Goal: Task Accomplishment & Management: Use online tool/utility

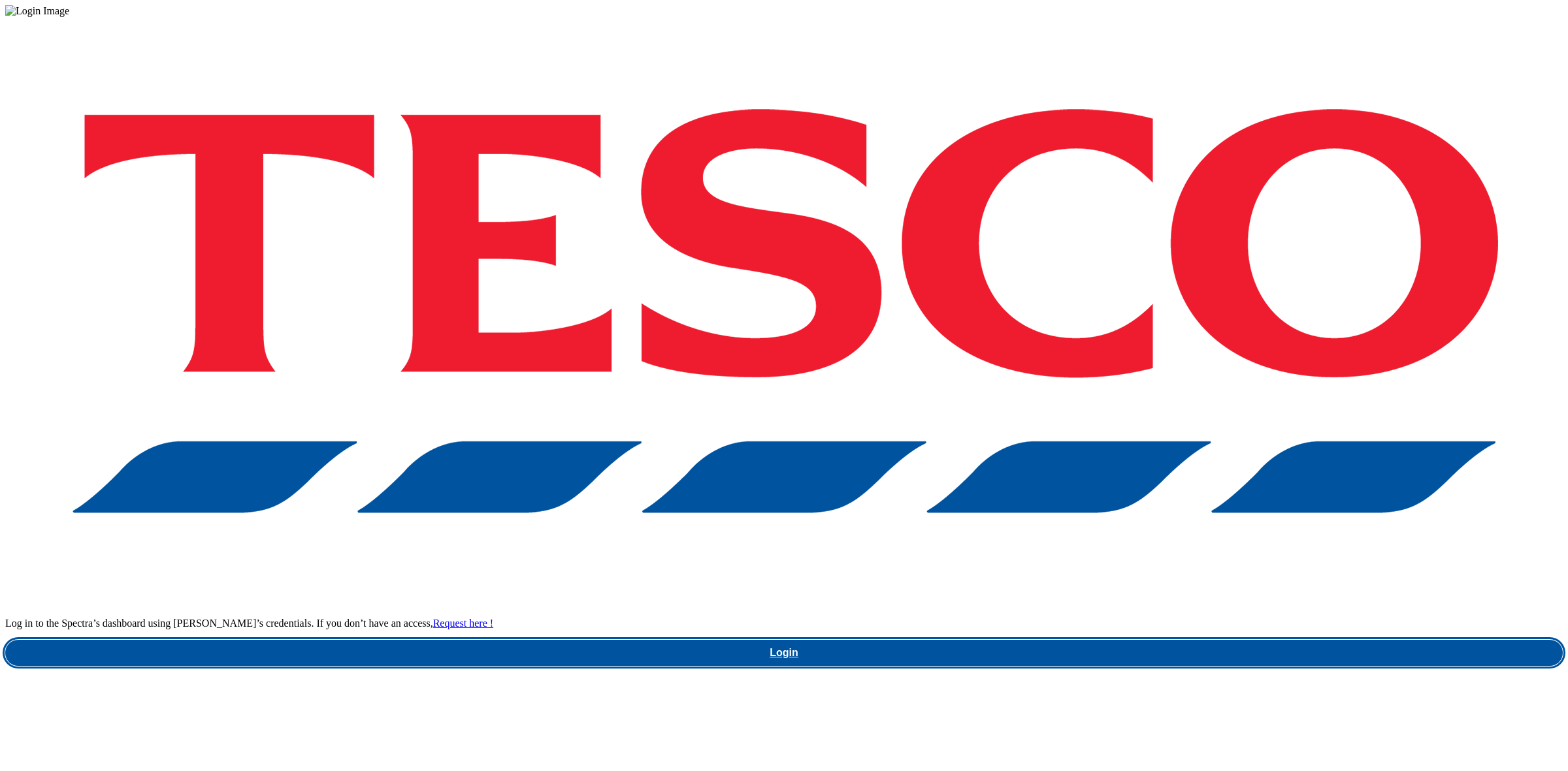
click at [1133, 640] on link "Login" at bounding box center [784, 653] width 1558 height 26
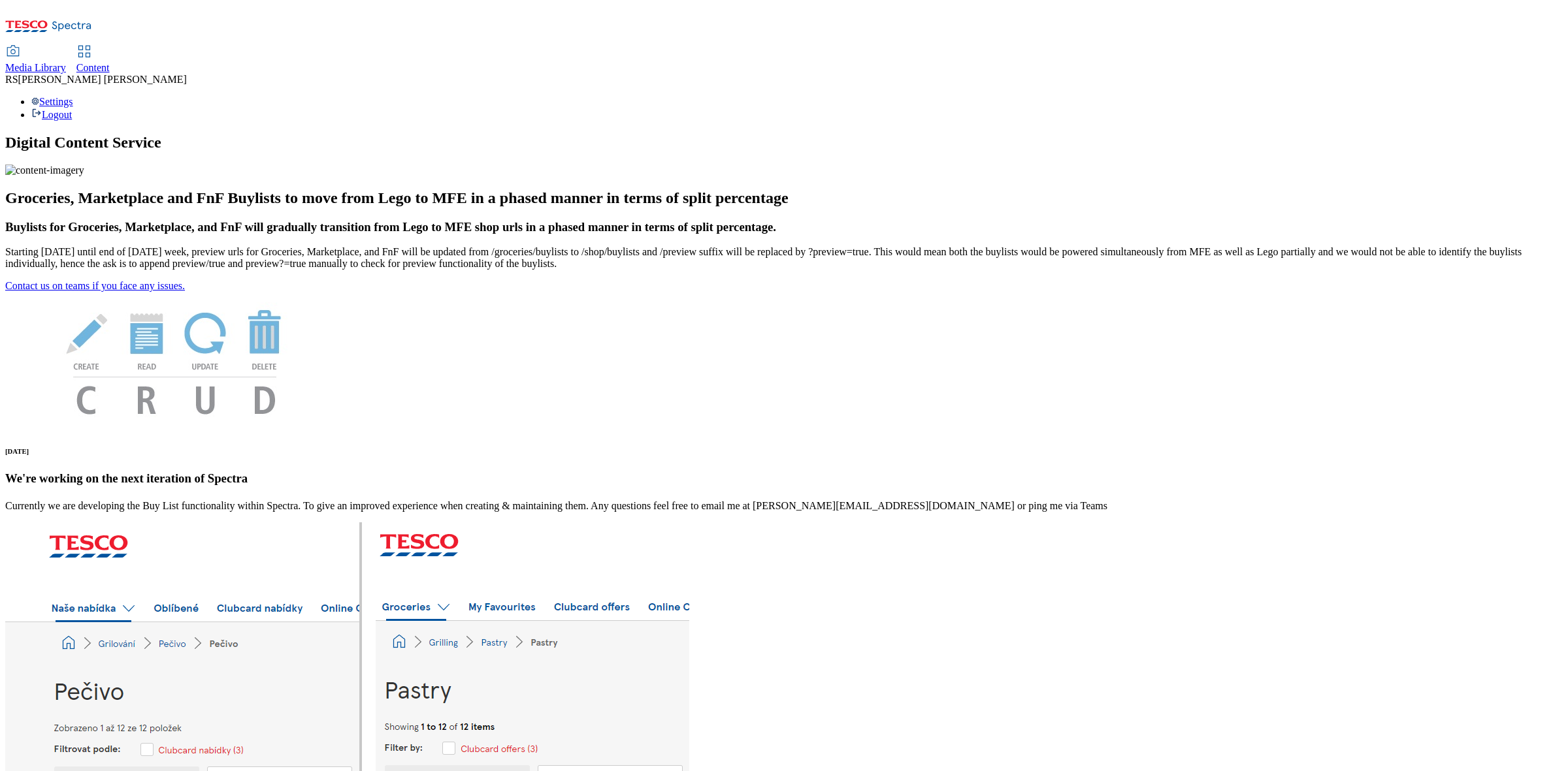
click at [110, 62] on span "Content" at bounding box center [93, 68] width 34 height 11
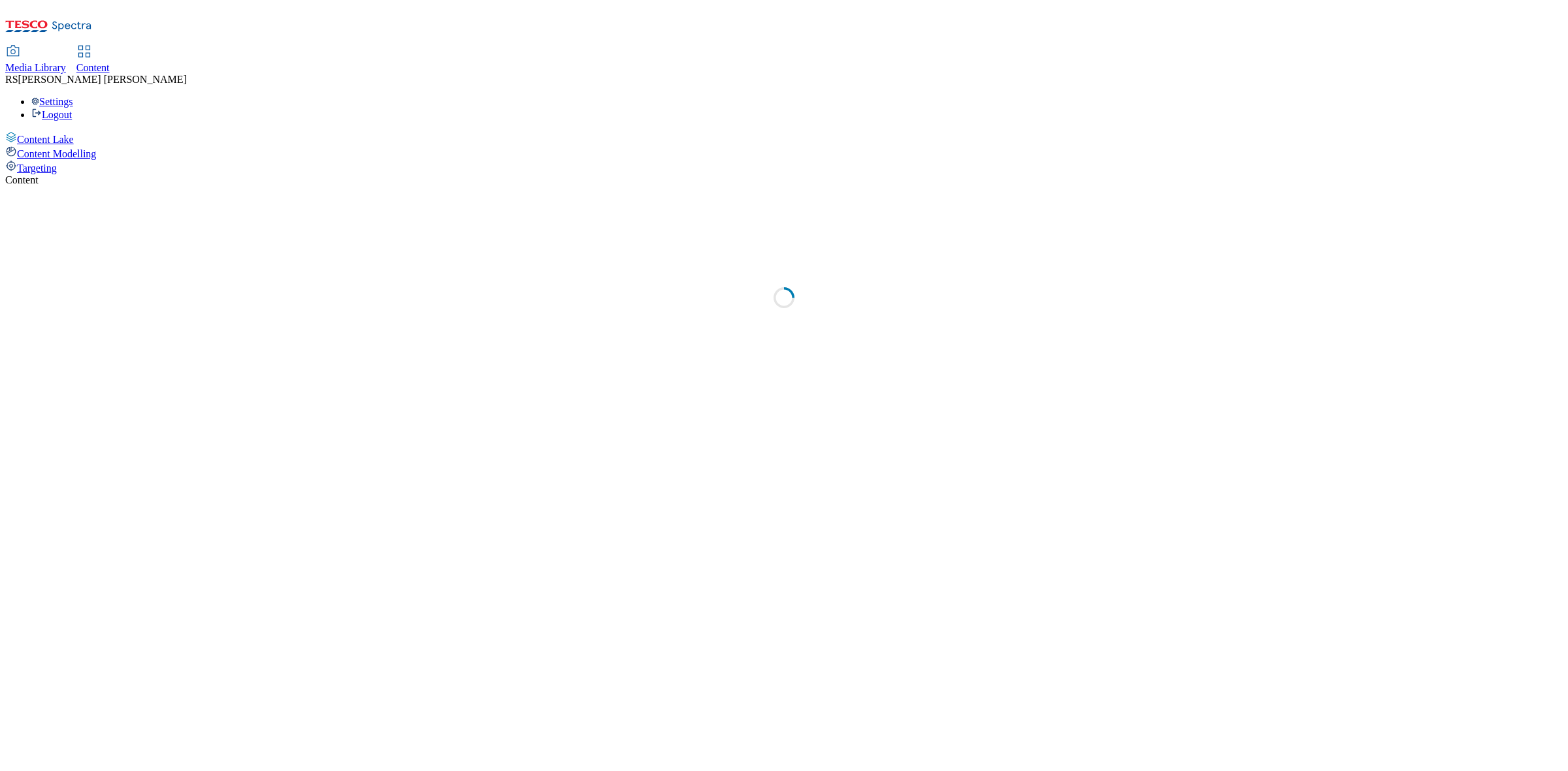
select select "ghs-[GEOGRAPHIC_DATA]"
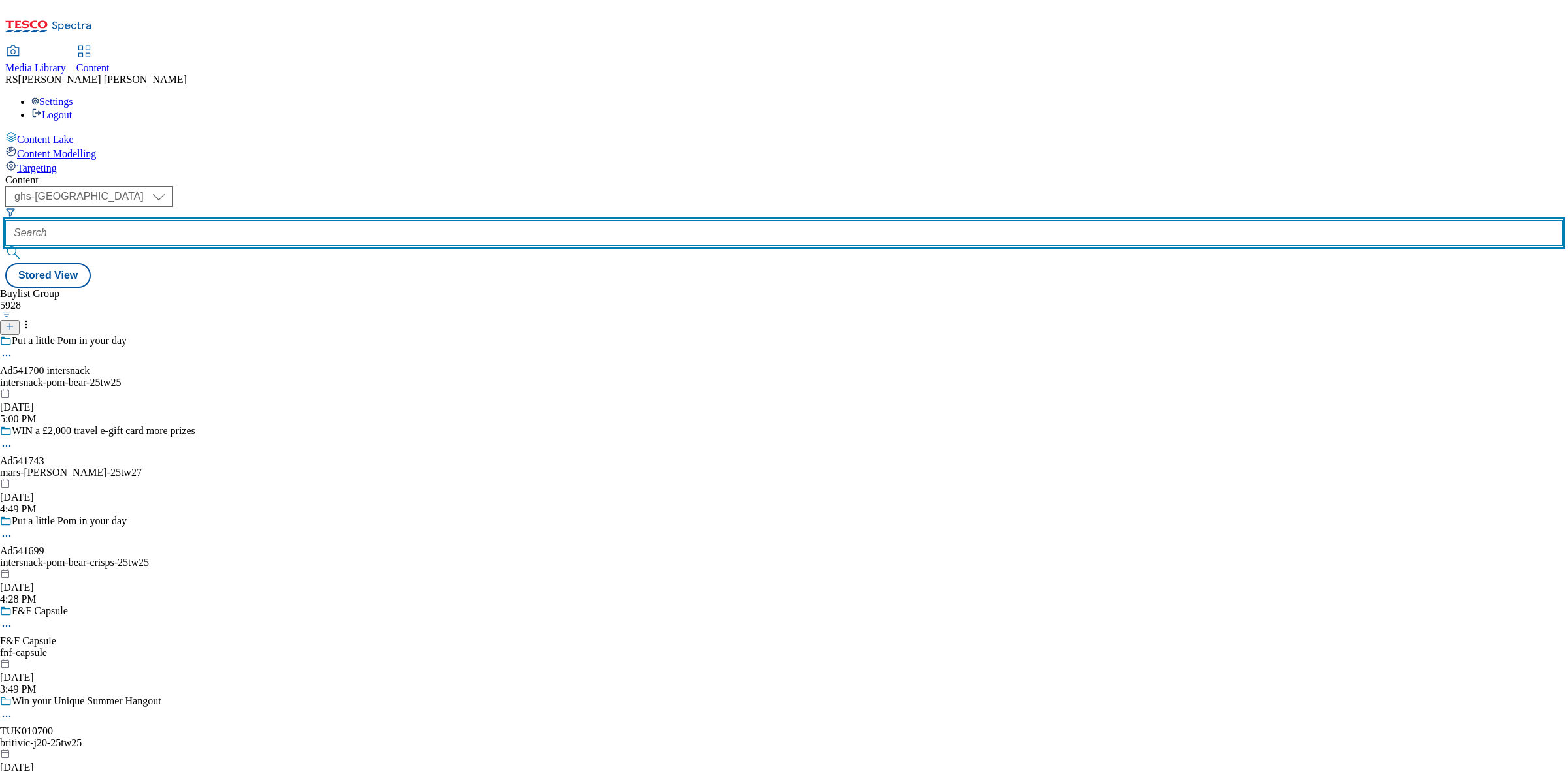
click at [310, 220] on input "text" at bounding box center [784, 233] width 1558 height 26
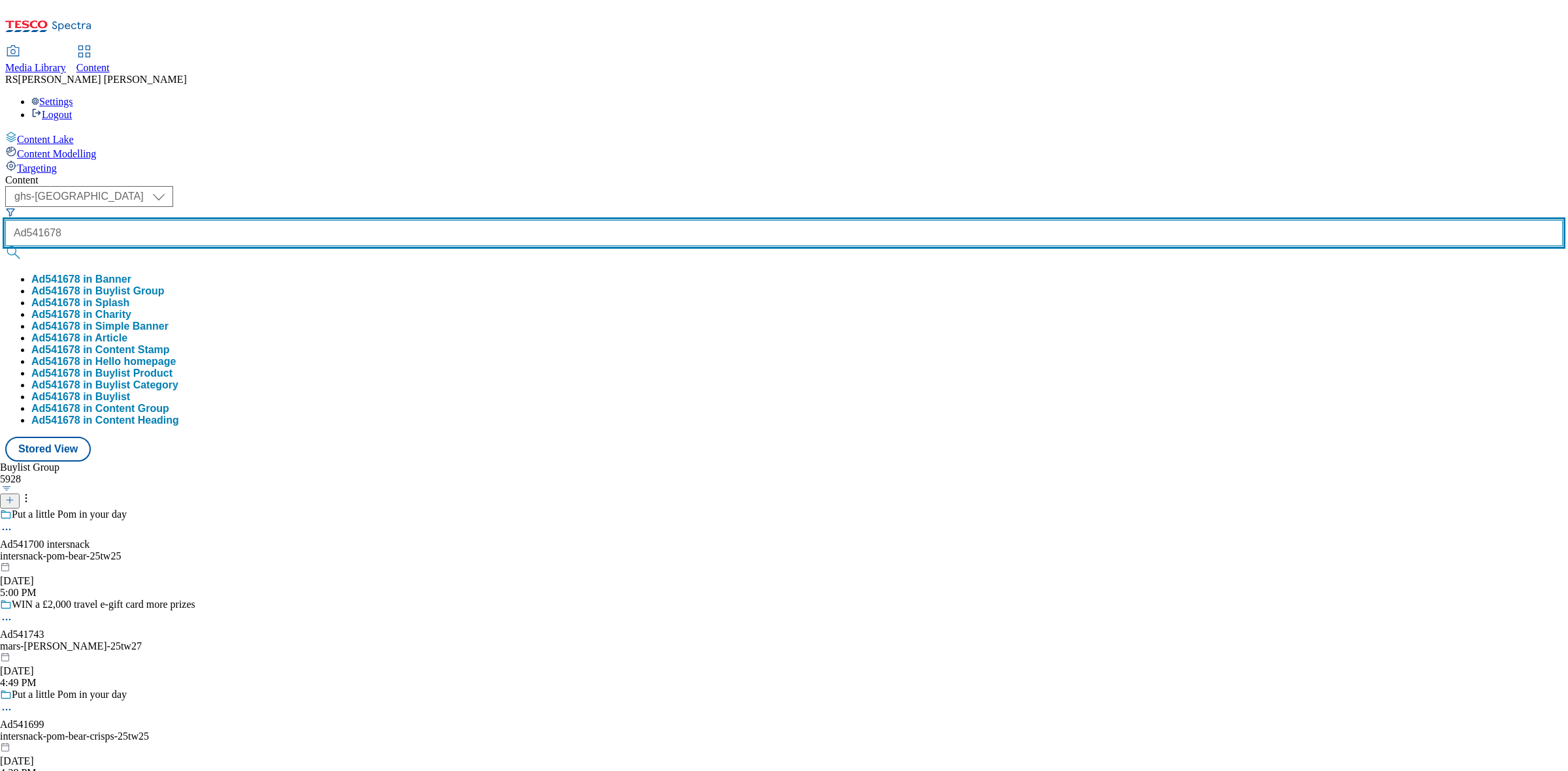
type input "Ad541678"
click at [5, 247] on button "submit" at bounding box center [14, 253] width 19 height 13
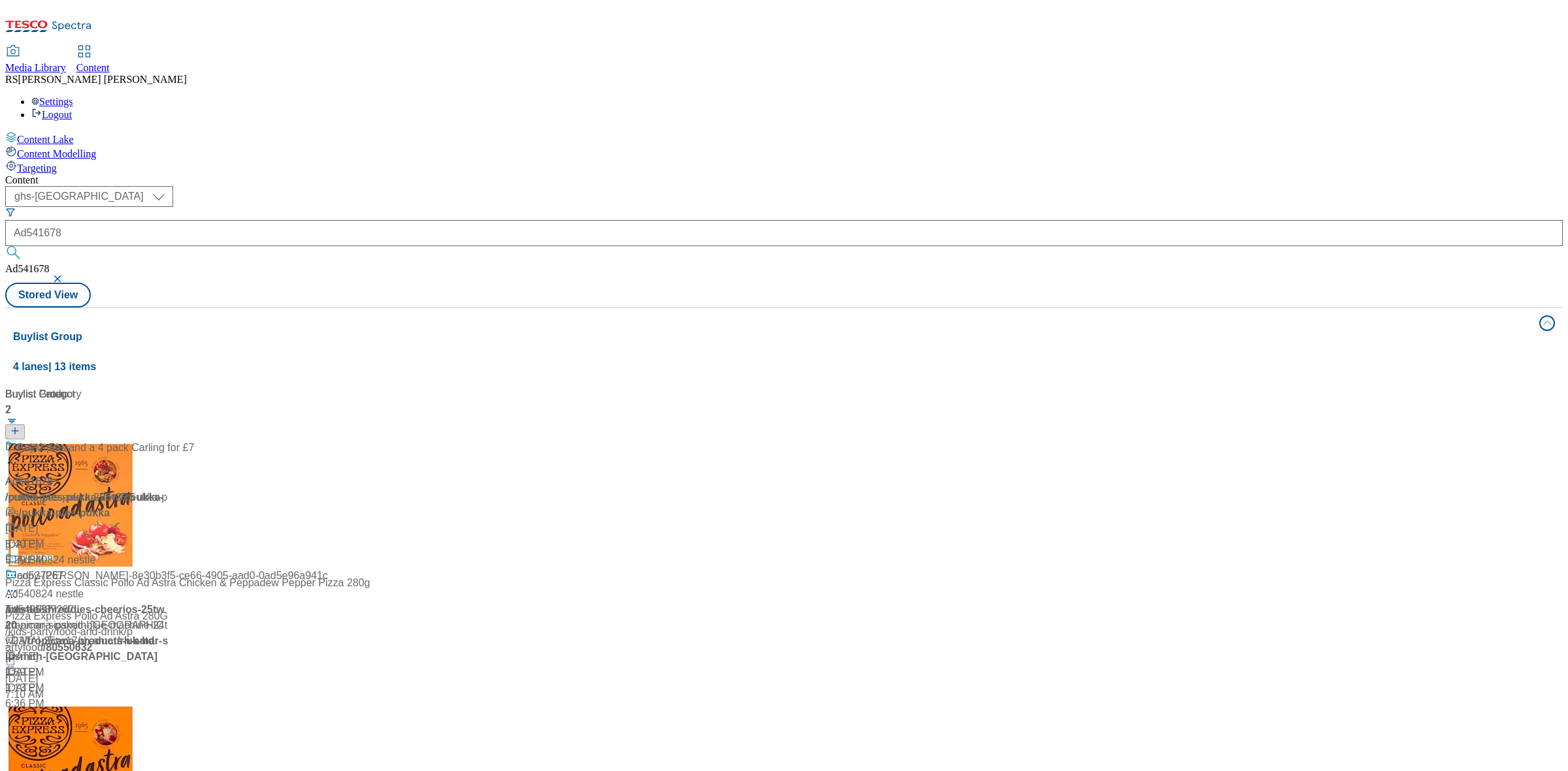
click at [1257, 518] on div "Buylist Group 4 lanes | 13 items Buylist 2 Ad541678 / pukka-pies-pukka-25tw25 /…" at bounding box center [784, 592] width 1558 height 569
click at [164, 492] on span "/ pukka-pies" at bounding box center [84, 504] width 159 height 26
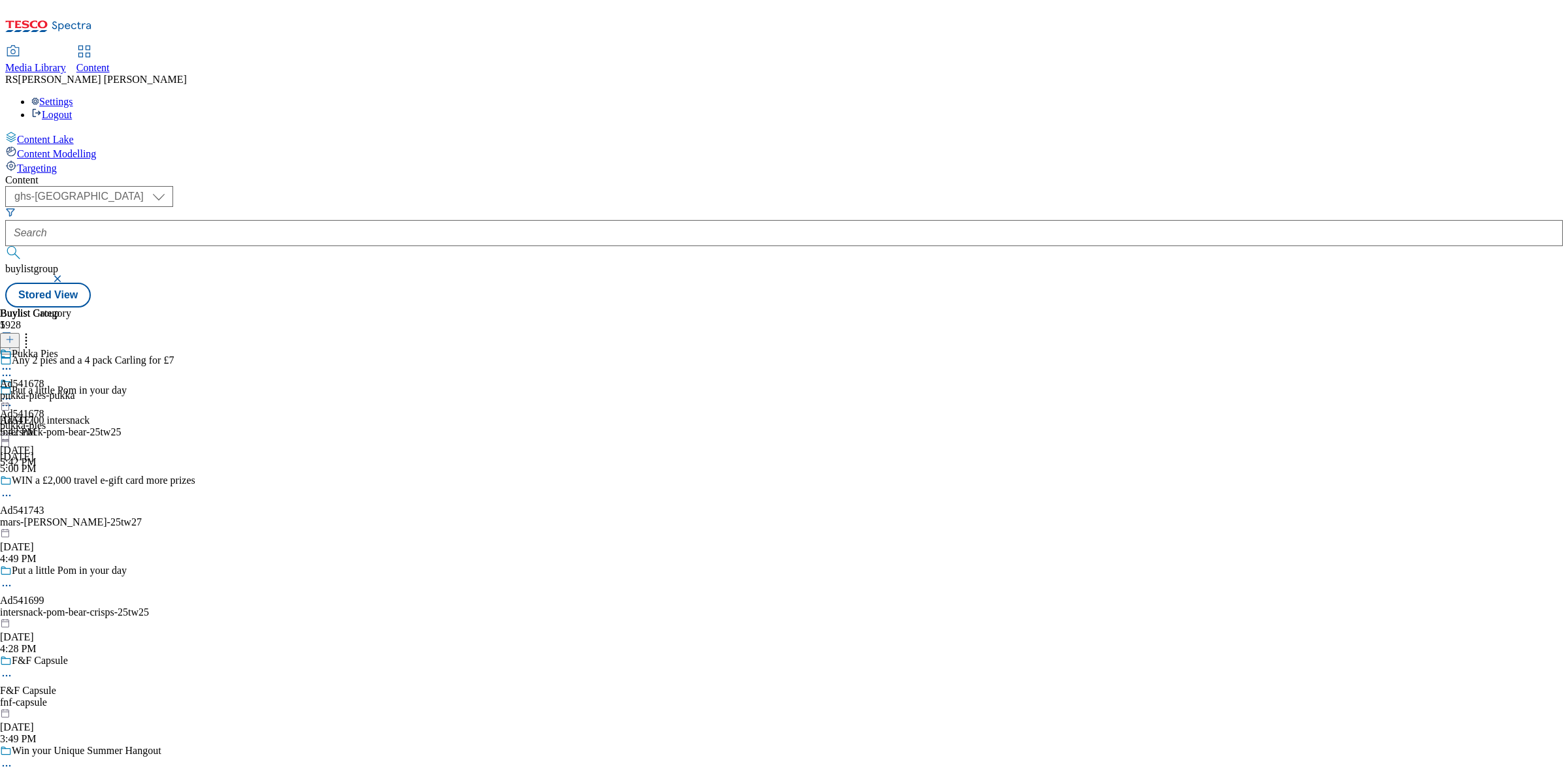
click at [13, 392] on icon at bounding box center [6, 399] width 13 height 13
click at [114, 419] on li "Edit" at bounding box center [70, 426] width 87 height 15
click at [8, 399] on circle at bounding box center [6, 399] width 2 height 2
click at [56, 422] on span "Edit" at bounding box center [48, 427] width 15 height 10
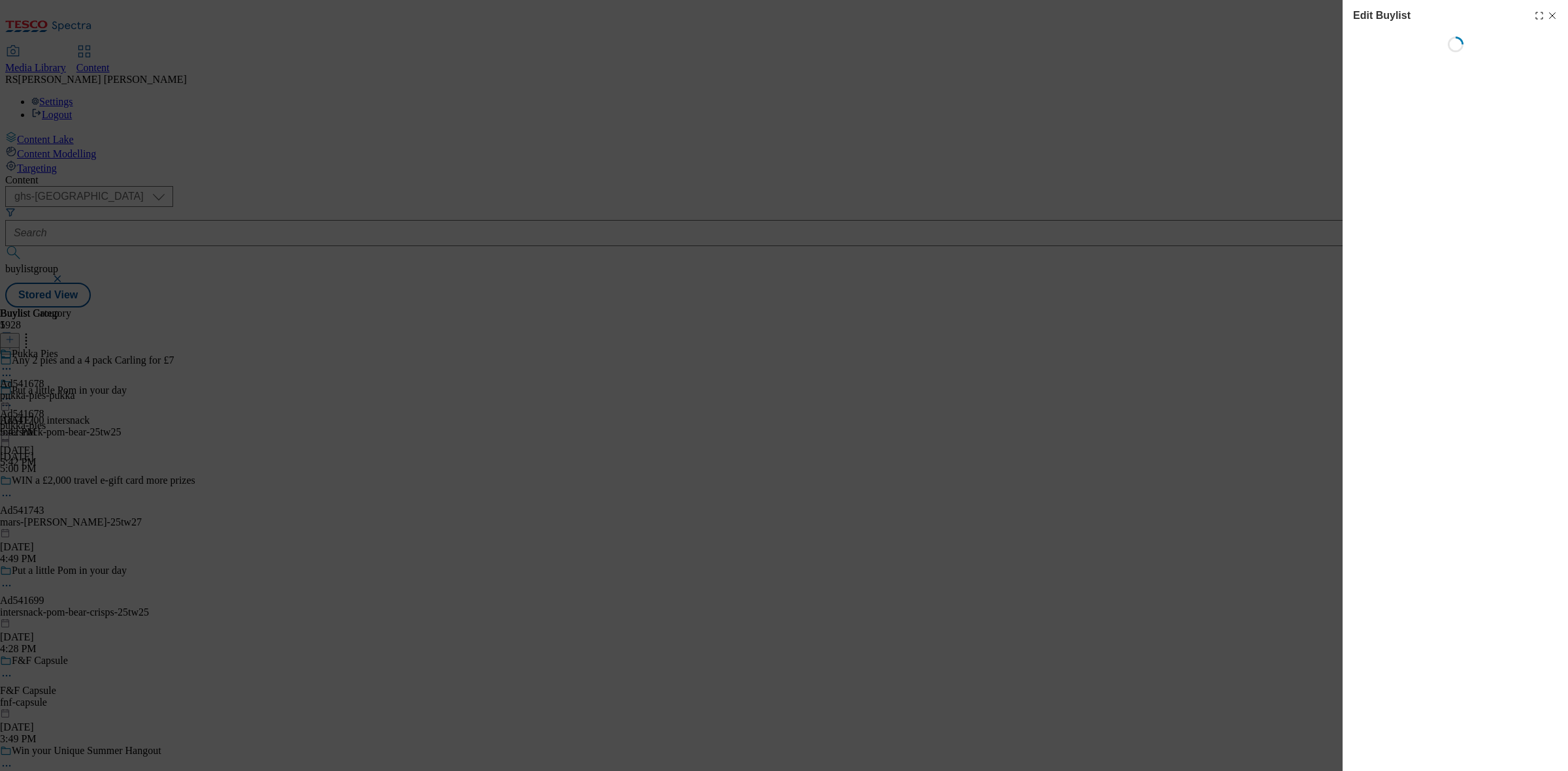
select select "tactical"
select select "supplier funded short term 1-3 weeks"
select select "dunnhumby"
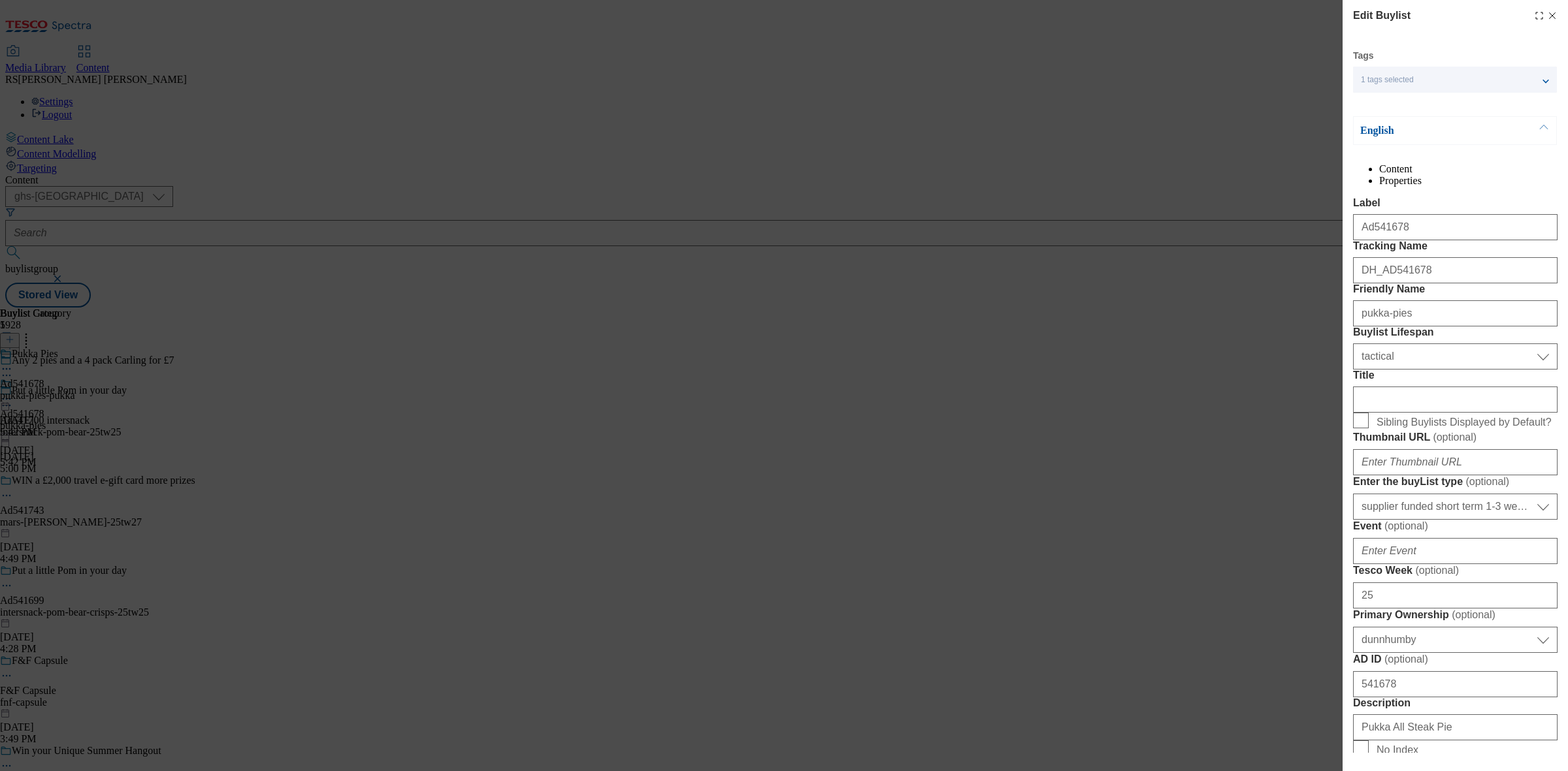
select select "Banner"
click at [1428, 327] on input "pukka-pies" at bounding box center [1456, 313] width 204 height 26
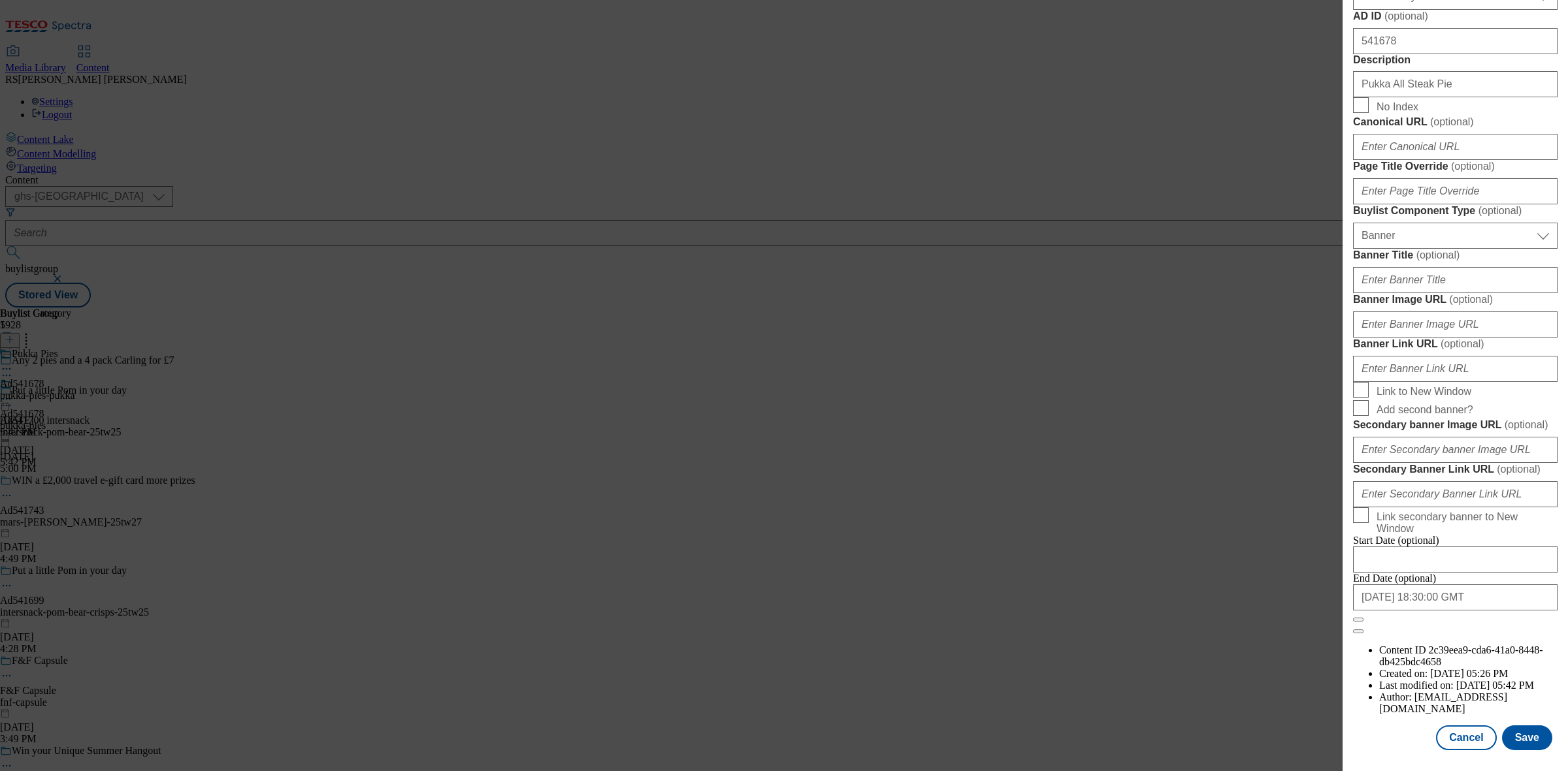
scroll to position [1140, 0]
click at [1453, 725] on button "Cancel" at bounding box center [1466, 737] width 60 height 25
select select "tactical"
select select "supplier funded short term 1-3 weeks"
select select "dunnhumby"
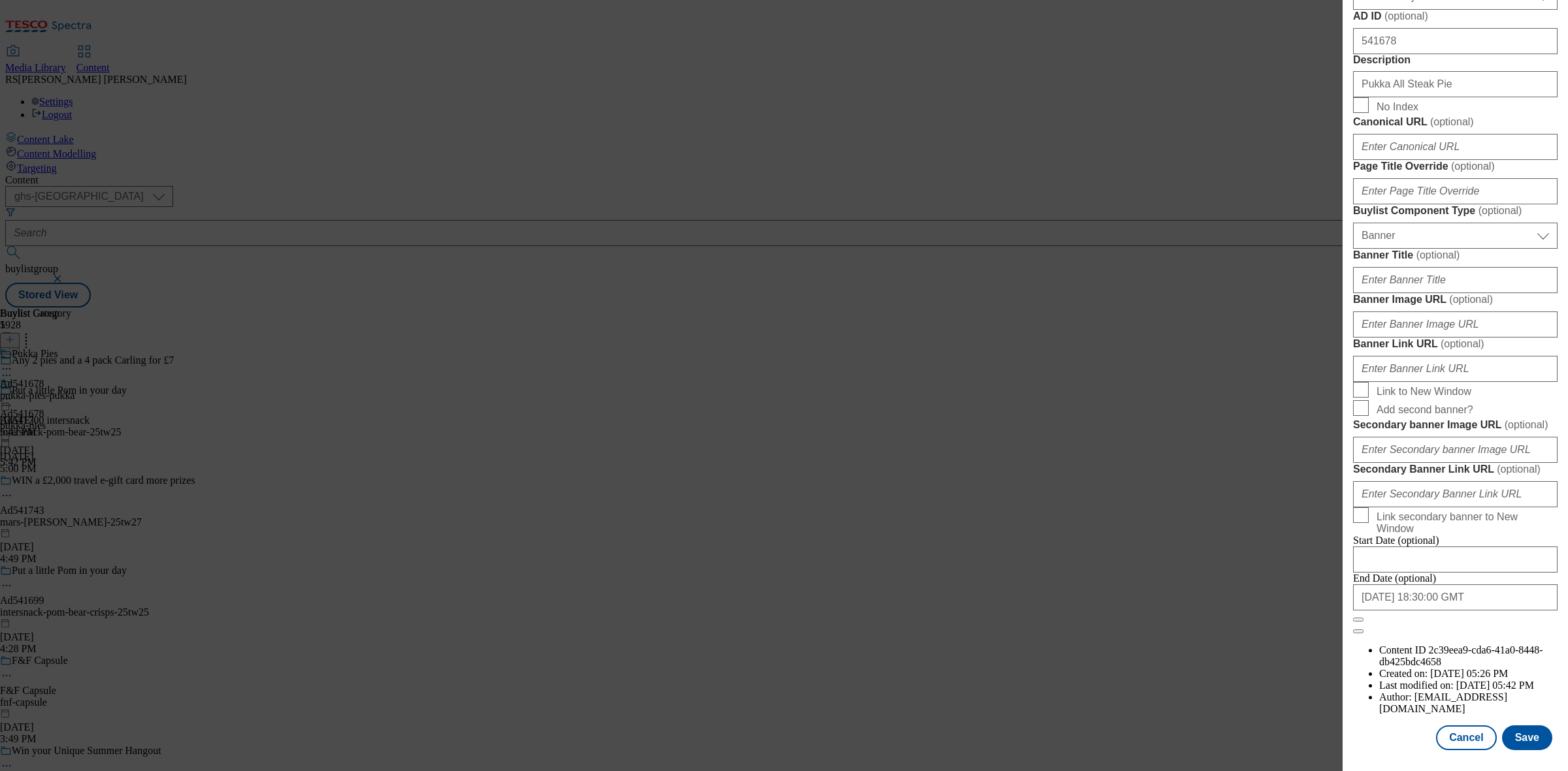
select select "Banner"
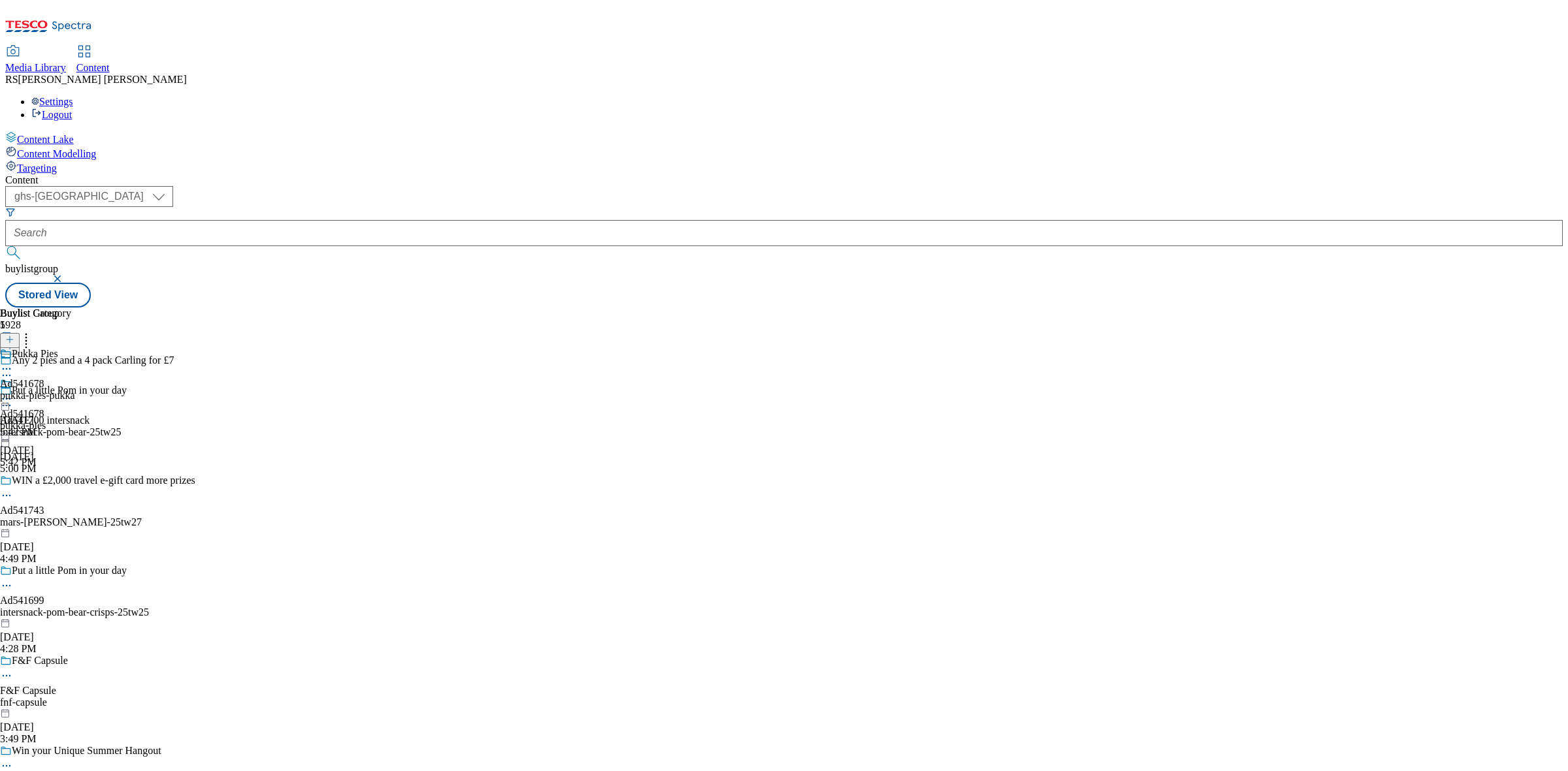
scroll to position [846, 0]
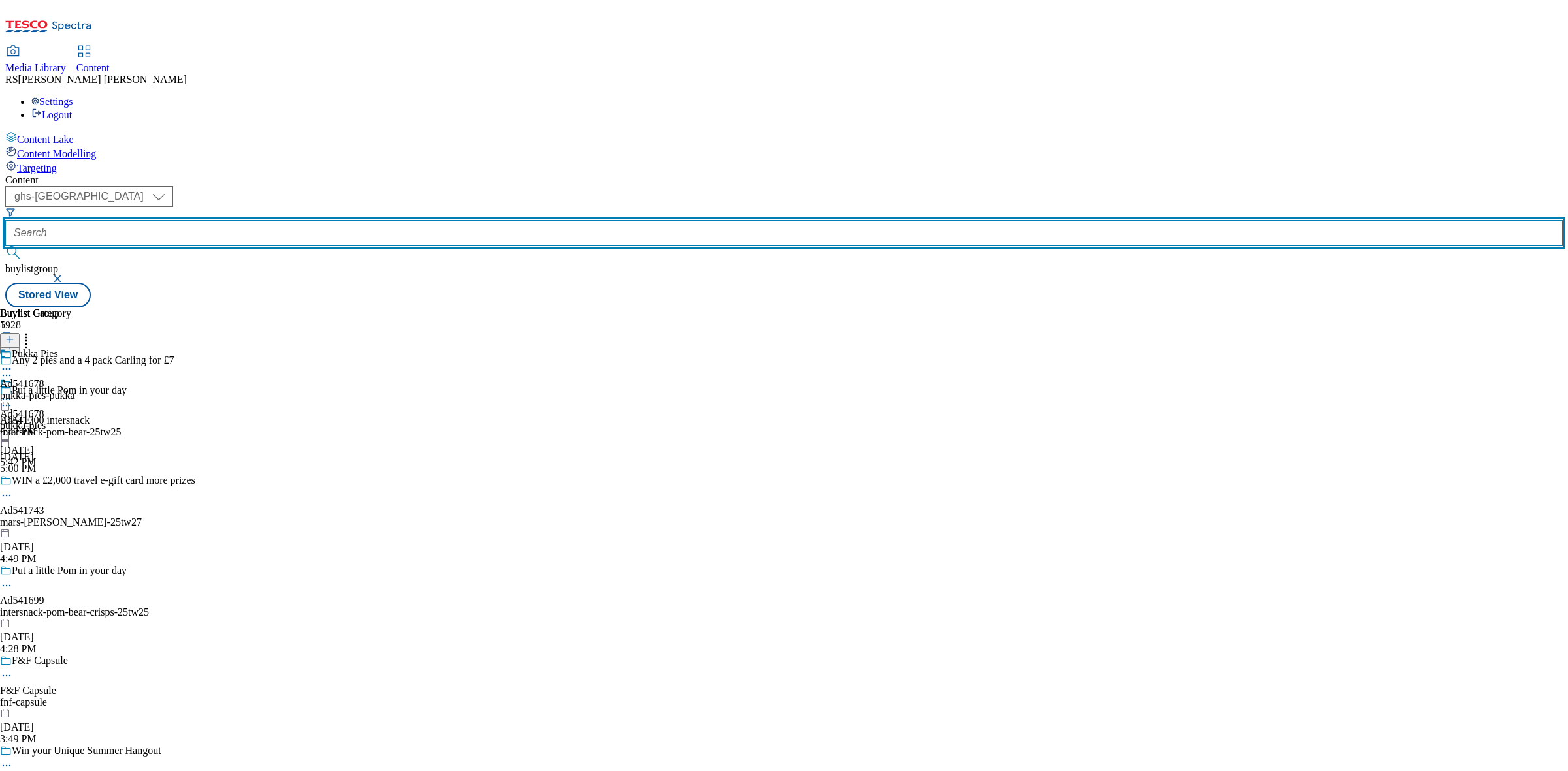
click at [330, 220] on input "text" at bounding box center [784, 233] width 1558 height 26
type input "a"
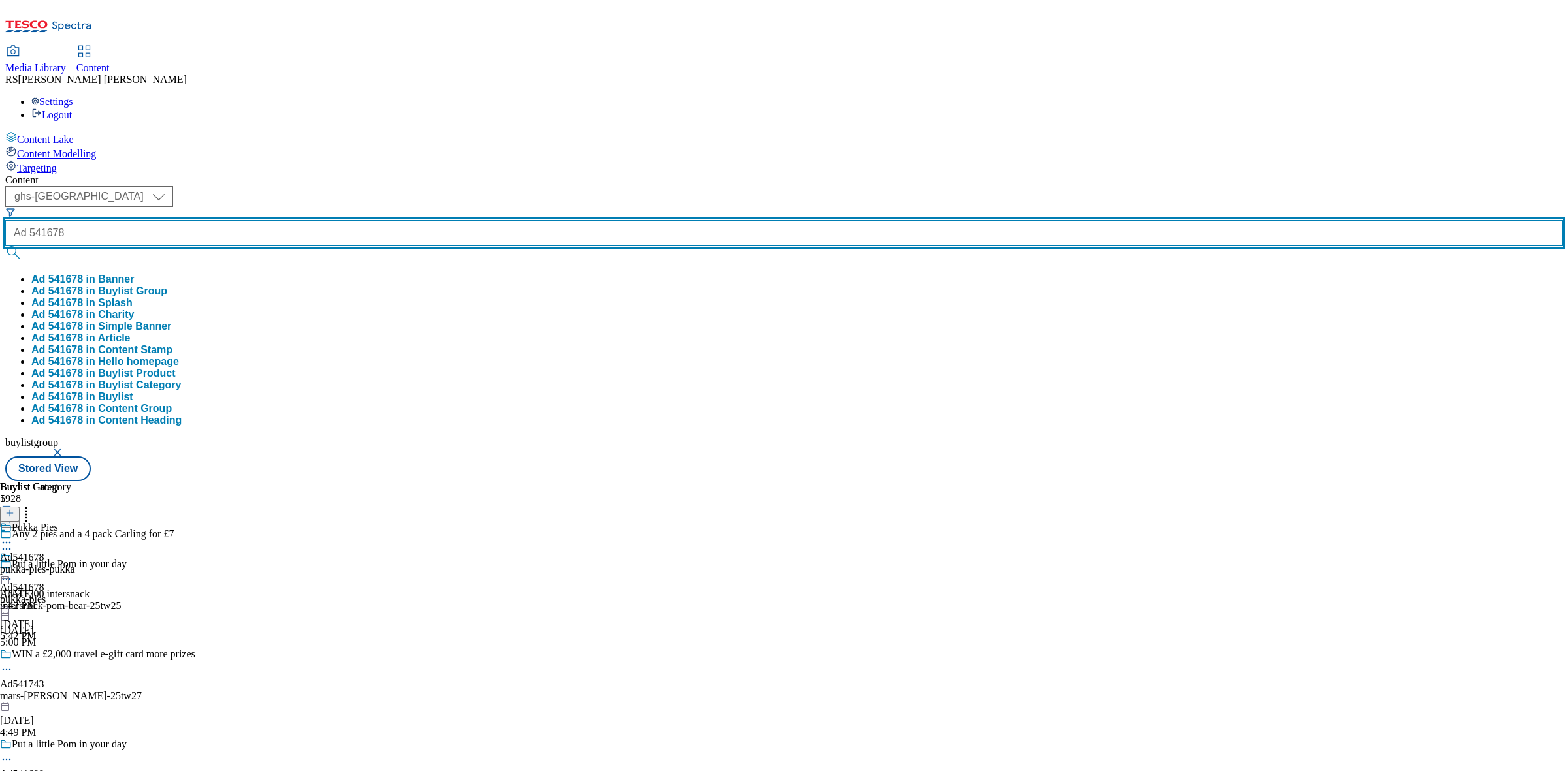
click at [5, 247] on button "submit" at bounding box center [14, 253] width 19 height 13
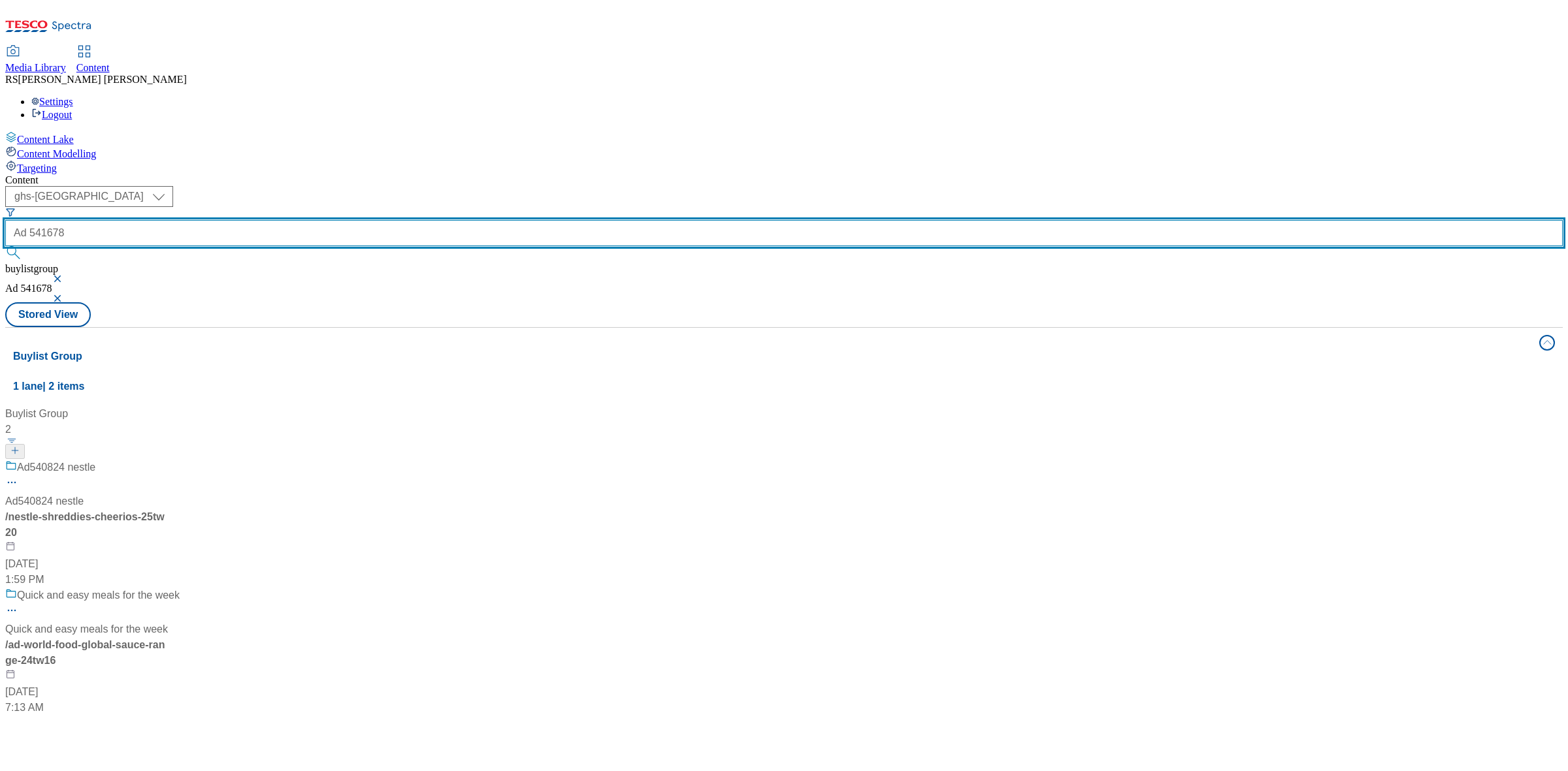
drag, startPoint x: 298, startPoint y: 102, endPoint x: 271, endPoint y: 102, distance: 27.0
click at [271, 207] on div "Ad 541678" at bounding box center [784, 235] width 1558 height 56
click at [292, 220] on input "Ad 541678" at bounding box center [784, 233] width 1558 height 26
drag, startPoint x: 292, startPoint y: 101, endPoint x: 277, endPoint y: 104, distance: 15.3
click at [277, 220] on div "Ad 541678" at bounding box center [784, 233] width 1558 height 26
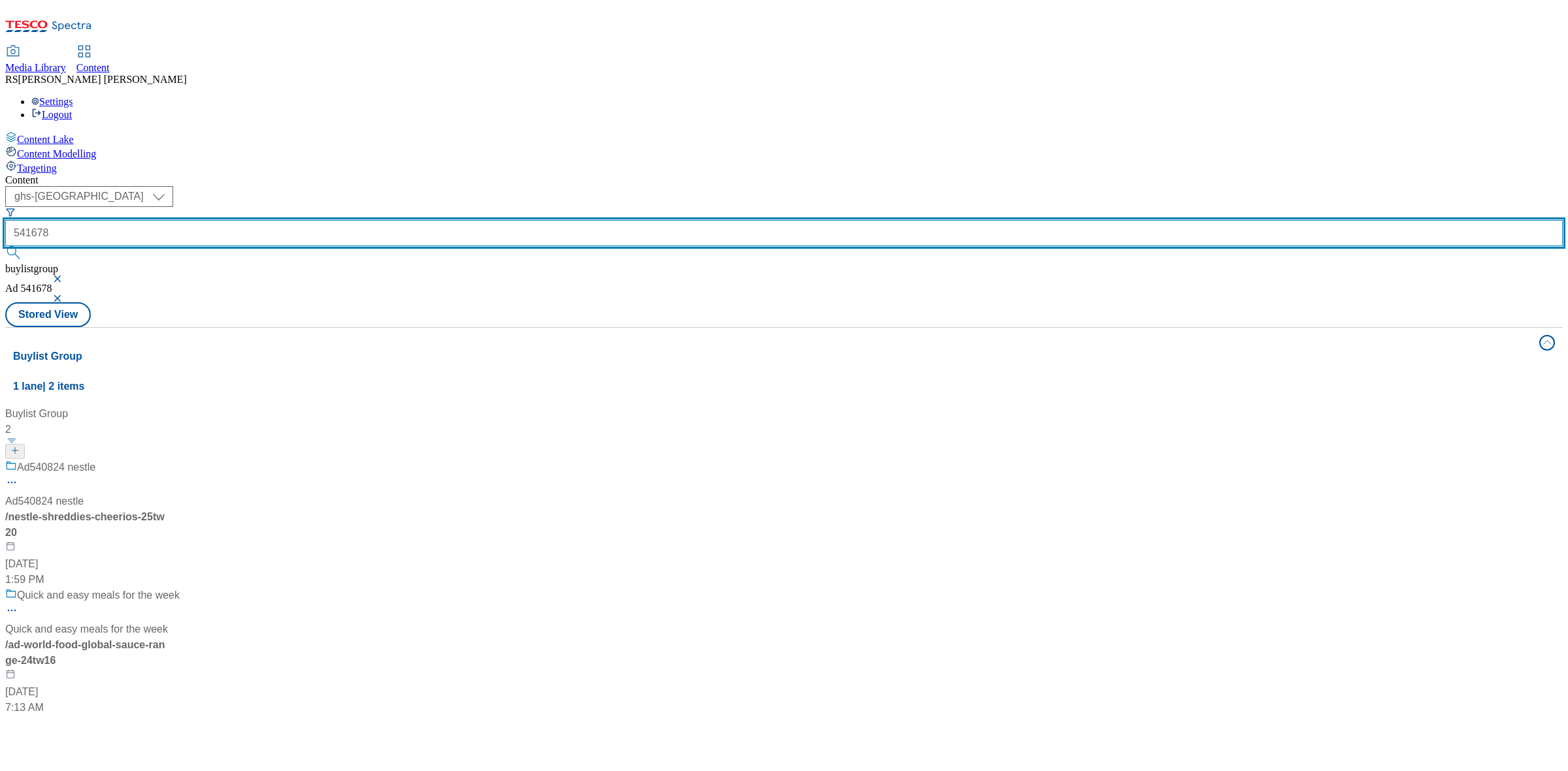
click at [5, 247] on button "submit" at bounding box center [14, 253] width 19 height 13
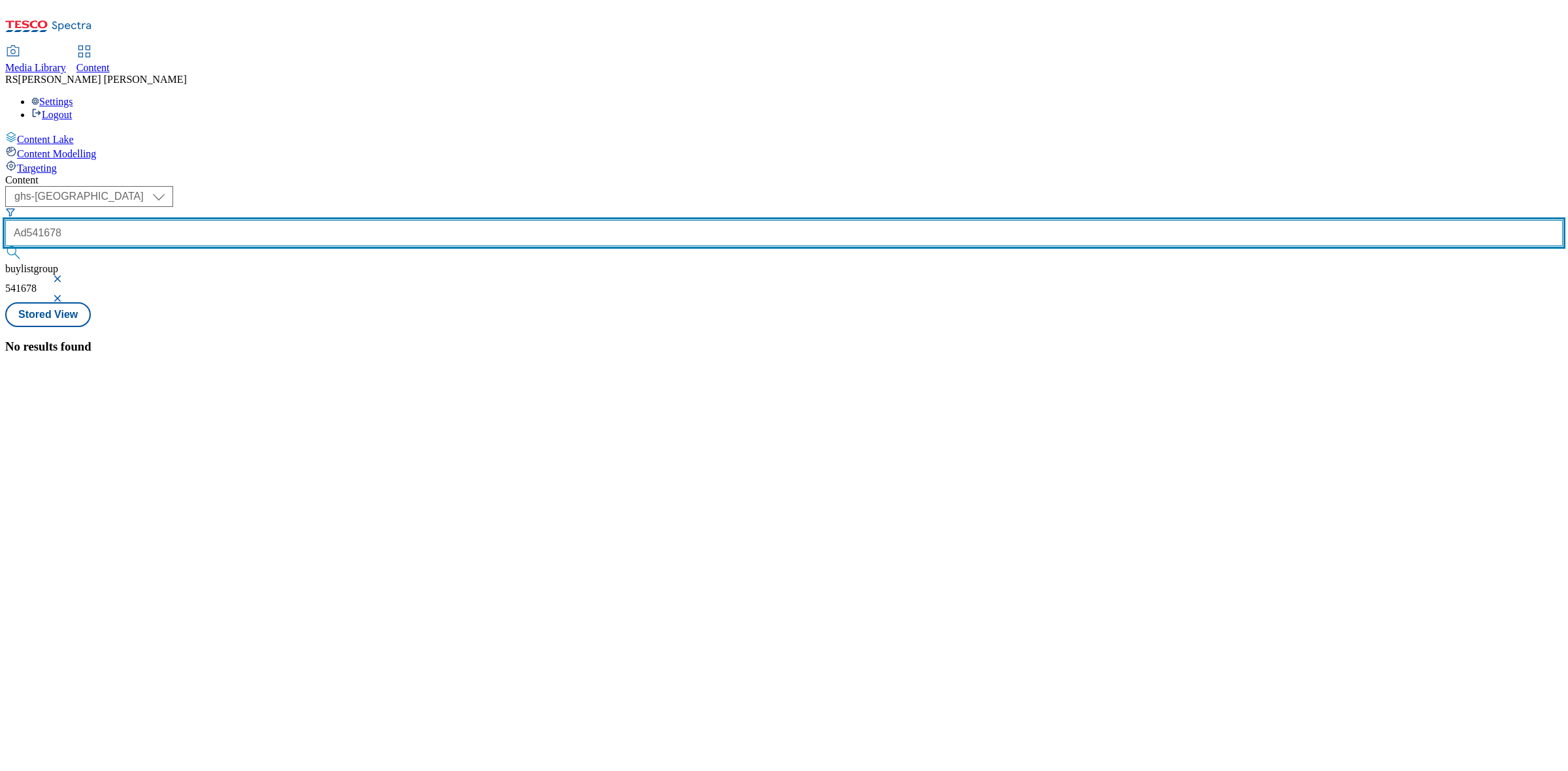
type input "Ad541678"
click at [5, 247] on button "submit" at bounding box center [14, 253] width 19 height 13
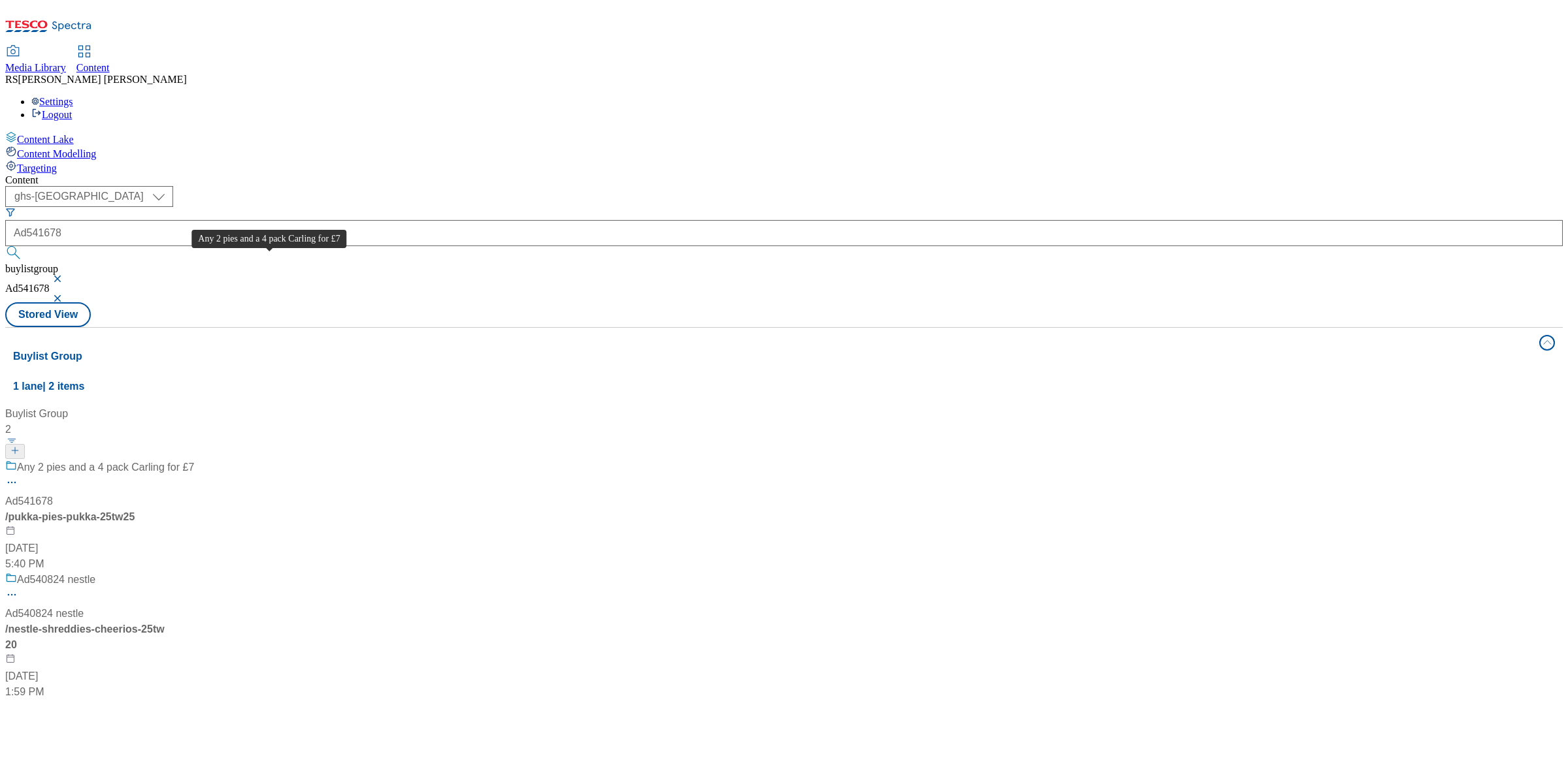
click at [194, 459] on div "Any 2 pies and a 4 pack Carling for £7" at bounding box center [106, 467] width 177 height 16
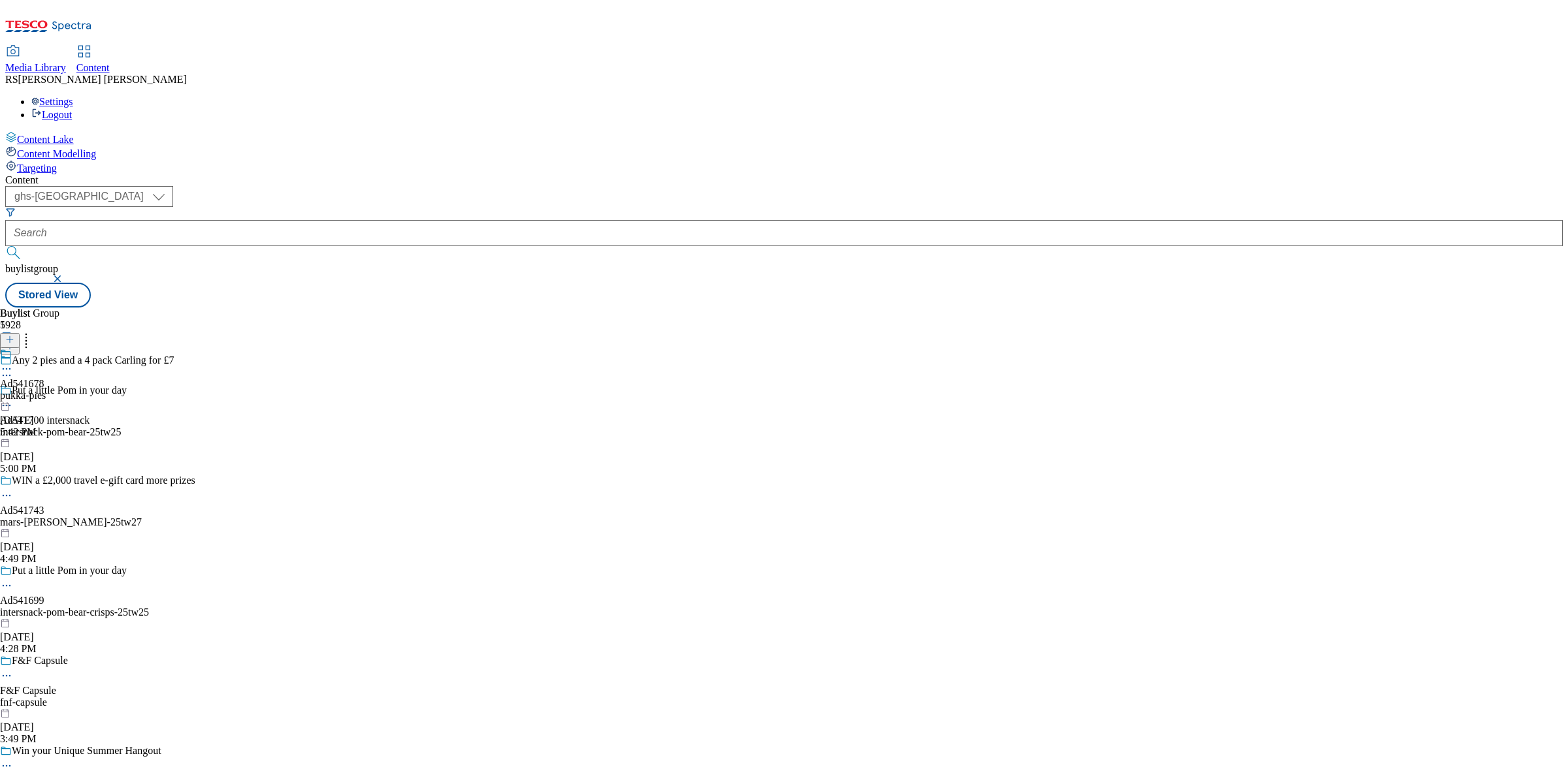
click at [13, 369] on icon at bounding box center [6, 375] width 13 height 13
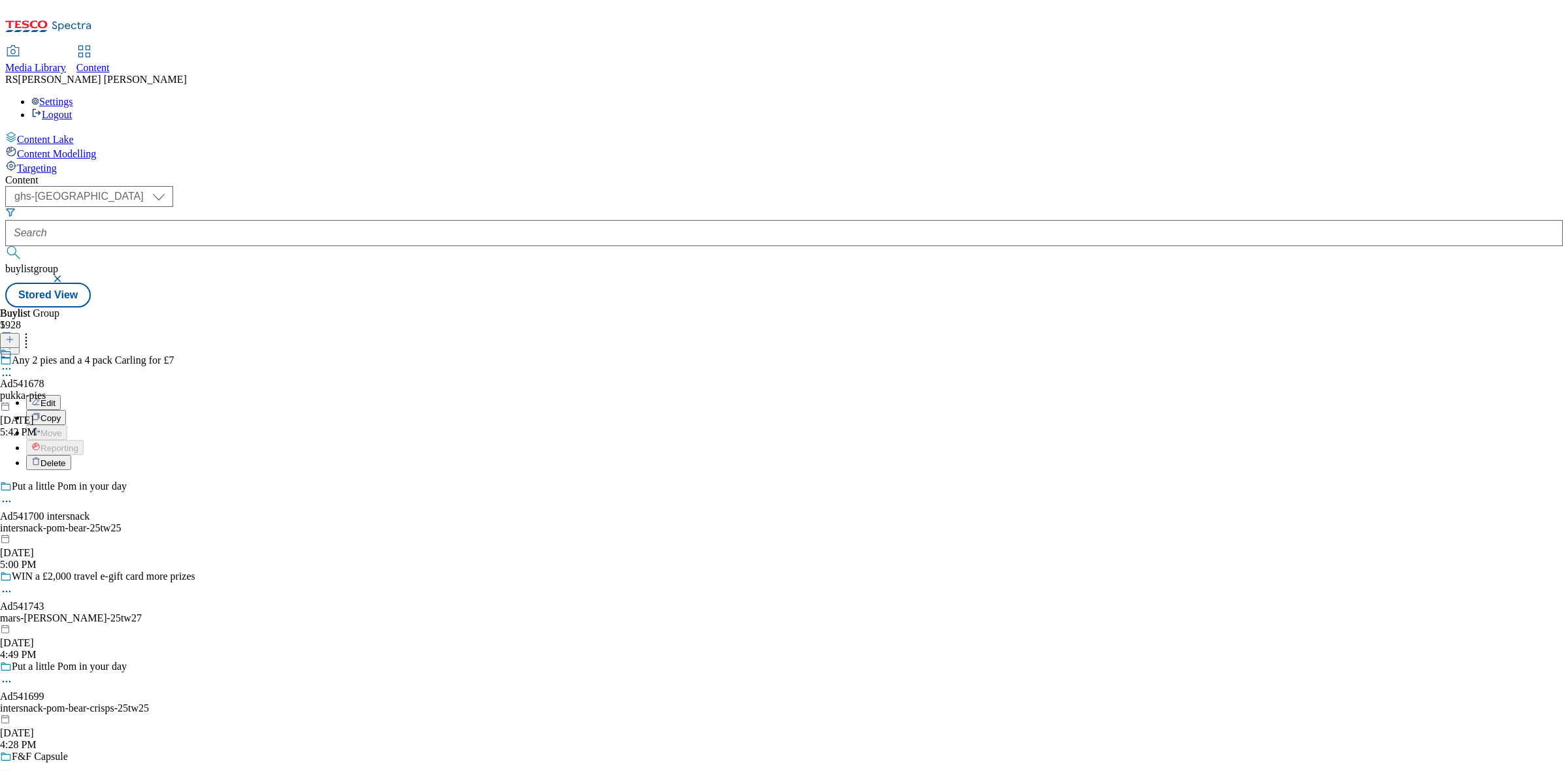
click at [61, 395] on button "Edit" at bounding box center [44, 402] width 34 height 15
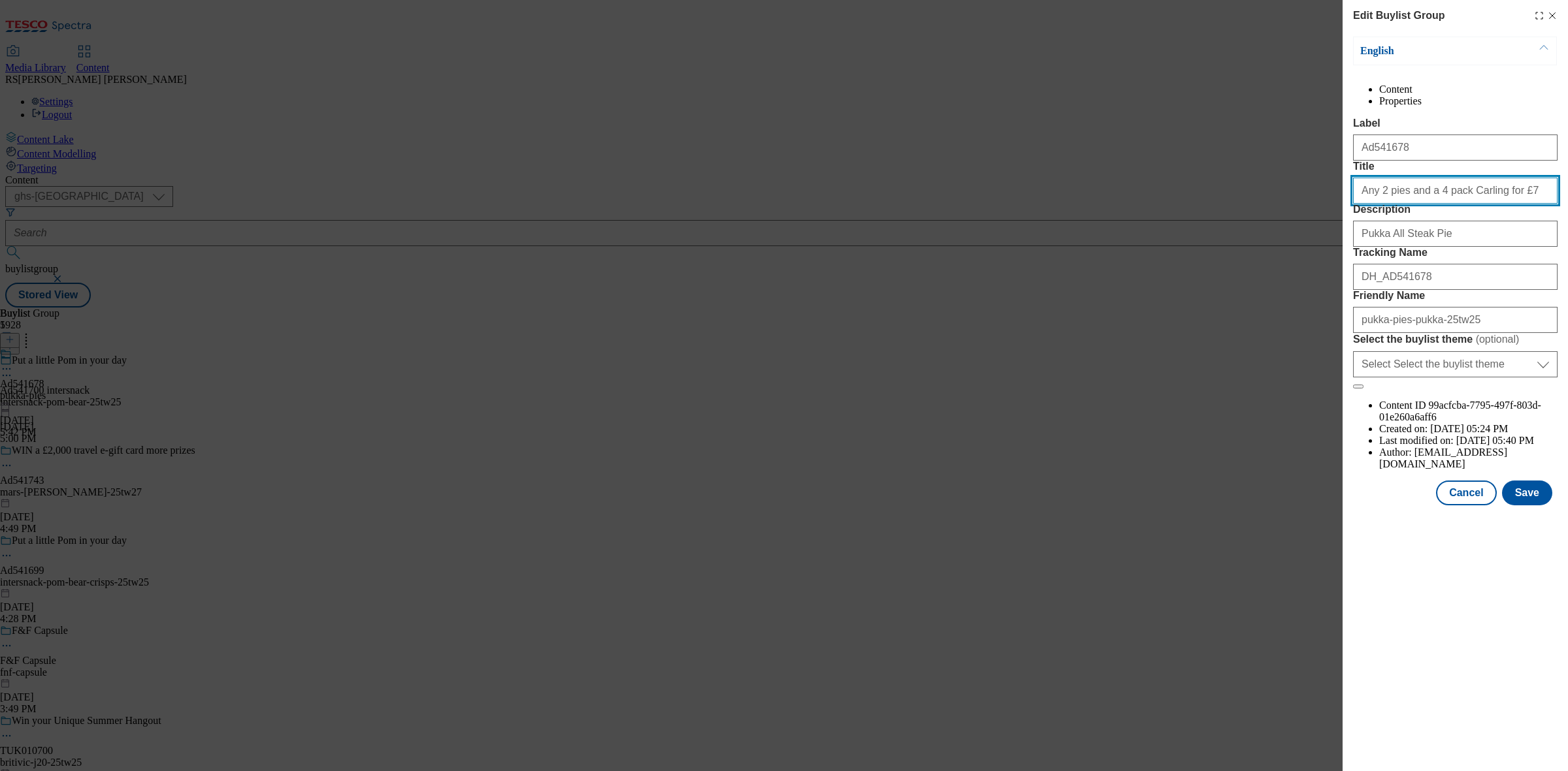
click at [1445, 204] on input "Any 2 pies and a 4 pack Carling for £7" at bounding box center [1456, 191] width 204 height 26
click at [1449, 204] on input "Any 2 pies and a 4 pack of Carling for £7" at bounding box center [1456, 191] width 204 height 26
type input "Any 2 pies and a 4 pack of Carling for £7"
click at [1544, 527] on div "Modal" at bounding box center [1455, 517] width 225 height 19
click at [1534, 505] on button "Save" at bounding box center [1527, 493] width 50 height 25
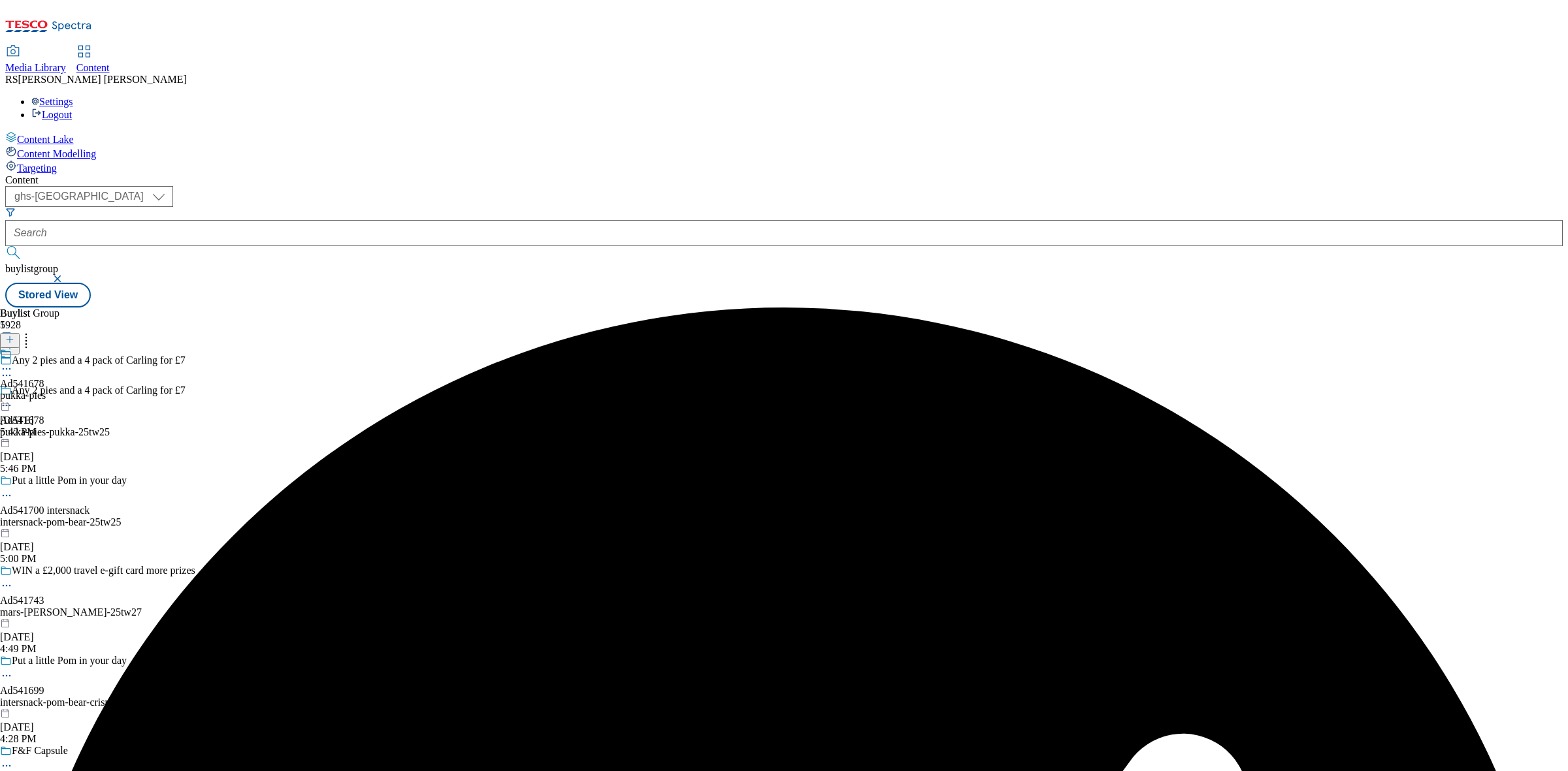
click at [13, 362] on icon at bounding box center [6, 369] width 13 height 13
click at [61, 389] on button "Edit" at bounding box center [44, 396] width 34 height 15
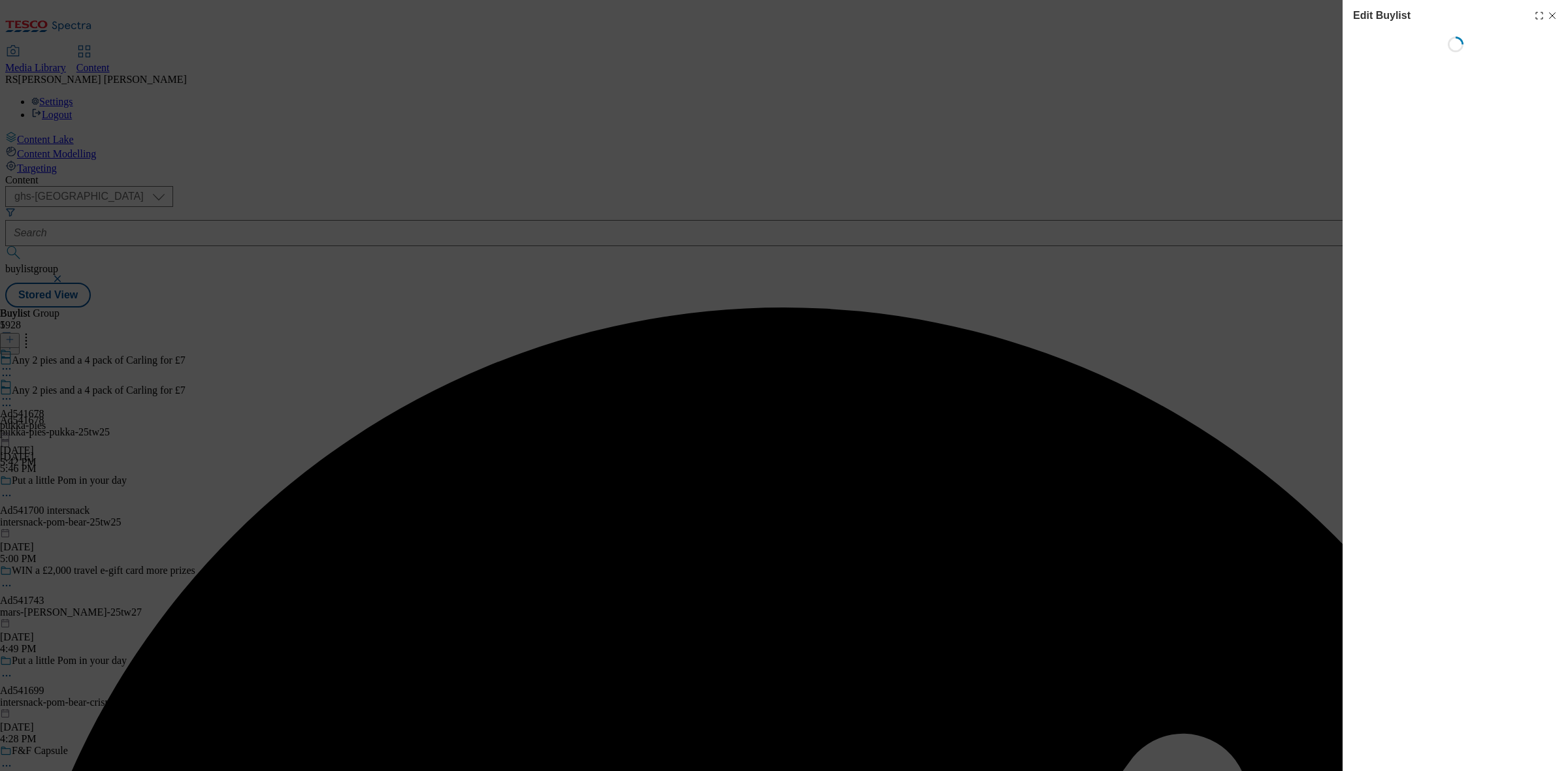
select select "tactical"
select select "supplier funded short term 1-3 weeks"
select select "dunnhumby"
select select "Banner"
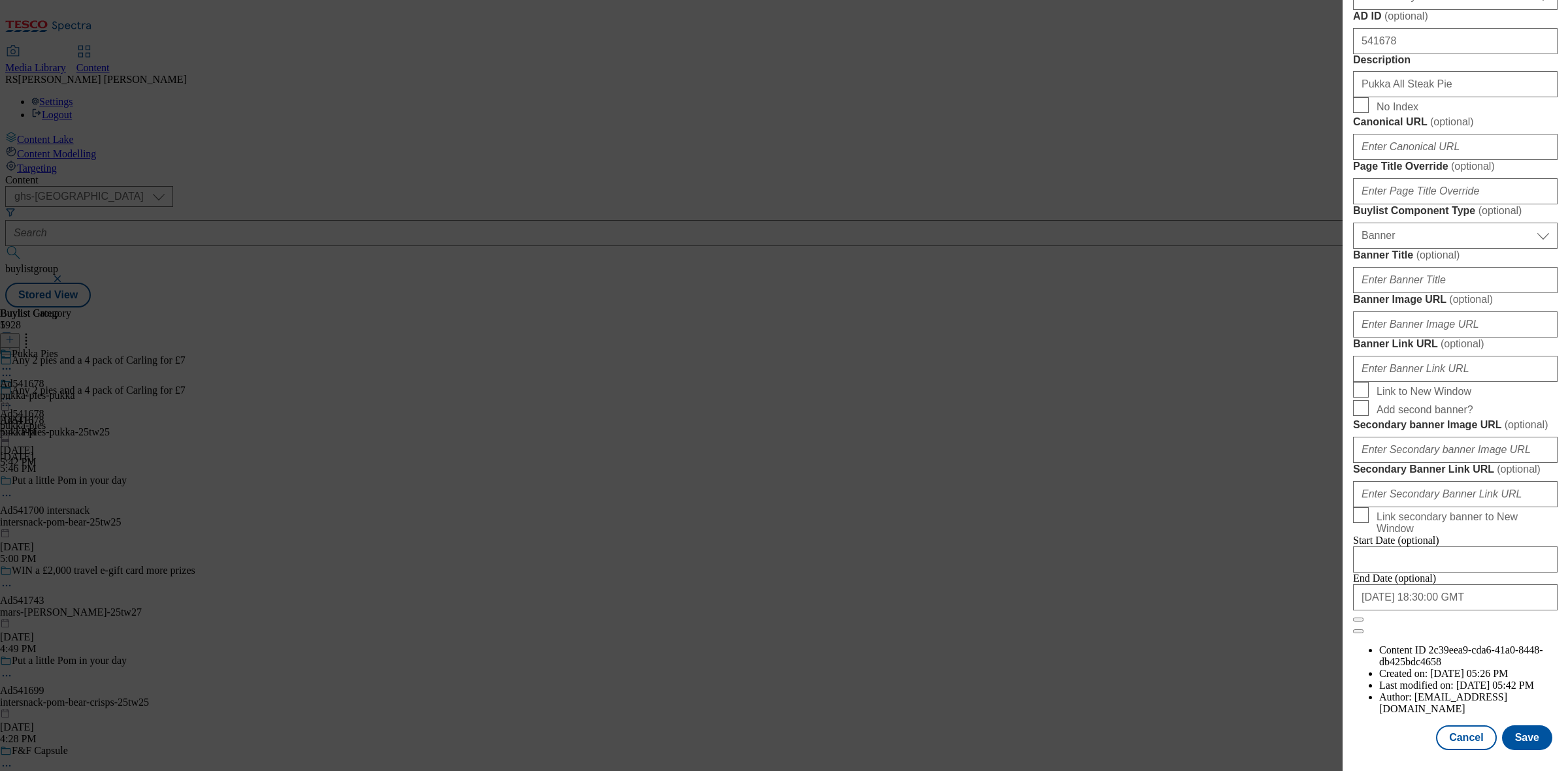
scroll to position [1140, 0]
click at [1462, 735] on button "Cancel" at bounding box center [1466, 737] width 60 height 25
select select "tactical"
select select "supplier funded short term 1-3 weeks"
select select "dunnhumby"
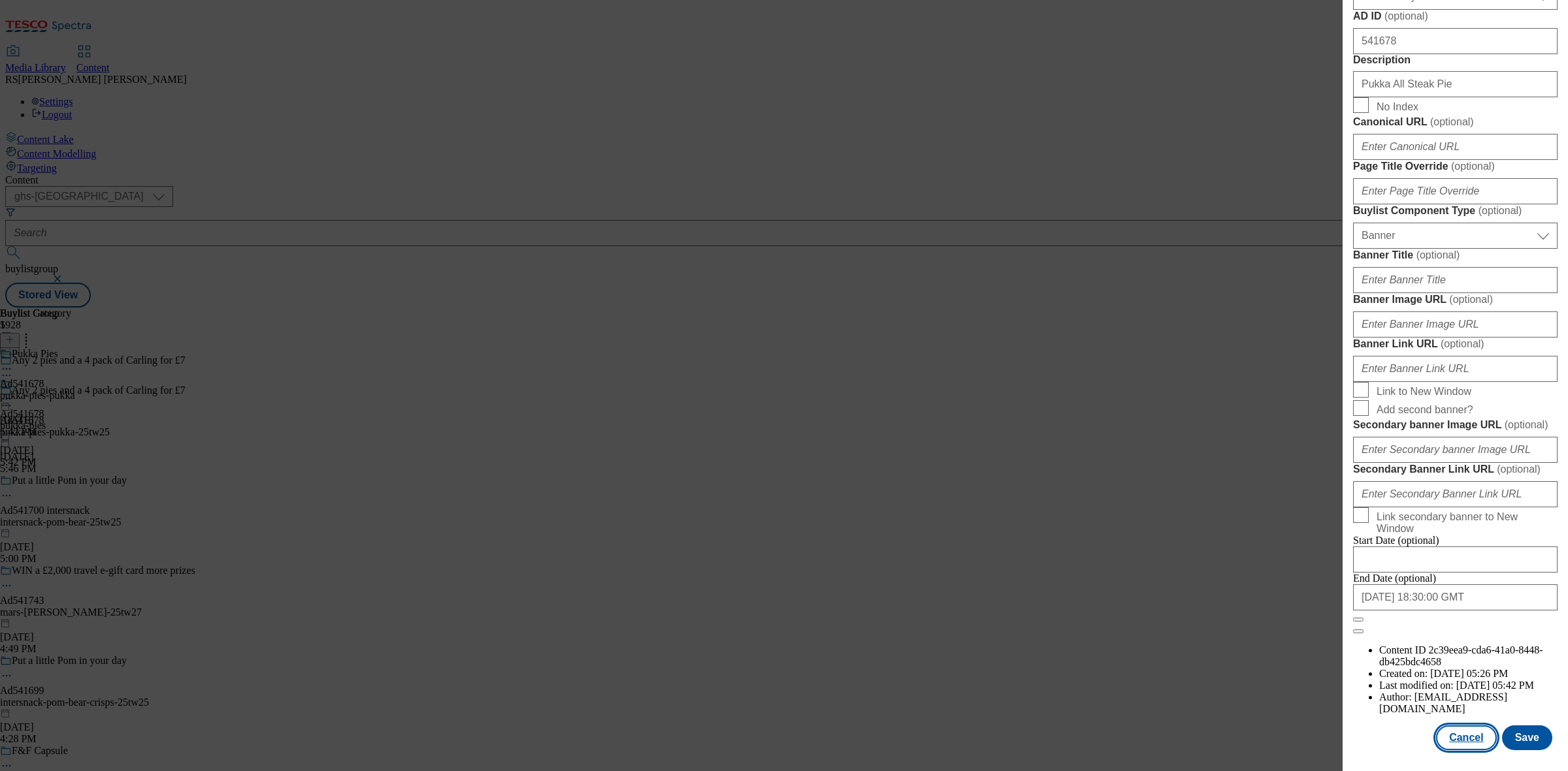
select select "Banner"
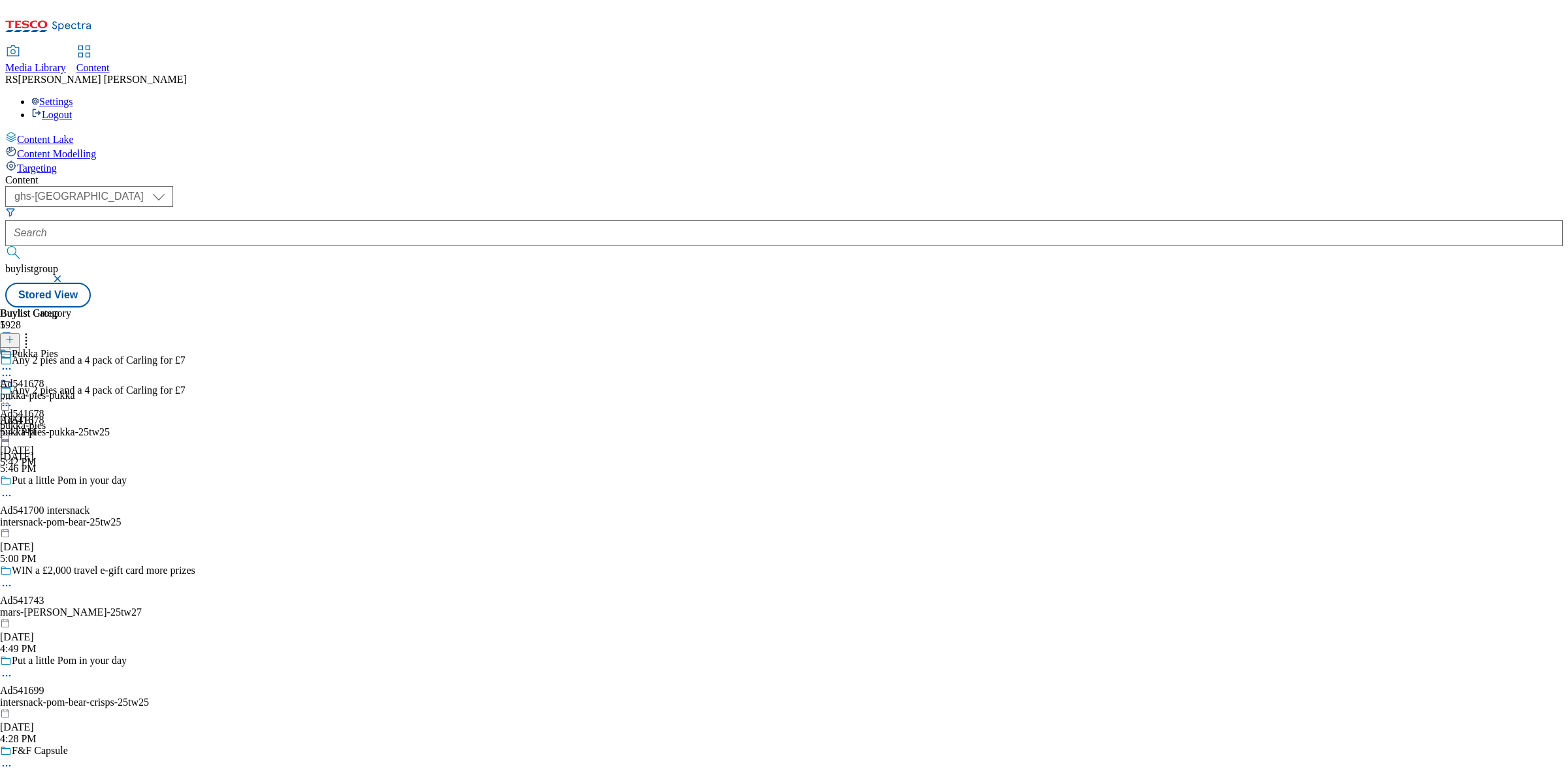
scroll to position [846, 0]
click at [13, 399] on icon at bounding box center [6, 405] width 13 height 13
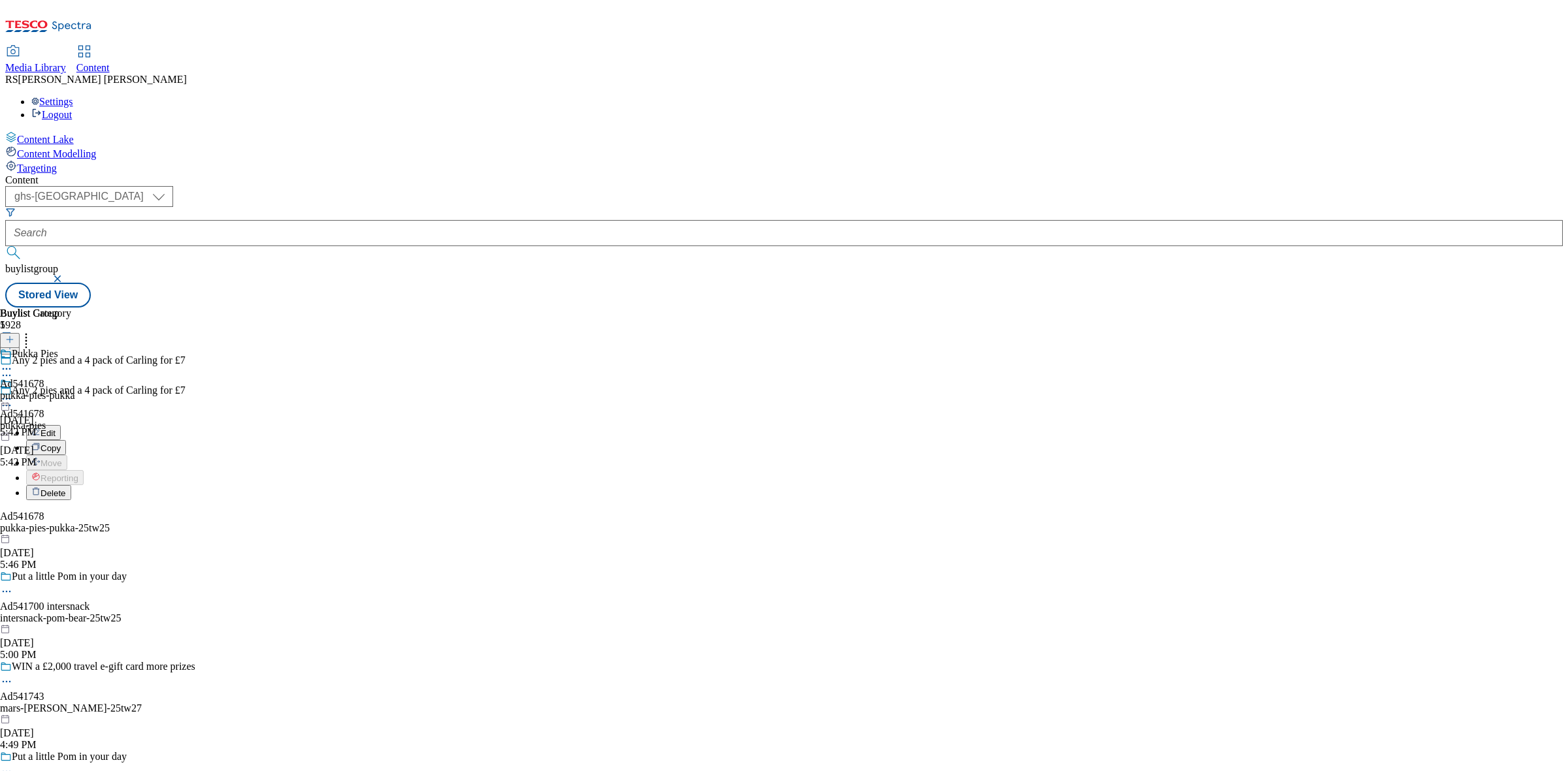
click at [61, 425] on button "Edit" at bounding box center [44, 432] width 34 height 15
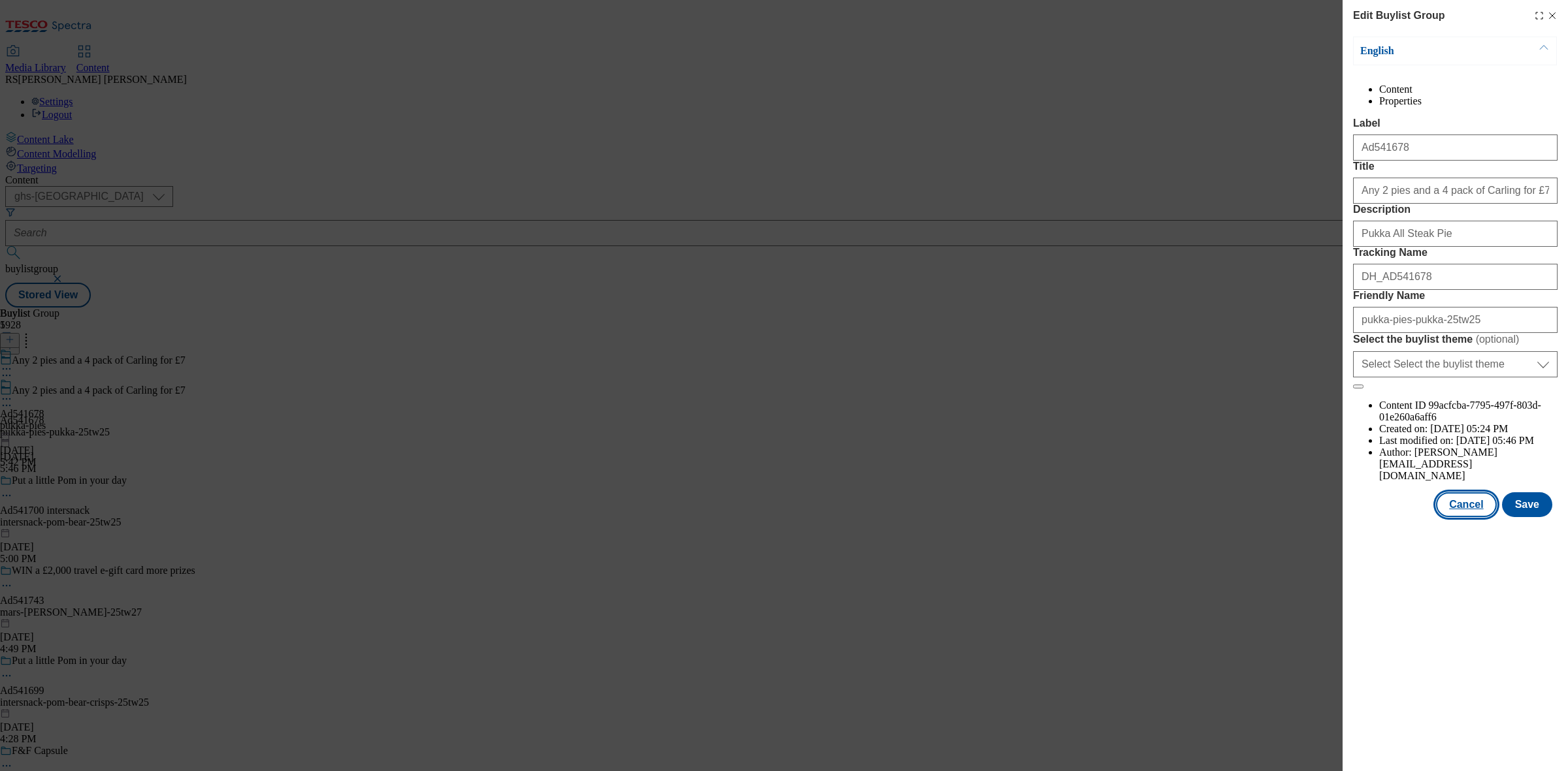
click at [1477, 517] on button "Cancel" at bounding box center [1466, 504] width 60 height 25
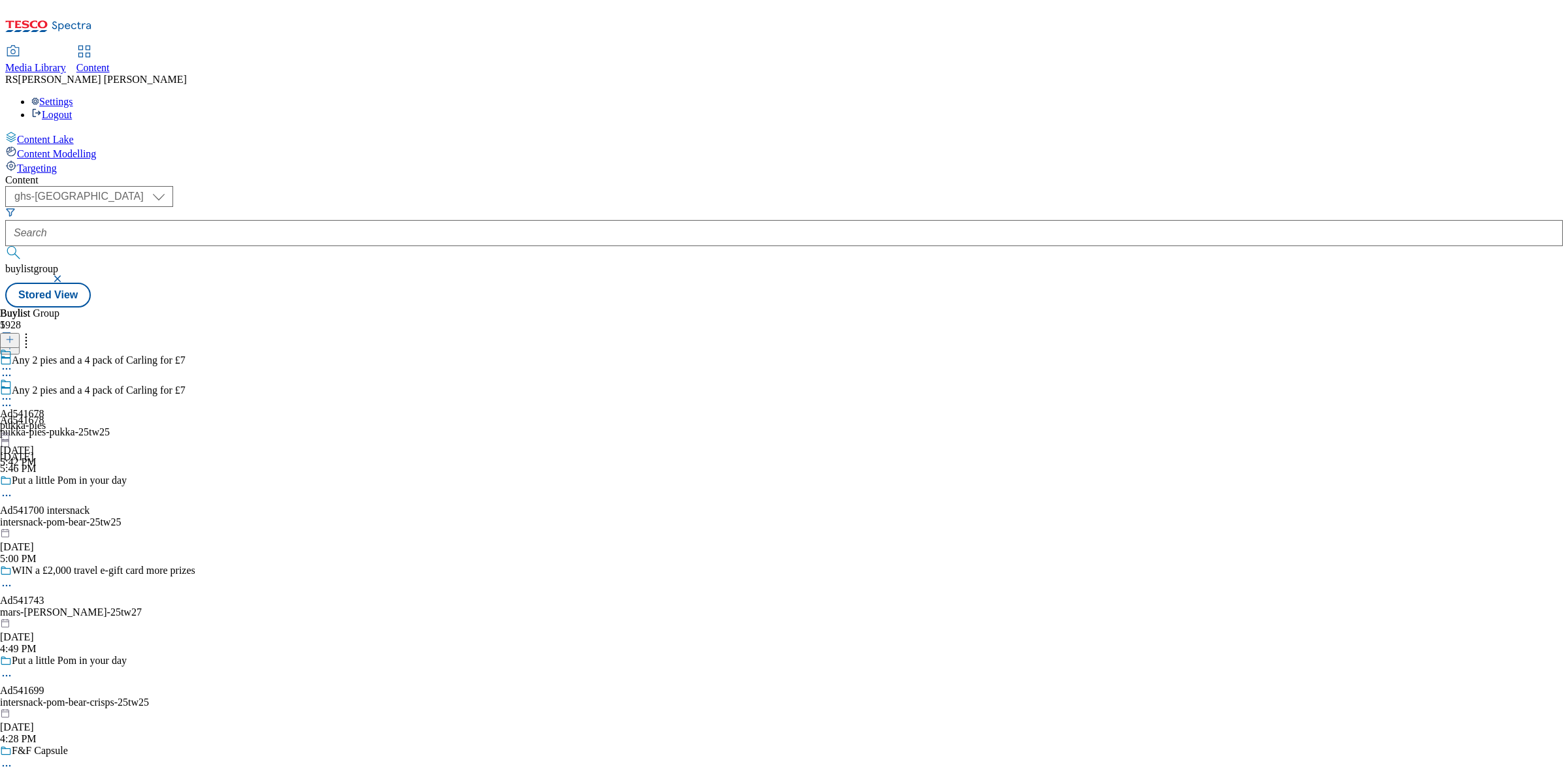
click at [13, 392] on icon at bounding box center [6, 399] width 13 height 13
click at [61, 419] on button "Edit" at bounding box center [44, 426] width 34 height 15
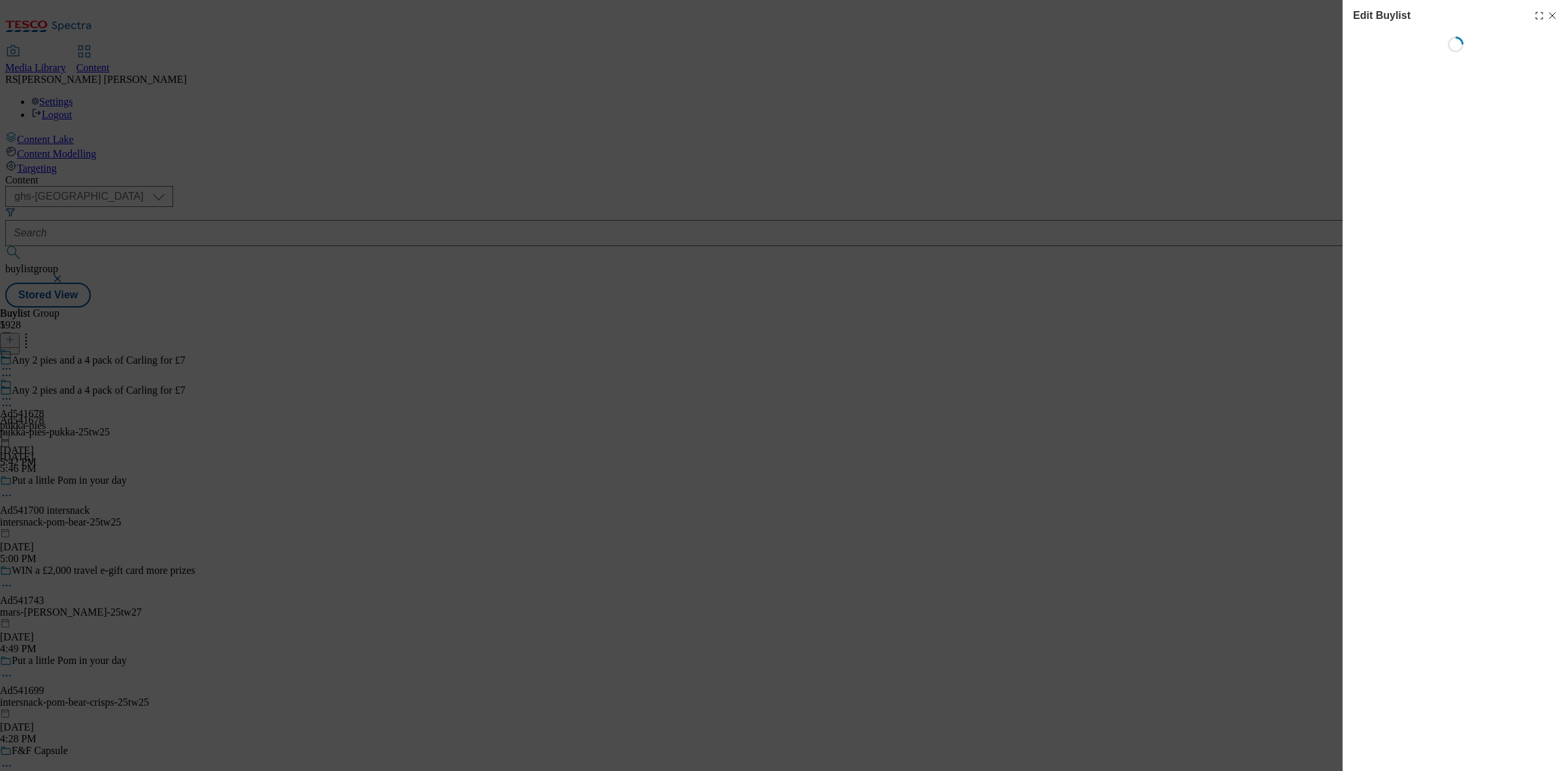
select select "tactical"
select select "supplier funded short term 1-3 weeks"
select select "dunnhumby"
select select "Banner"
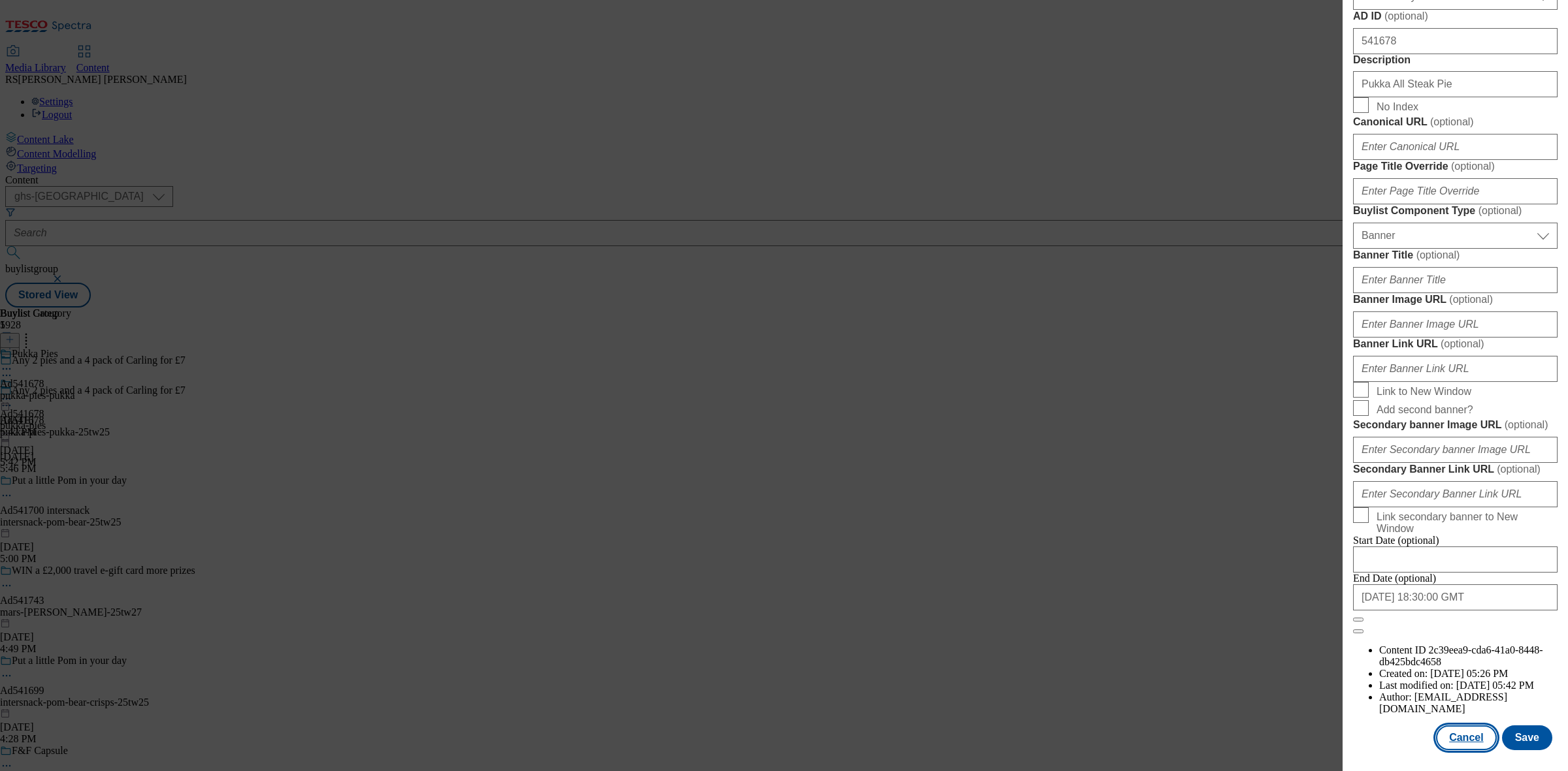
click at [1466, 729] on button "Cancel" at bounding box center [1466, 737] width 60 height 25
select select "tactical"
select select "supplier funded short term 1-3 weeks"
select select "dunnhumby"
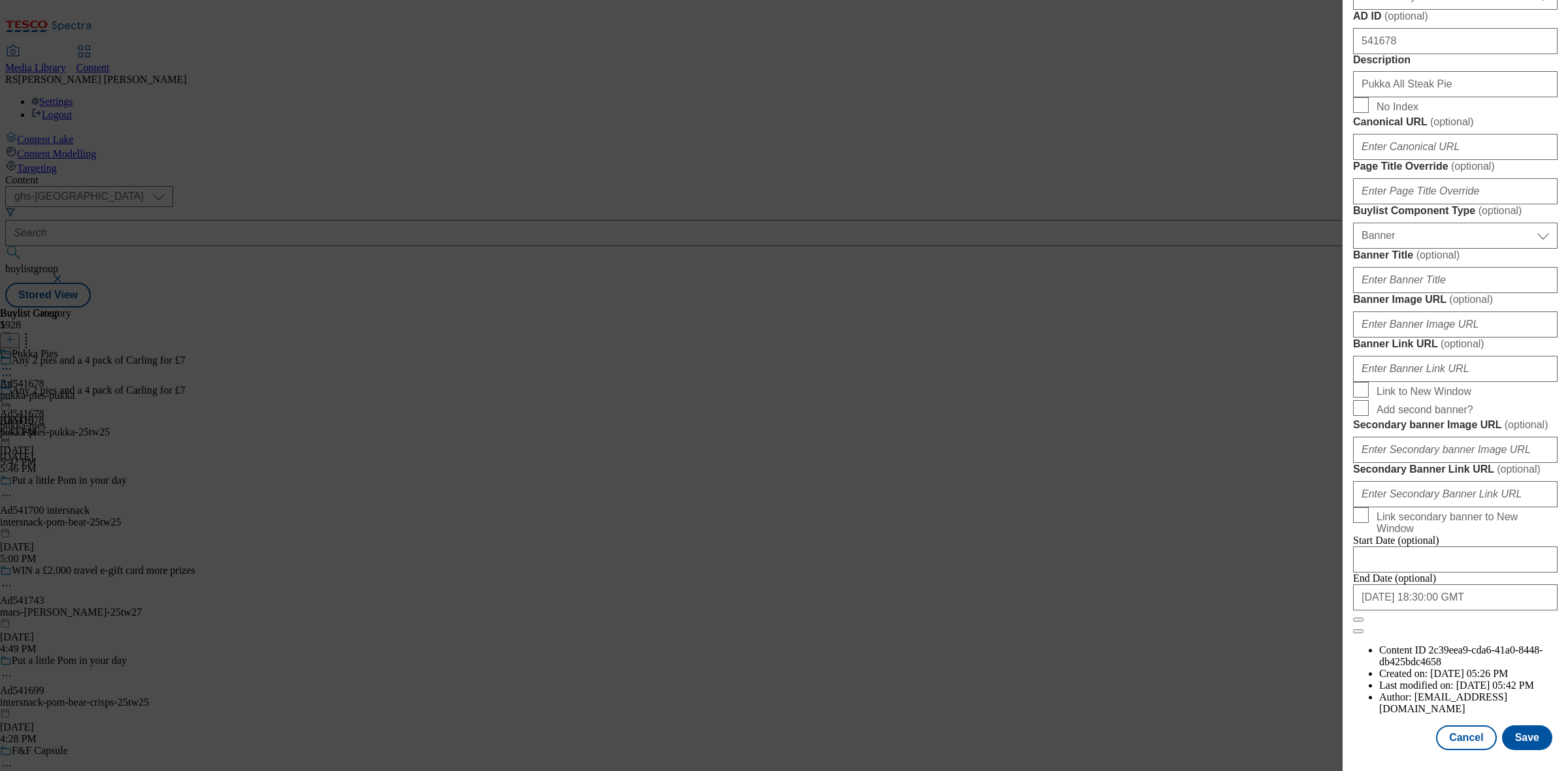
select select "Banner"
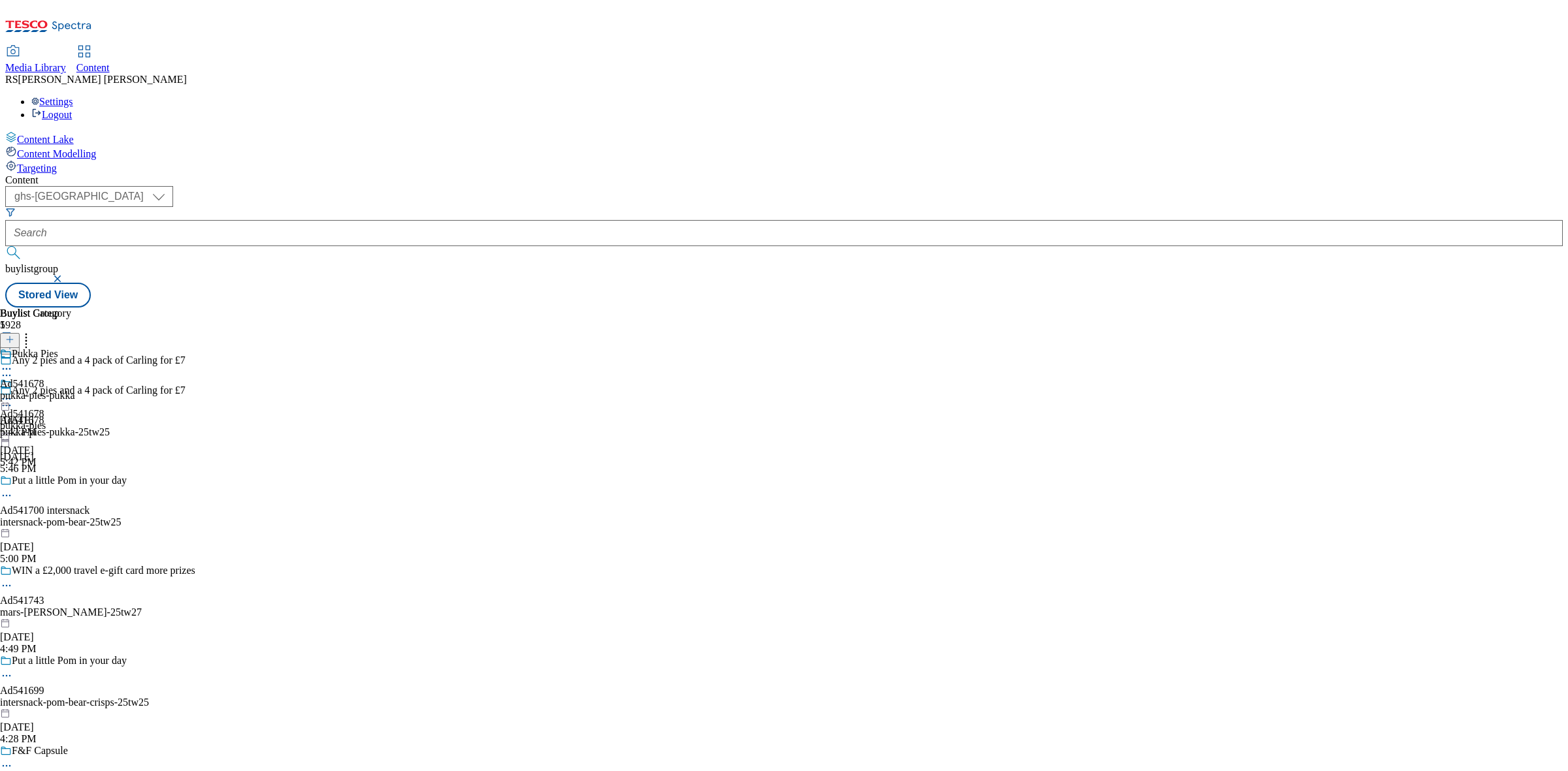
click at [13, 362] on icon at bounding box center [6, 369] width 13 height 13
click at [75, 348] on div "Pukka Pies Ad541678 pukka-pies-pukka [DATE] 5:42 PM" at bounding box center [37, 393] width 75 height 90
click at [13, 392] on icon at bounding box center [6, 399] width 13 height 13
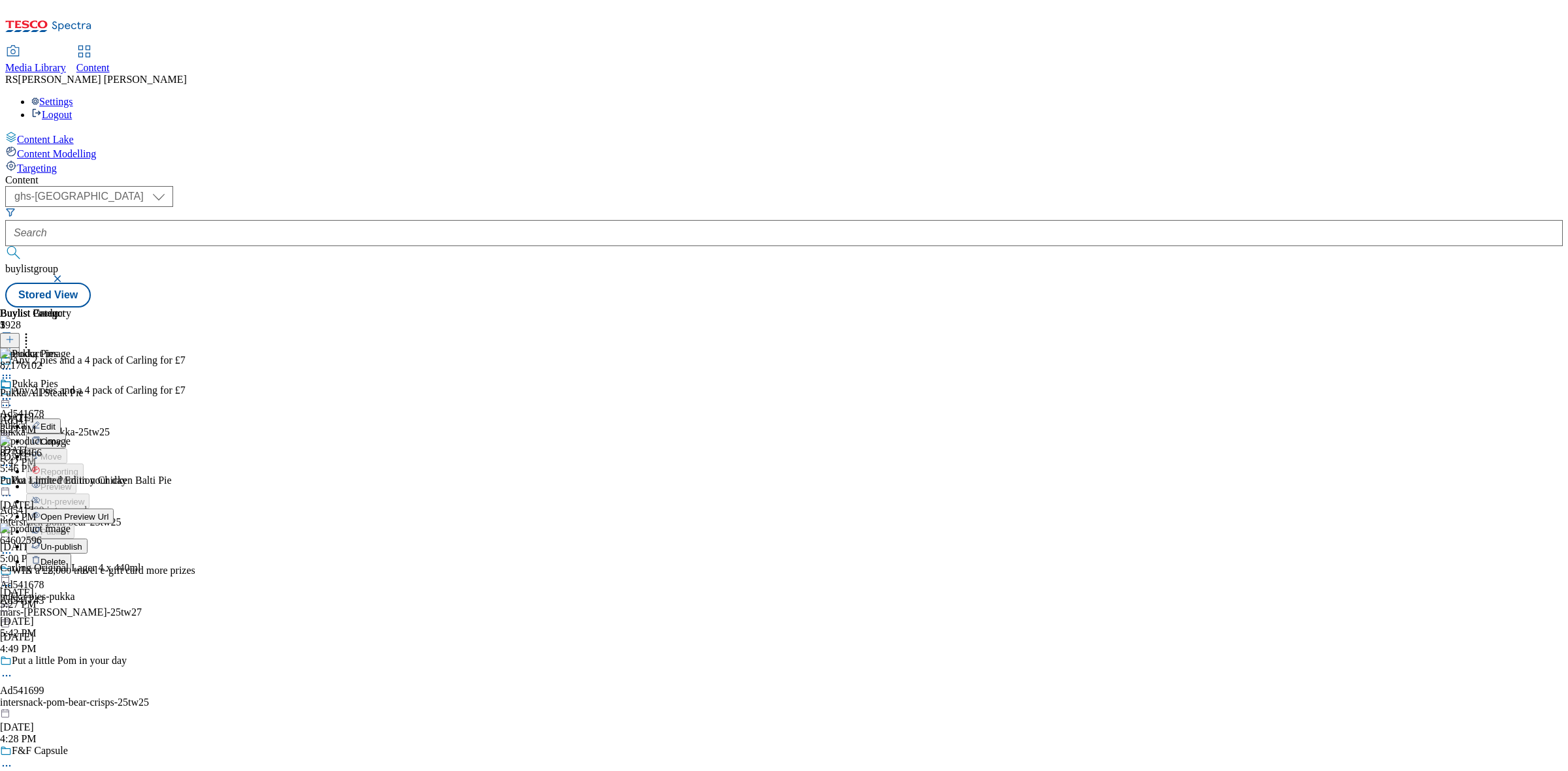
click at [1302, 307] on div "Buylist Group 5928 Any 2 pies and a 4 pack of Carling for £7 Any 2 pies and a 4…" at bounding box center [784, 307] width 1558 height 0
click at [13, 392] on icon at bounding box center [6, 399] width 13 height 13
click at [109, 512] on span "Open Preview Url" at bounding box center [74, 517] width 68 height 10
click at [13, 399] on icon at bounding box center [6, 405] width 13 height 13
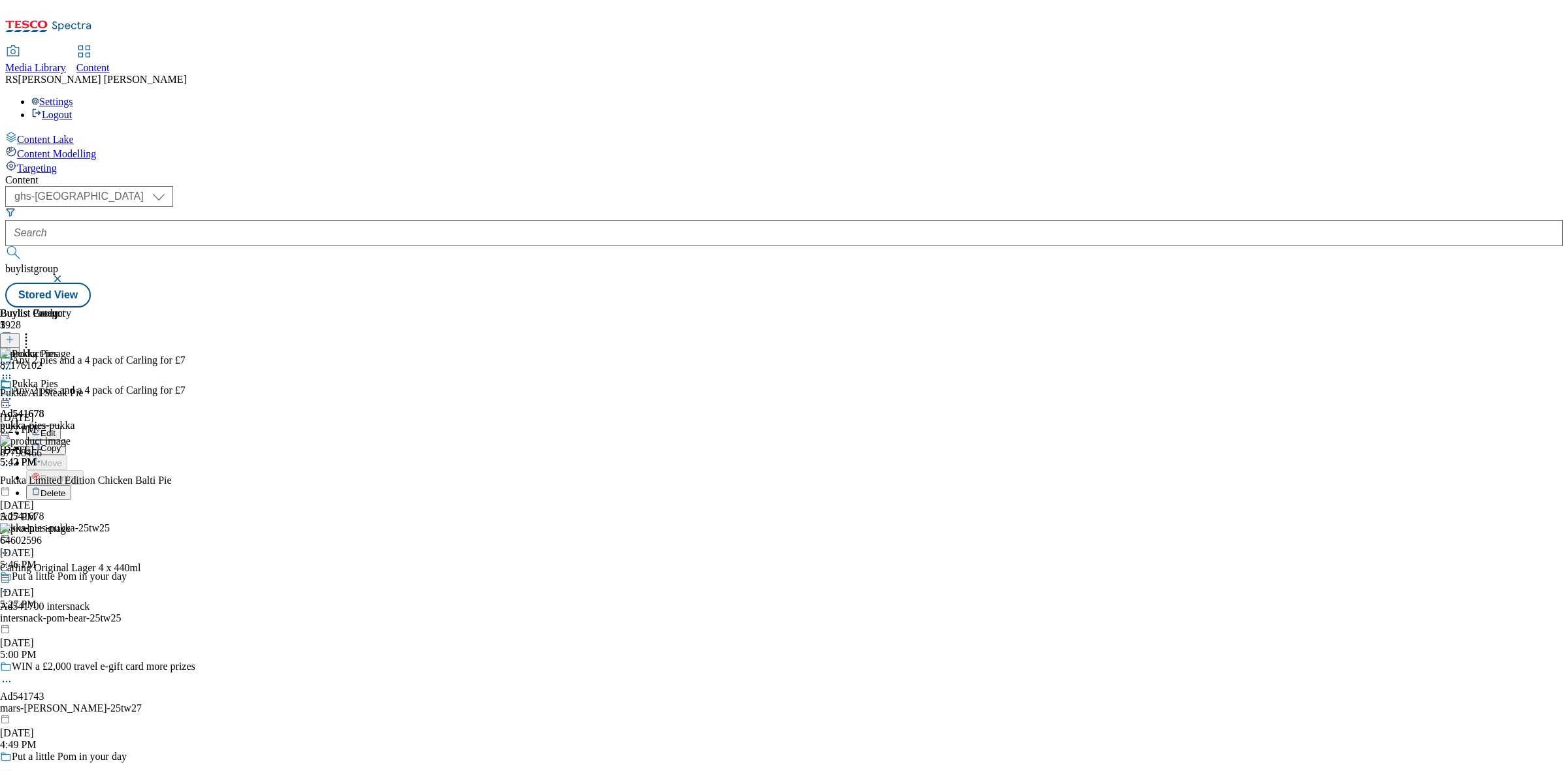
click at [61, 425] on button "Edit" at bounding box center [44, 432] width 34 height 15
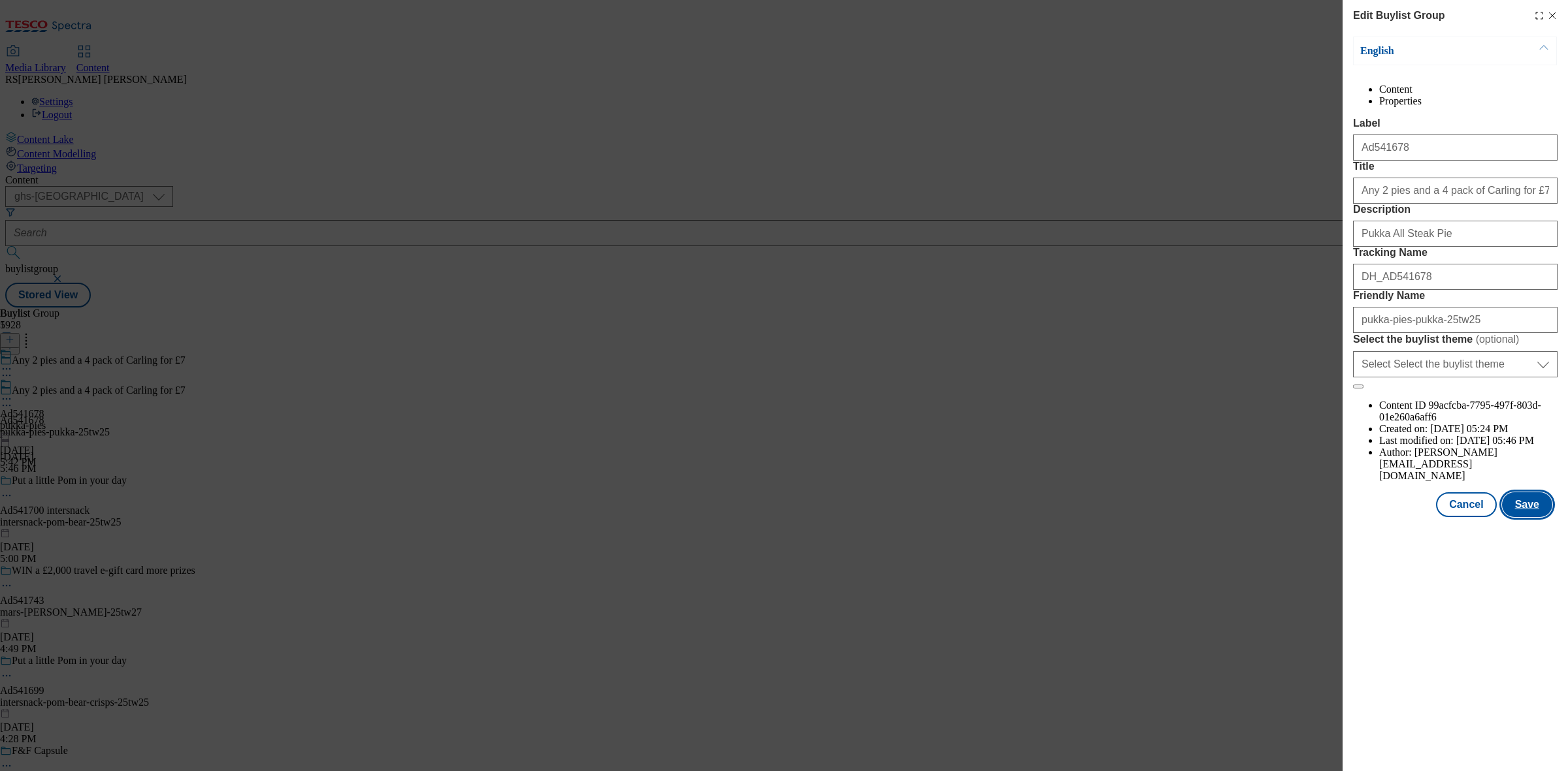
click at [1524, 517] on button "Save" at bounding box center [1527, 504] width 50 height 25
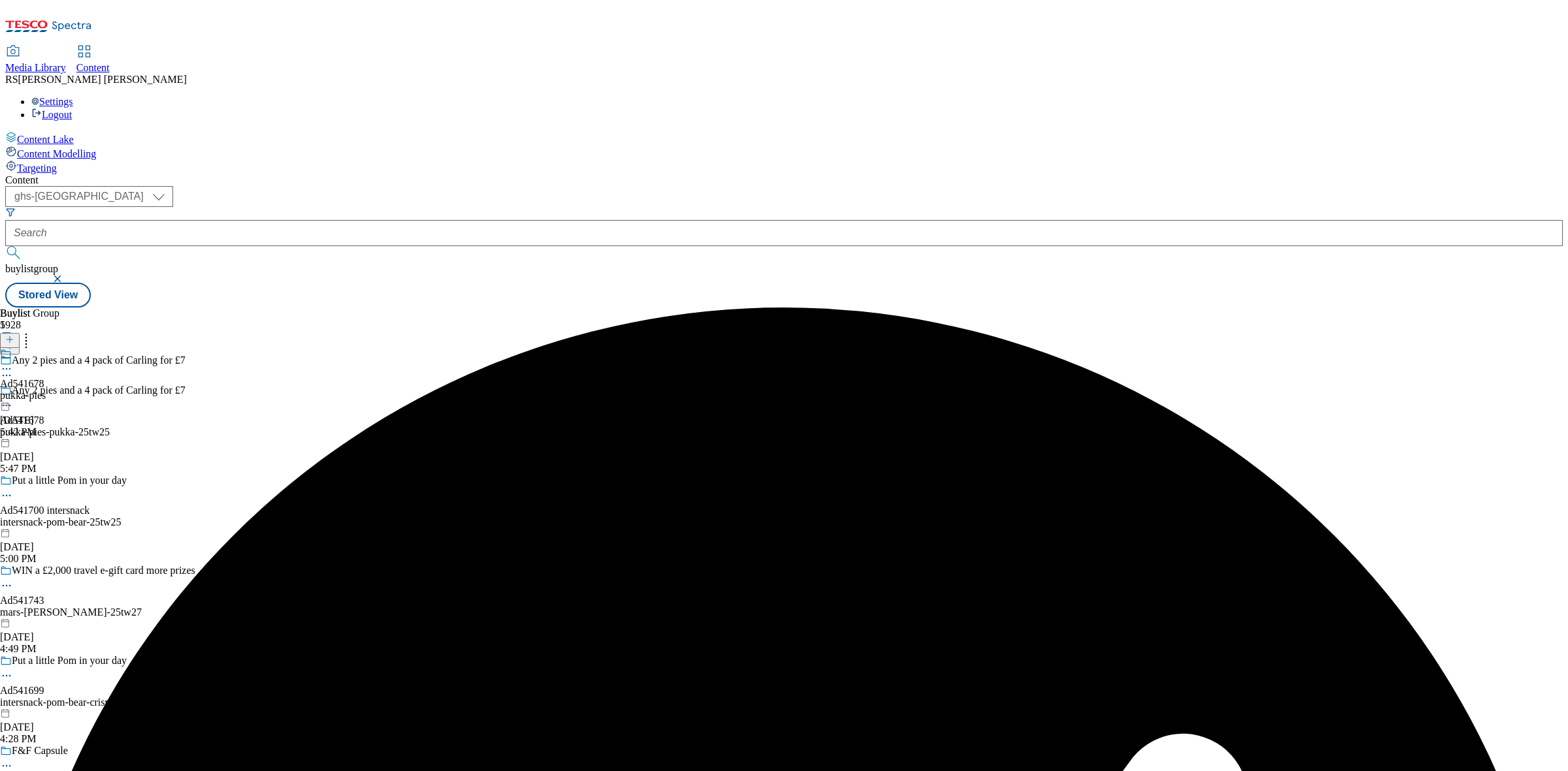
click at [13, 362] on icon at bounding box center [6, 369] width 13 height 13
click at [109, 482] on span "Open Preview Url" at bounding box center [74, 487] width 68 height 10
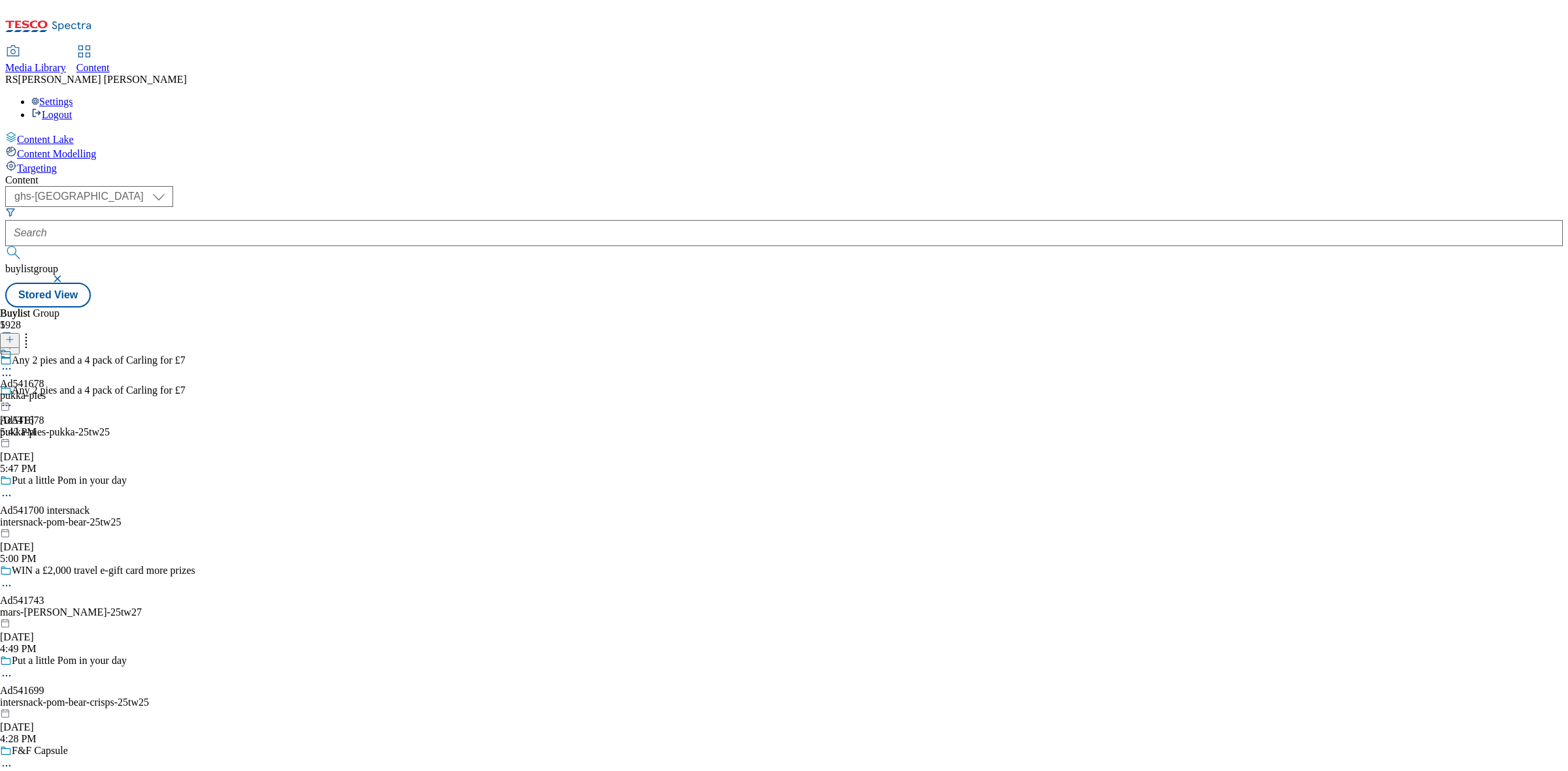
click at [13, 399] on icon at bounding box center [6, 405] width 13 height 13
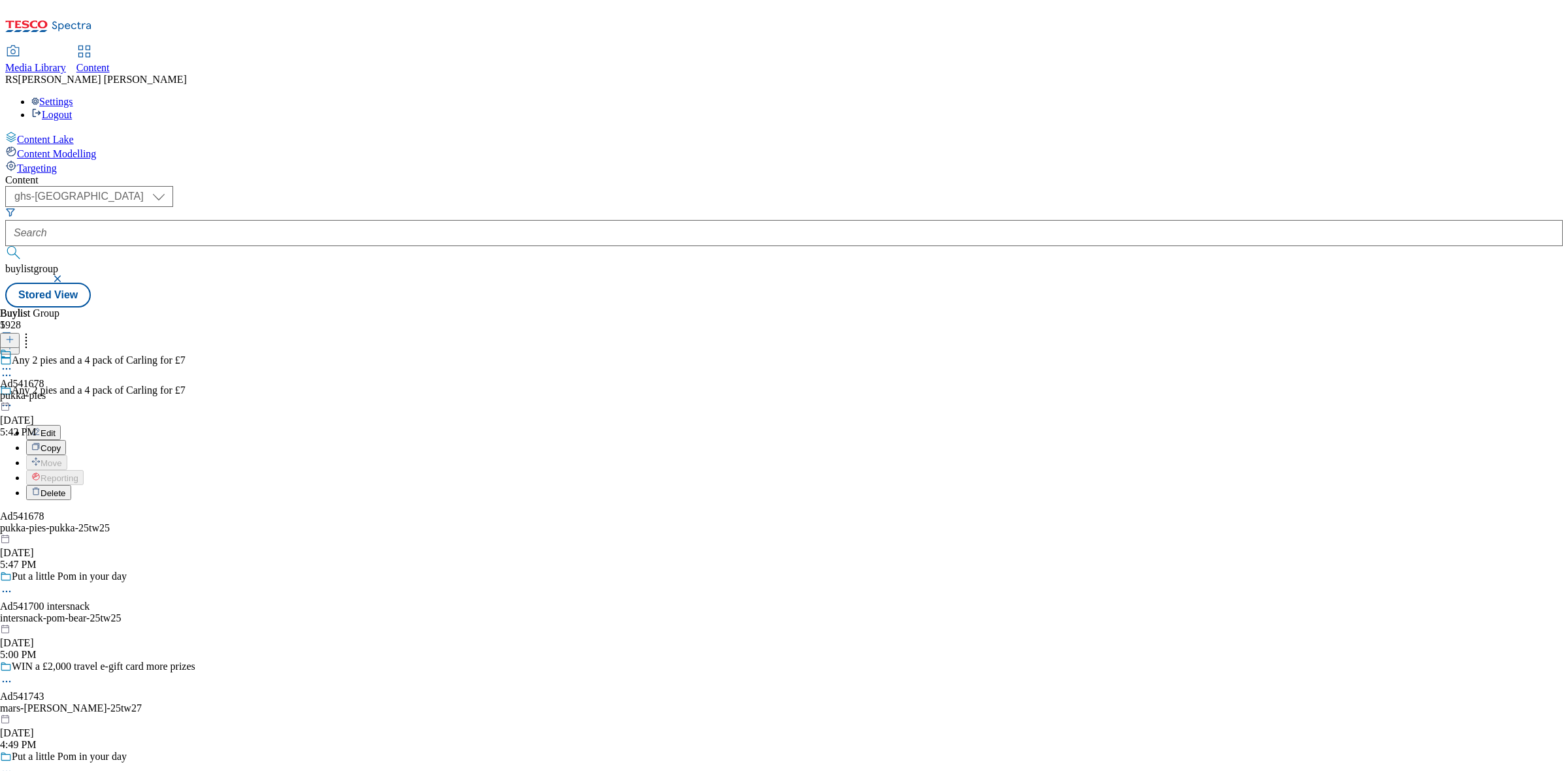
click at [61, 425] on button "Edit" at bounding box center [44, 432] width 34 height 15
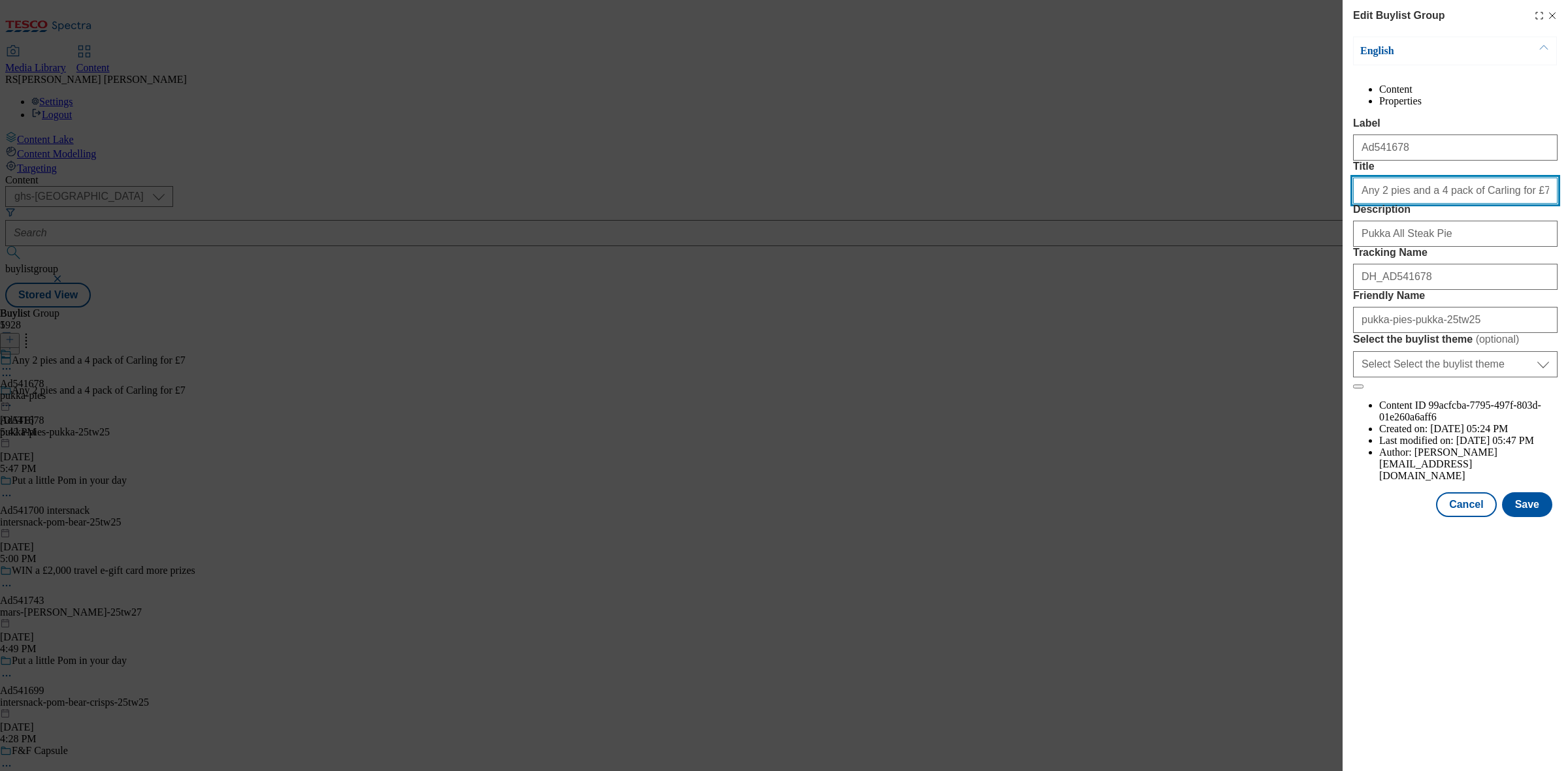
drag, startPoint x: 1454, startPoint y: 247, endPoint x: 1447, endPoint y: 246, distance: 7.1
click at [1447, 204] on input "Any 2 pies and a 4 pack of Carling for £7" at bounding box center [1456, 191] width 204 height 26
click at [1531, 517] on button "Save" at bounding box center [1527, 504] width 50 height 25
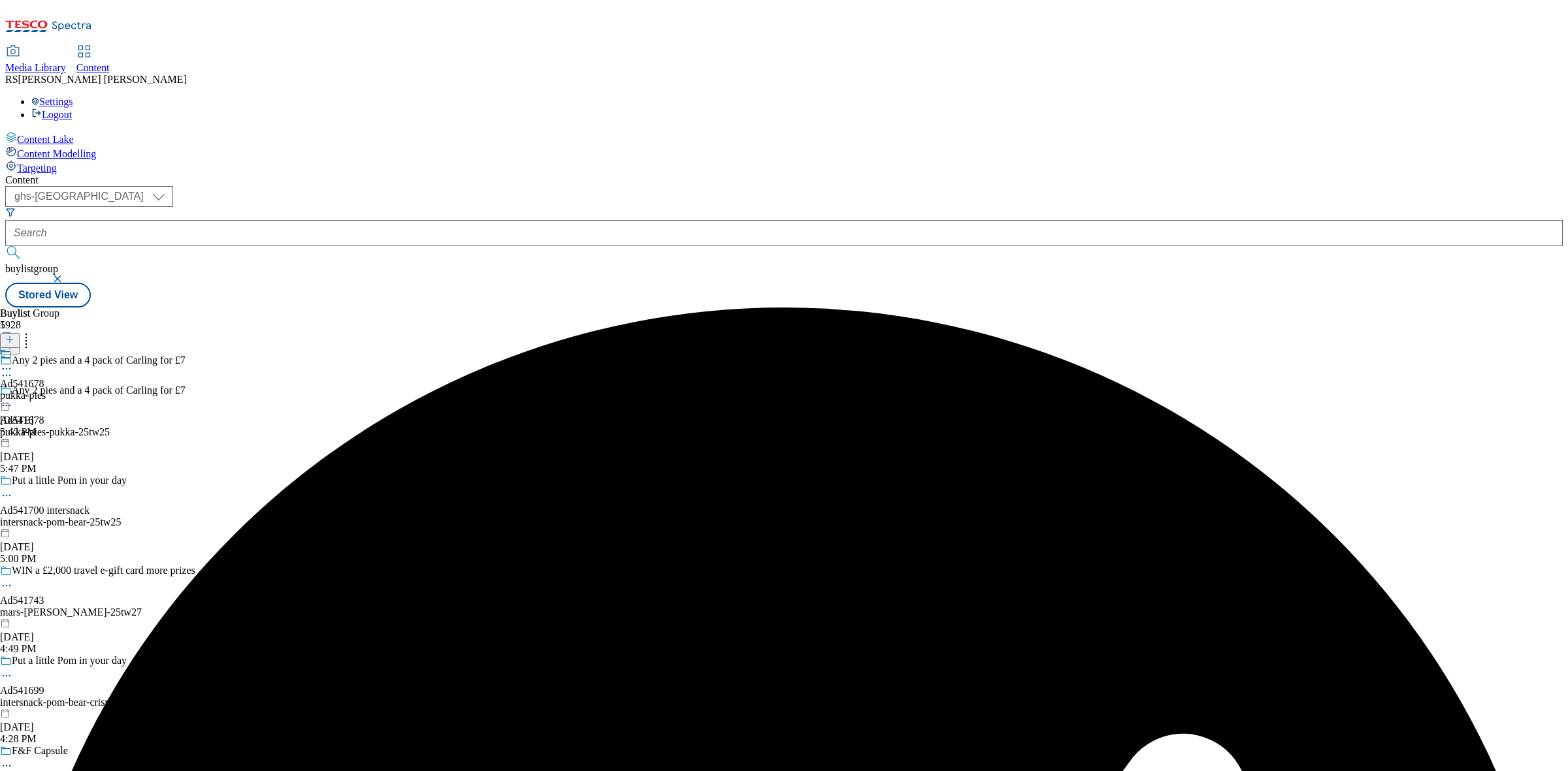
click at [13, 362] on icon at bounding box center [6, 369] width 13 height 13
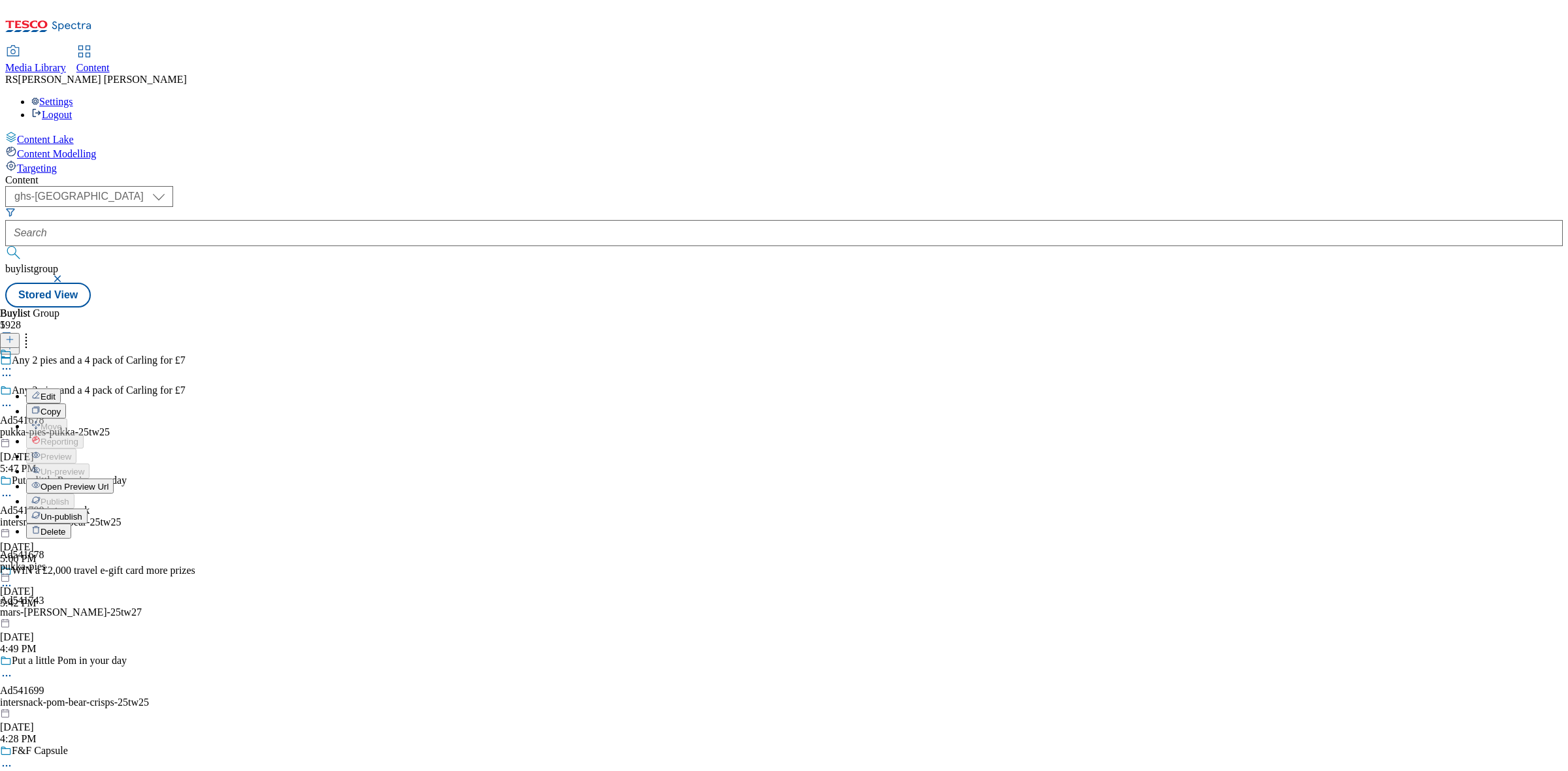
click at [109, 482] on span "Open Preview Url" at bounding box center [74, 487] width 68 height 10
click at [46, 348] on div "Ad541678 pukka-pies [DATE] 5:42 PM" at bounding box center [23, 393] width 46 height 90
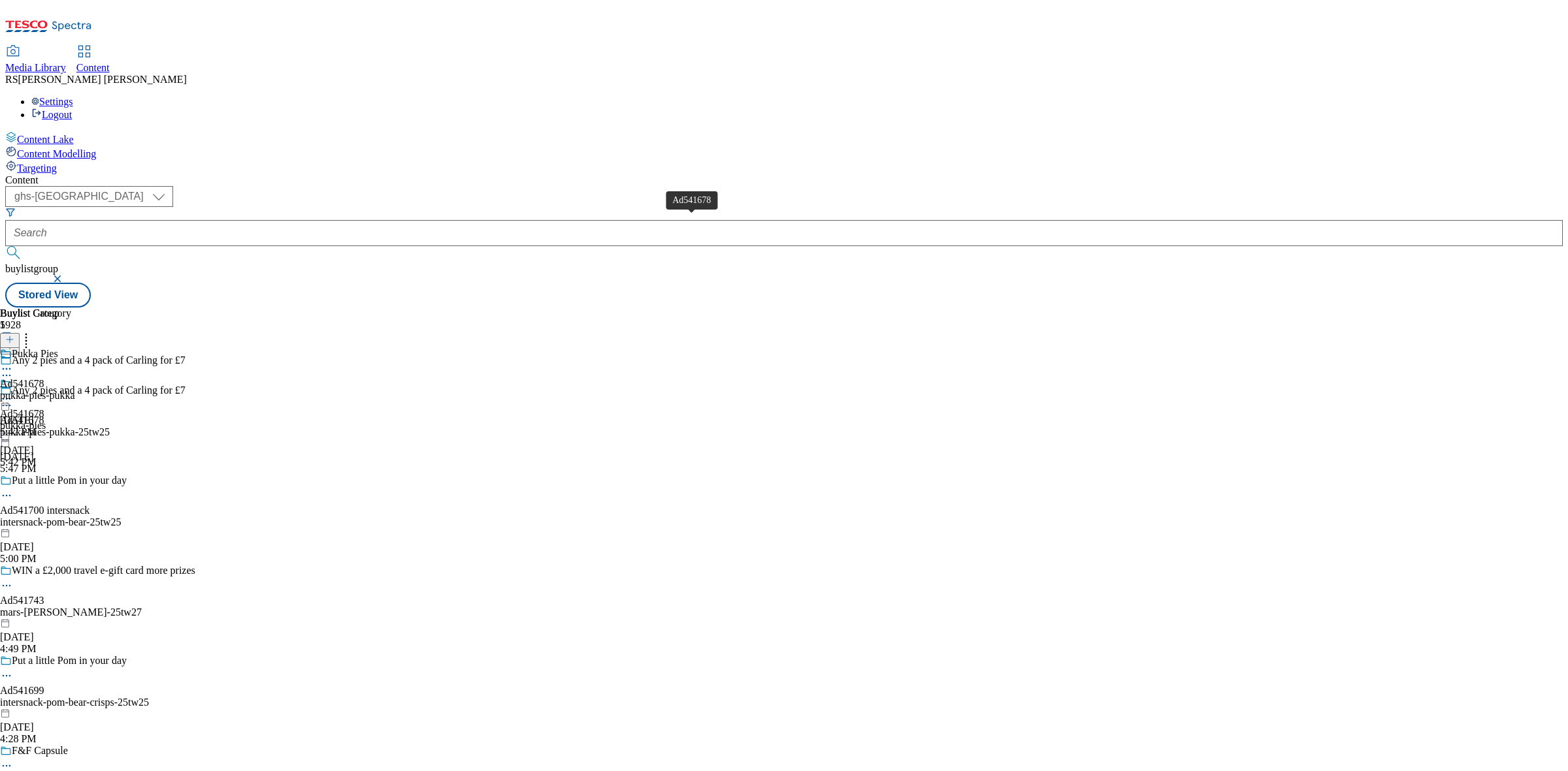
click at [44, 378] on div "Ad541678" at bounding box center [22, 384] width 44 height 11
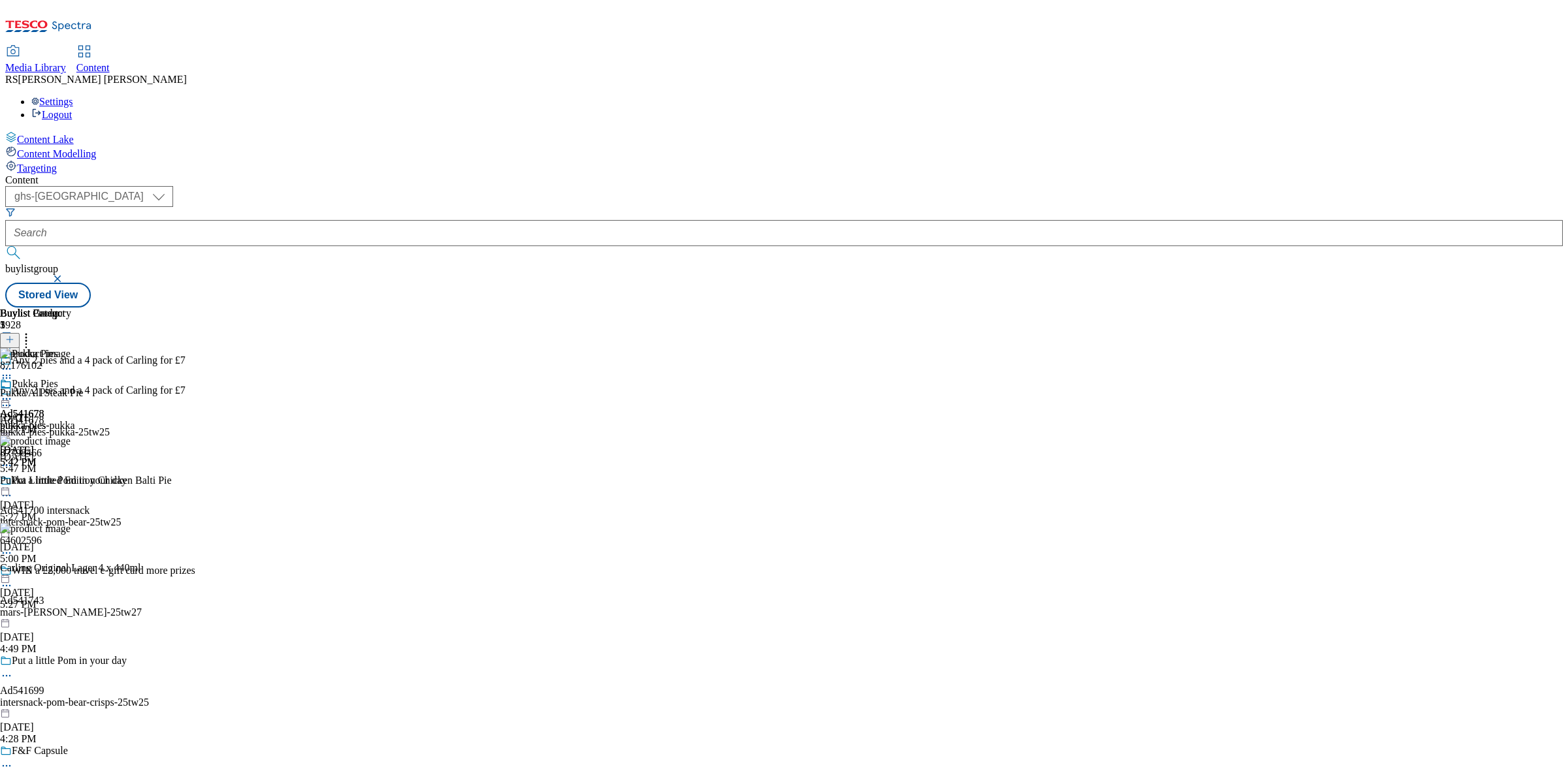
click at [4, 399] on circle at bounding box center [4, 399] width 2 height 2
click at [82, 542] on span "Un-publish" at bounding box center [61, 547] width 41 height 10
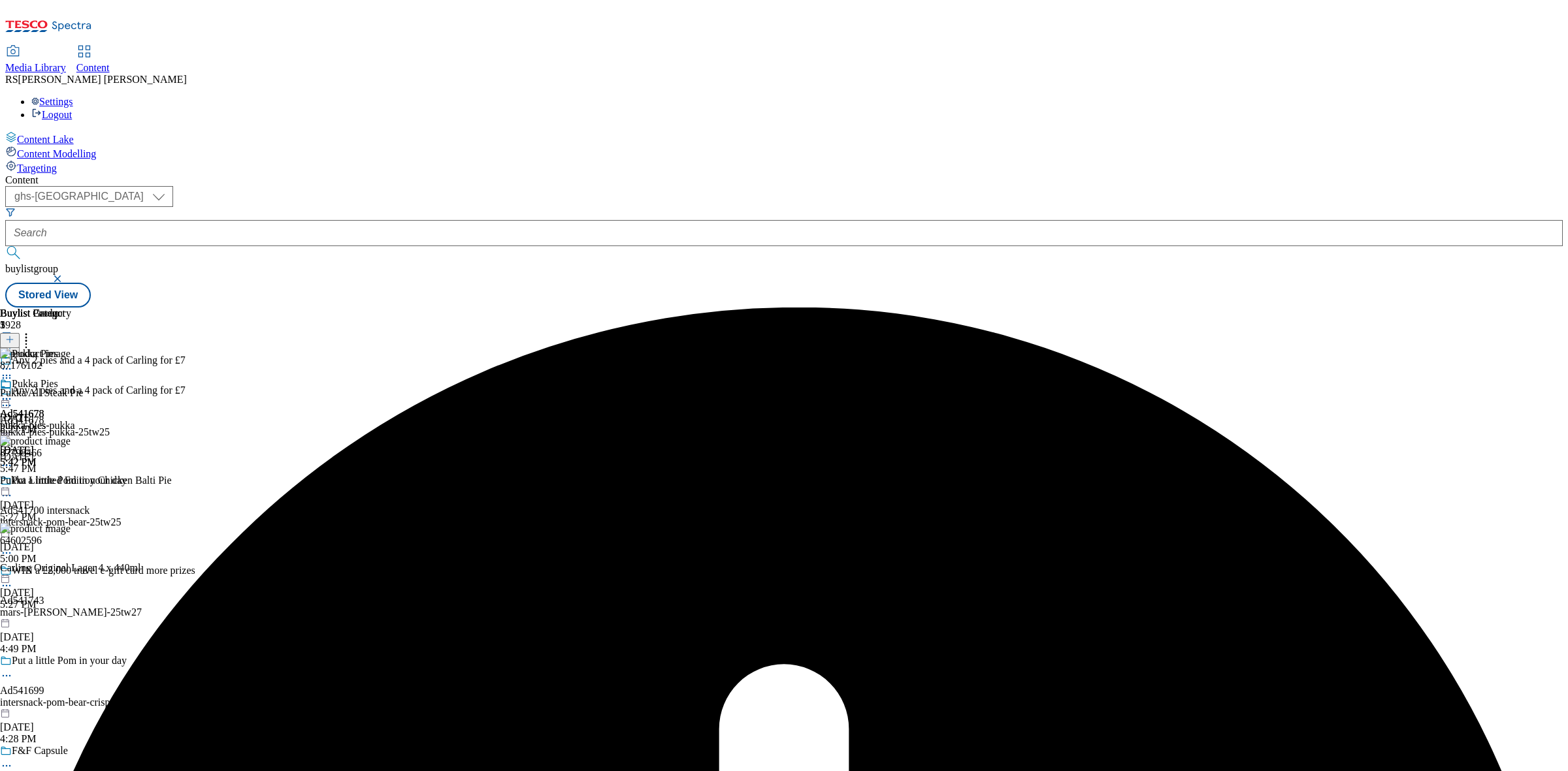
click at [13, 392] on icon at bounding box center [6, 399] width 13 height 13
click at [82, 542] on span "Un-publish" at bounding box center [61, 547] width 41 height 10
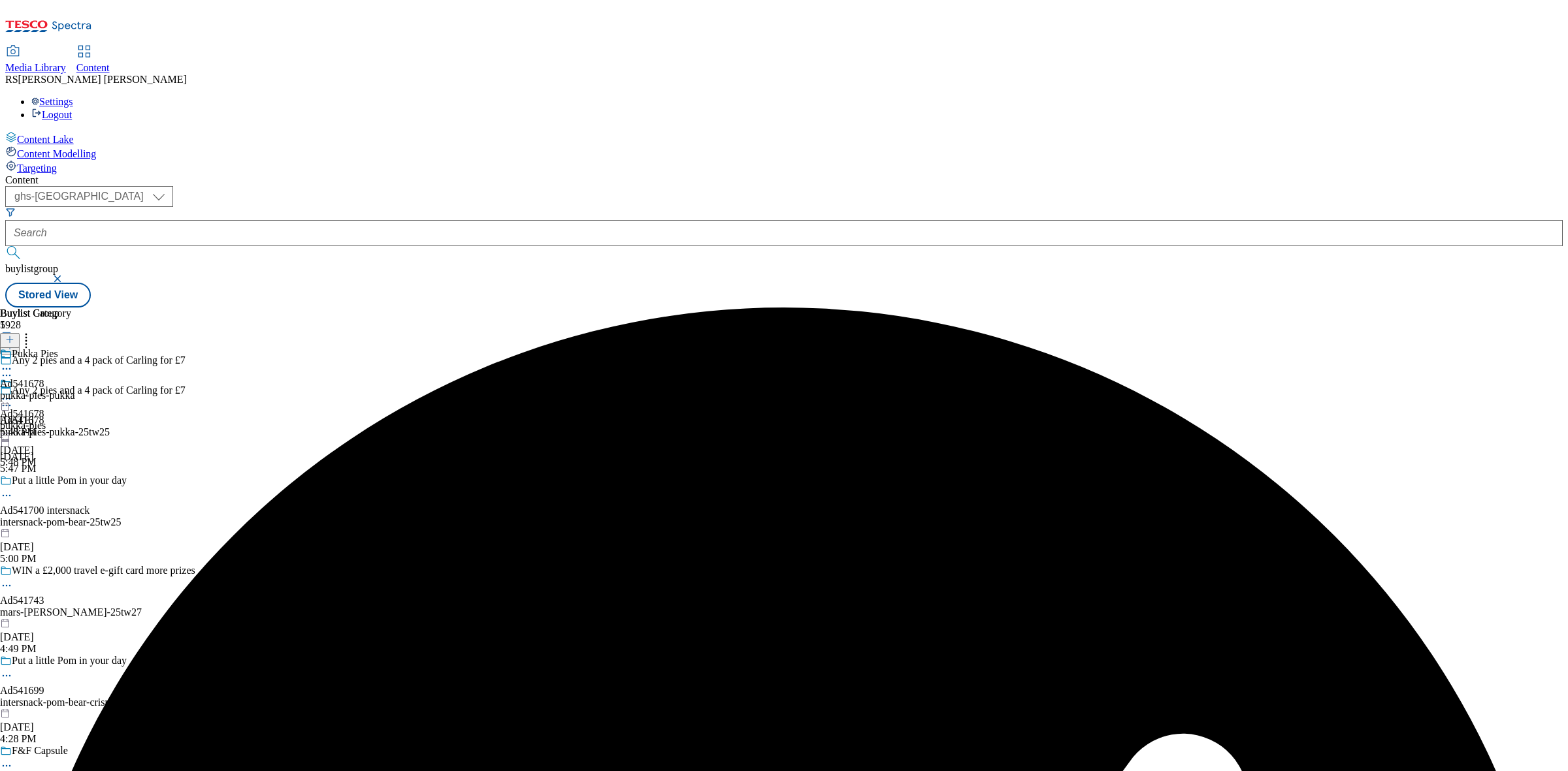
click at [13, 362] on icon at bounding box center [6, 369] width 13 height 13
click at [46, 423] on div "Ad541678 pukka-pies [DATE] 5:48 PM" at bounding box center [23, 423] width 46 height 90
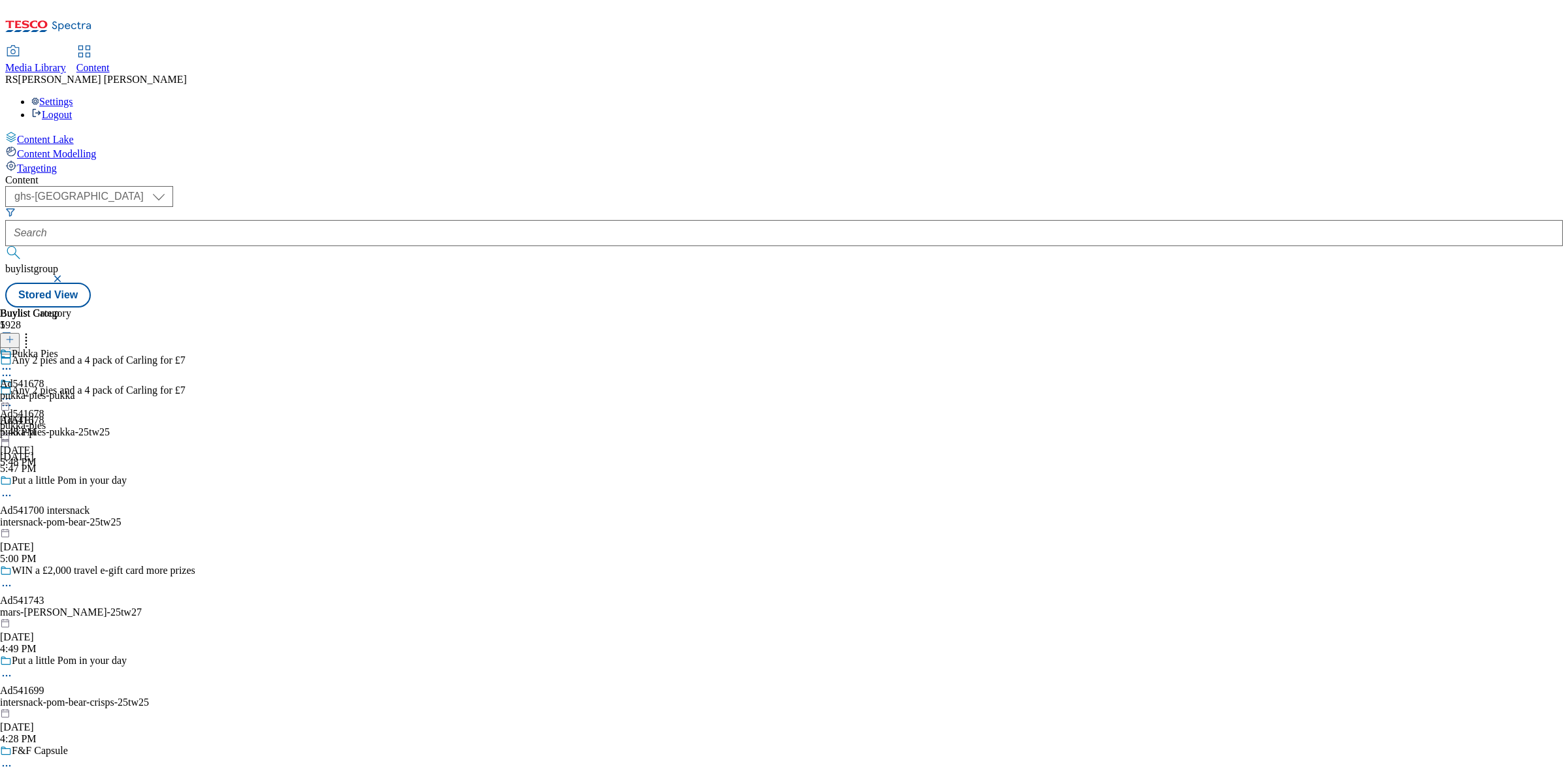
click at [13, 392] on icon at bounding box center [6, 399] width 13 height 13
click at [69, 527] on span "Publish" at bounding box center [55, 532] width 29 height 10
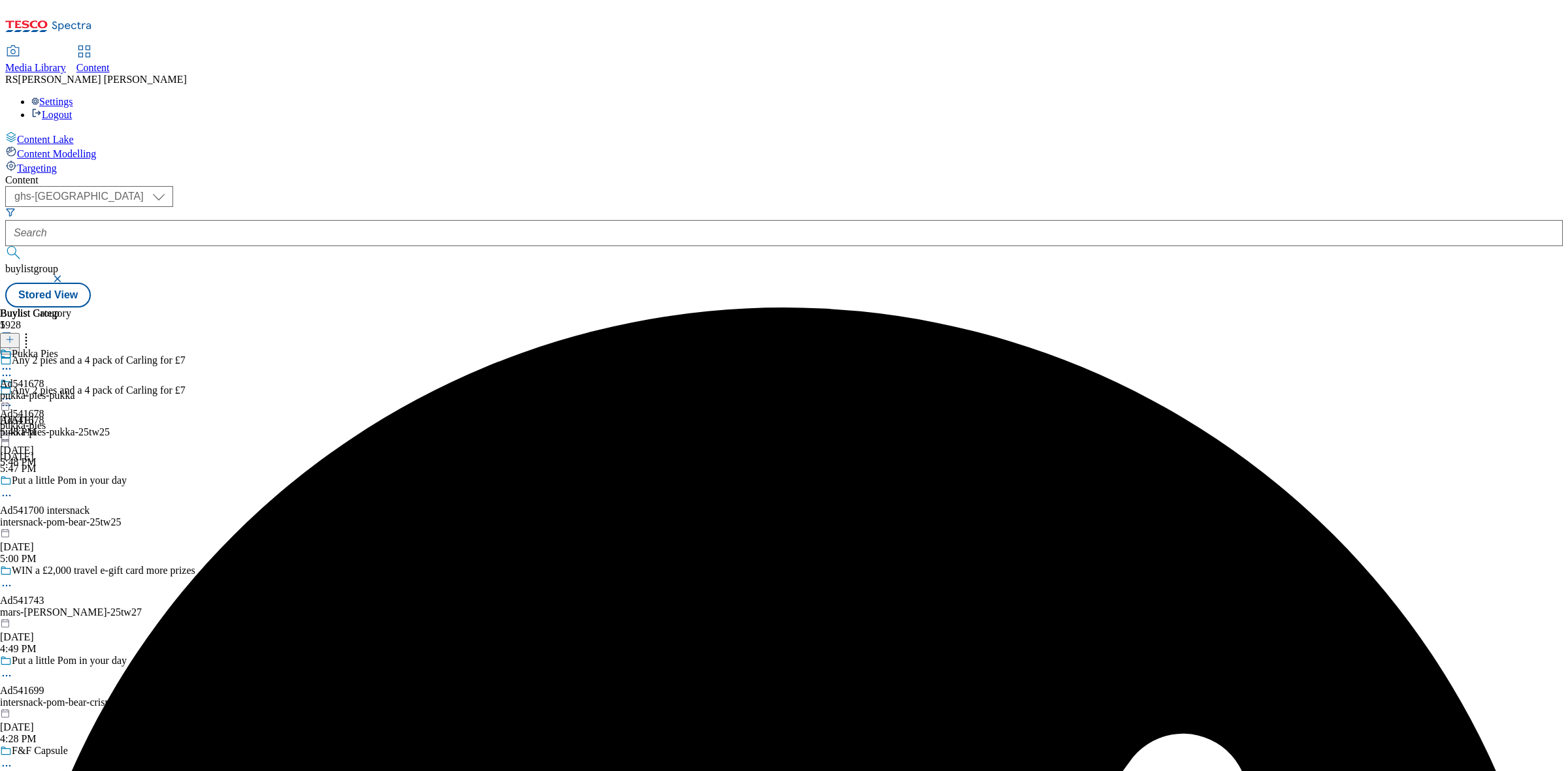
click at [13, 392] on icon at bounding box center [6, 399] width 13 height 13
click at [109, 512] on span "Open Preview Url" at bounding box center [74, 517] width 68 height 10
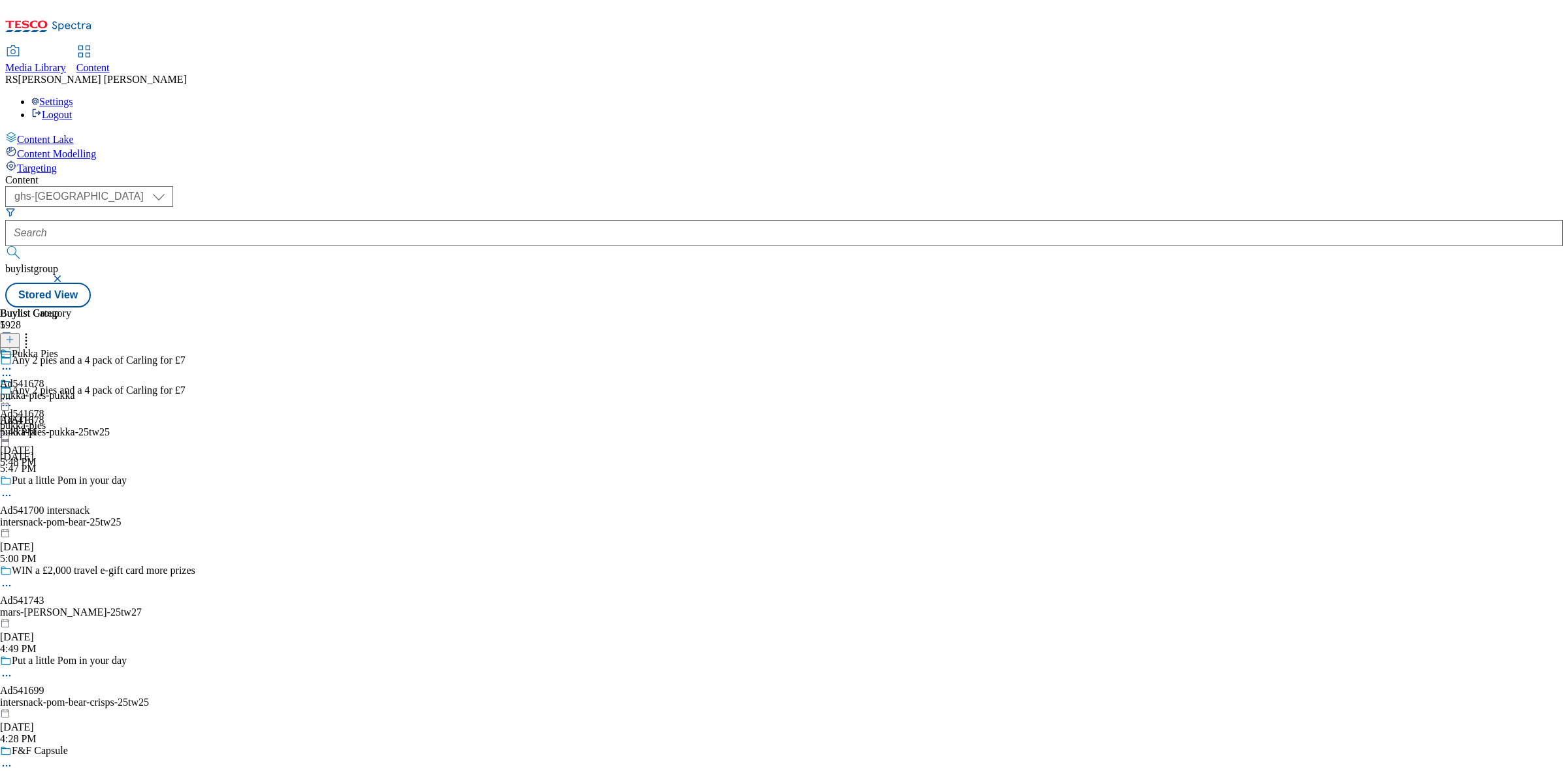
click at [75, 348] on div "Pukka Pies Ad541678 pukka-pies-pukka [DATE] 5:48 PM" at bounding box center [37, 393] width 75 height 90
click at [13, 392] on icon at bounding box center [6, 399] width 13 height 13
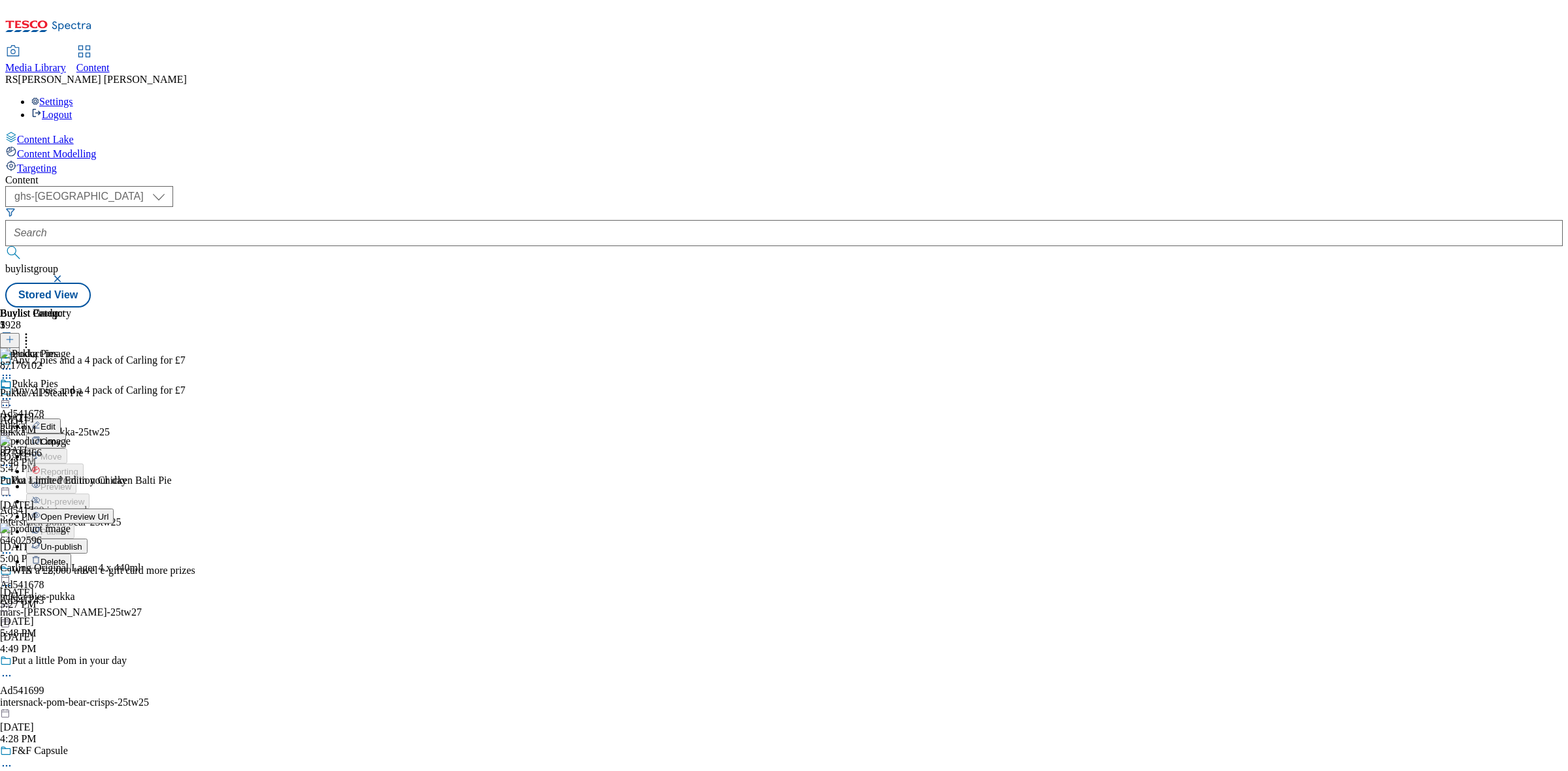
click at [56, 422] on span "Edit" at bounding box center [48, 427] width 15 height 10
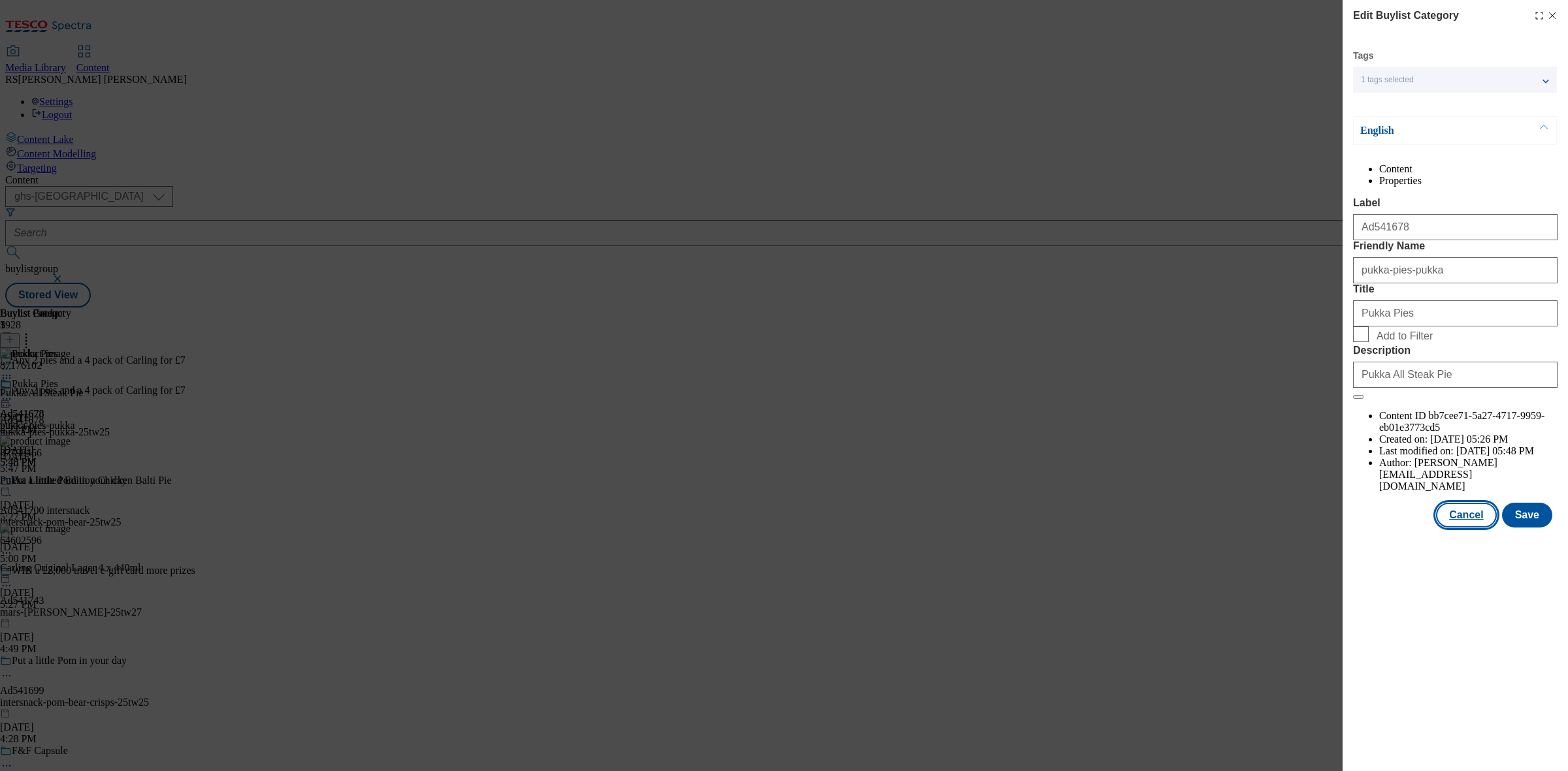
click at [1465, 527] on button "Cancel" at bounding box center [1466, 515] width 60 height 25
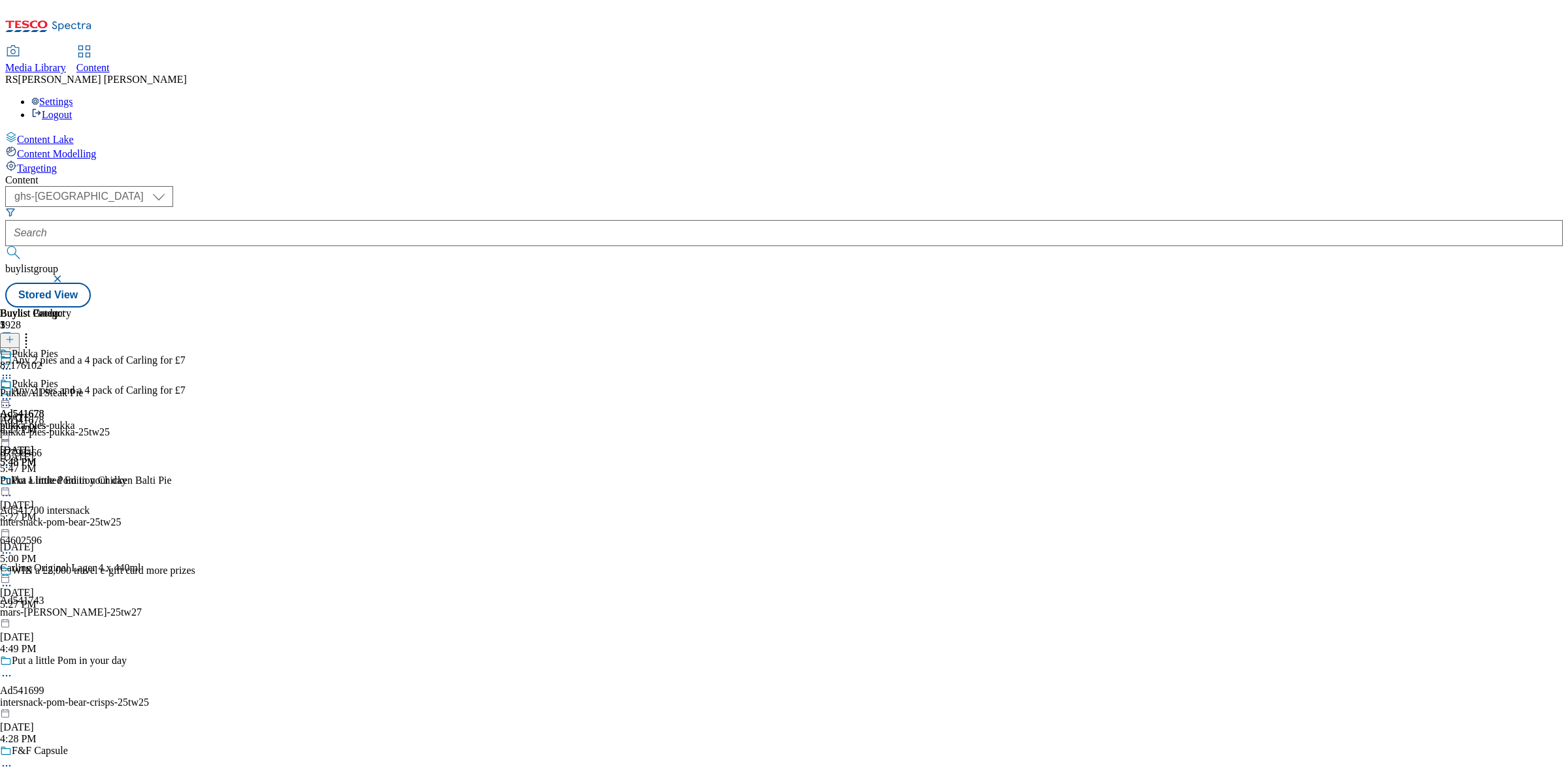
click at [13, 392] on icon at bounding box center [6, 399] width 13 height 13
click at [61, 419] on button "Edit" at bounding box center [44, 426] width 34 height 15
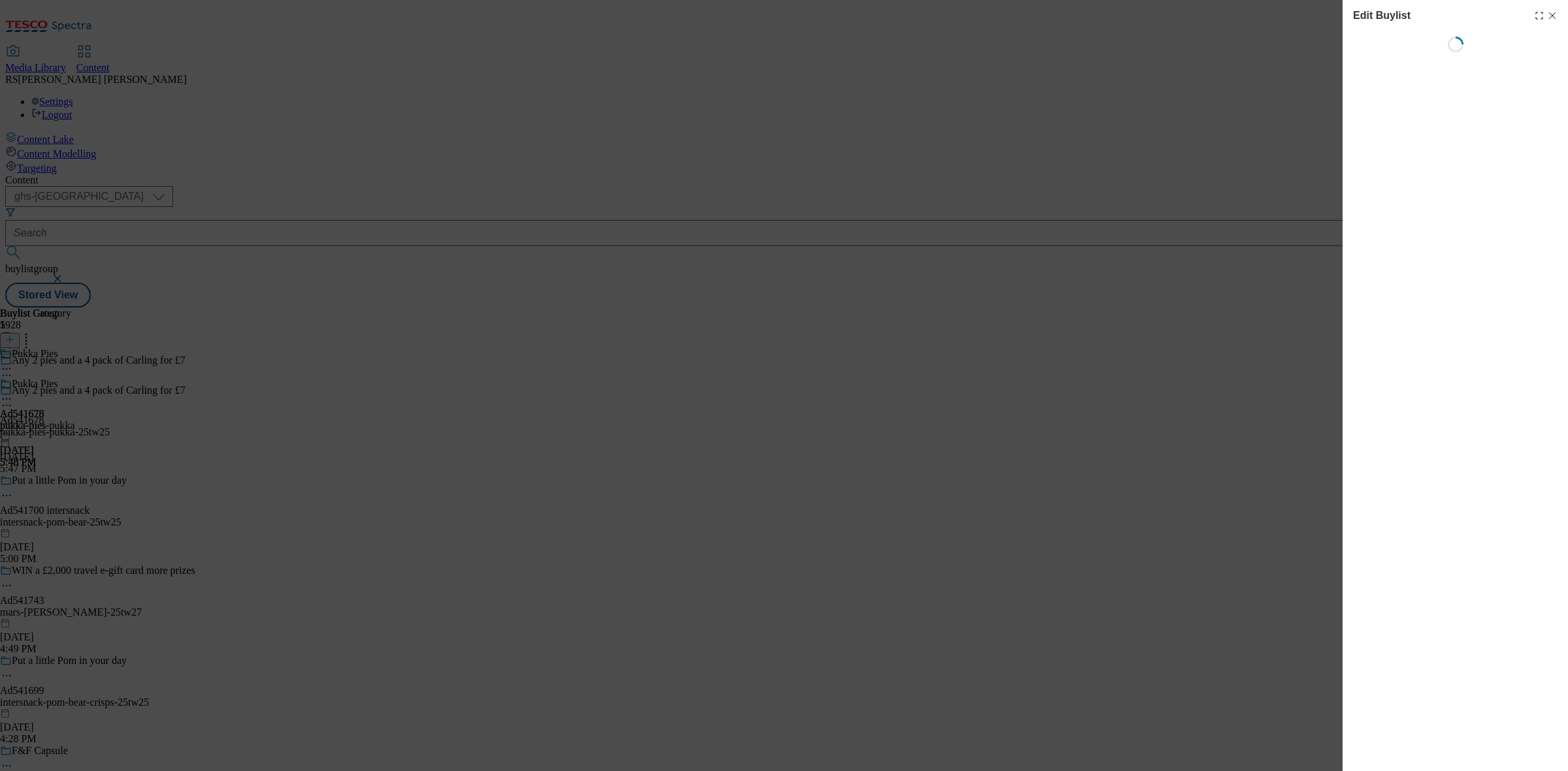
select select "tactical"
select select "supplier funded short term 1-3 weeks"
select select "dunnhumby"
select select "Banner"
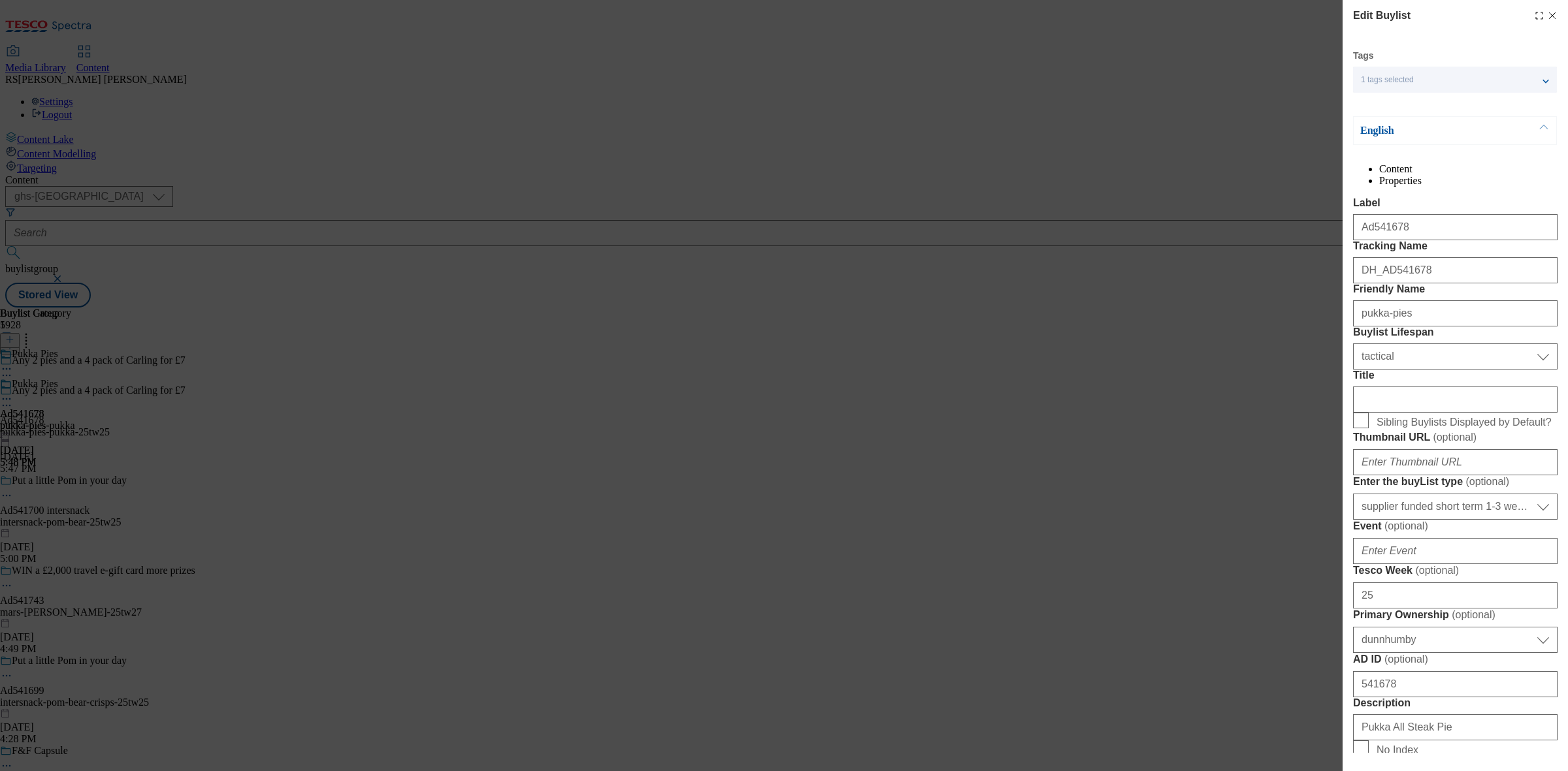
click at [1547, 16] on icon "Modal" at bounding box center [1552, 16] width 11 height 11
select select "tactical"
select select "supplier funded short term 1-3 weeks"
select select "dunnhumby"
select select "Banner"
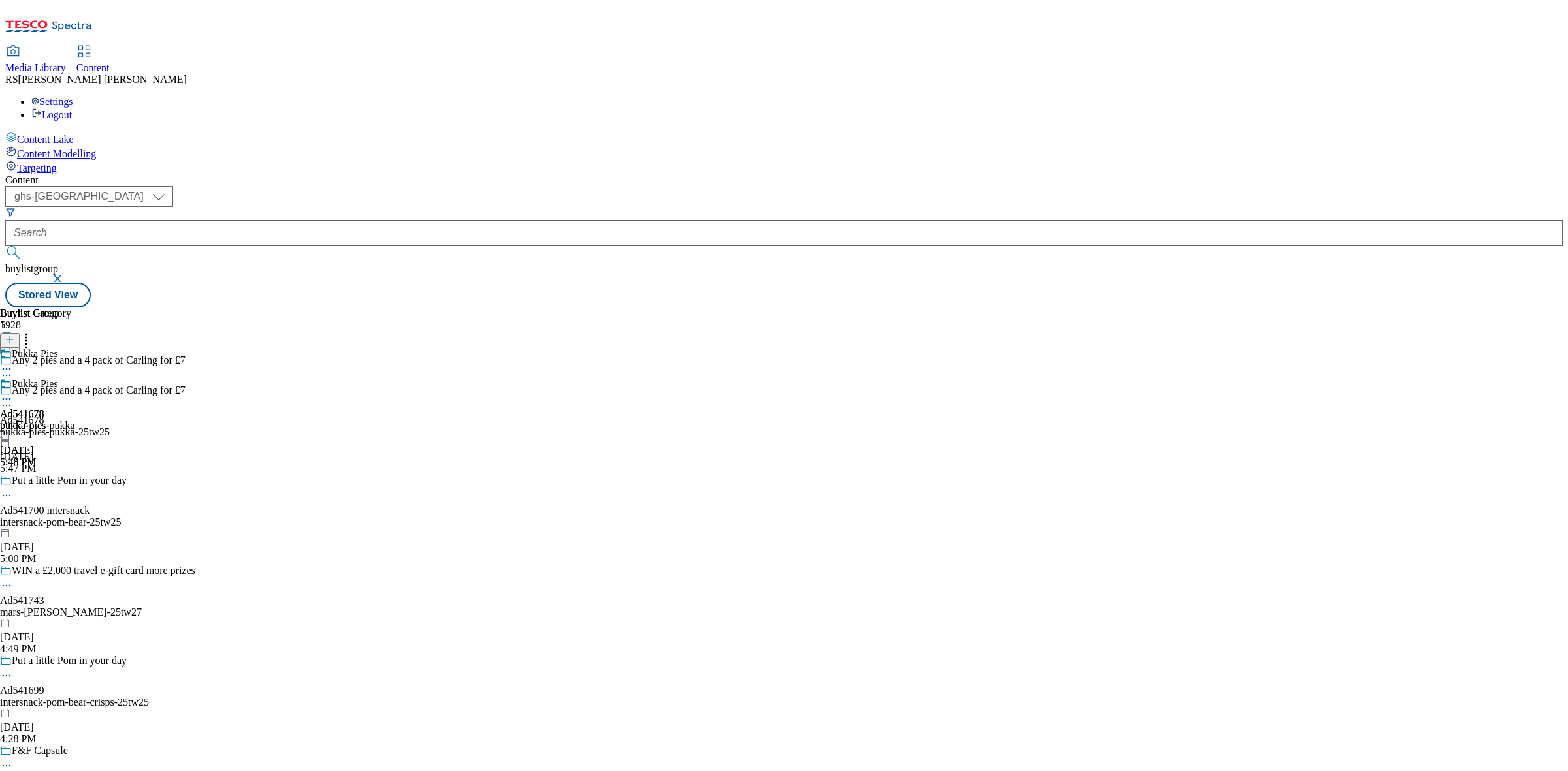
click at [13, 399] on icon at bounding box center [6, 405] width 13 height 13
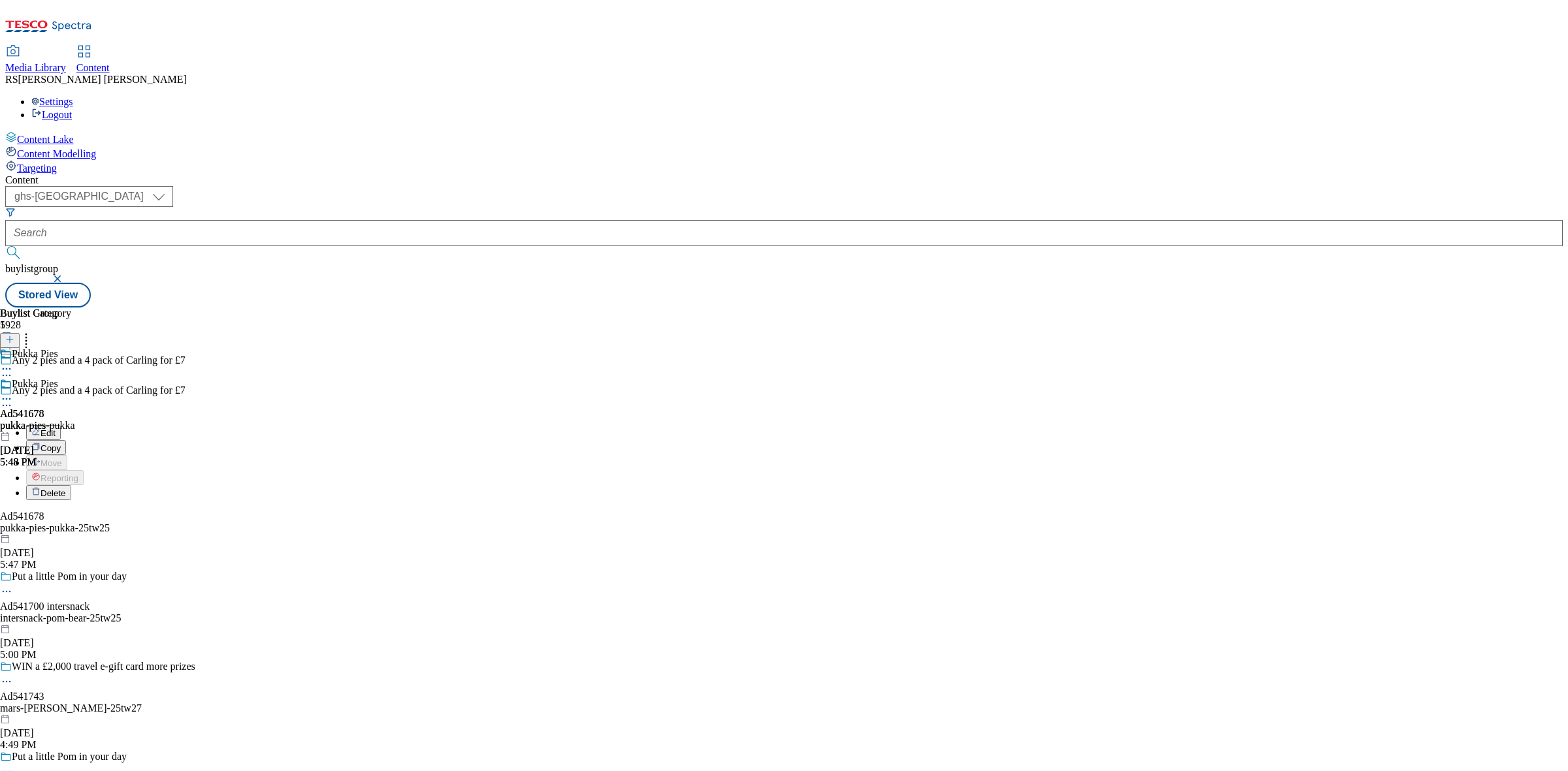
click at [61, 425] on button "Edit" at bounding box center [44, 432] width 34 height 15
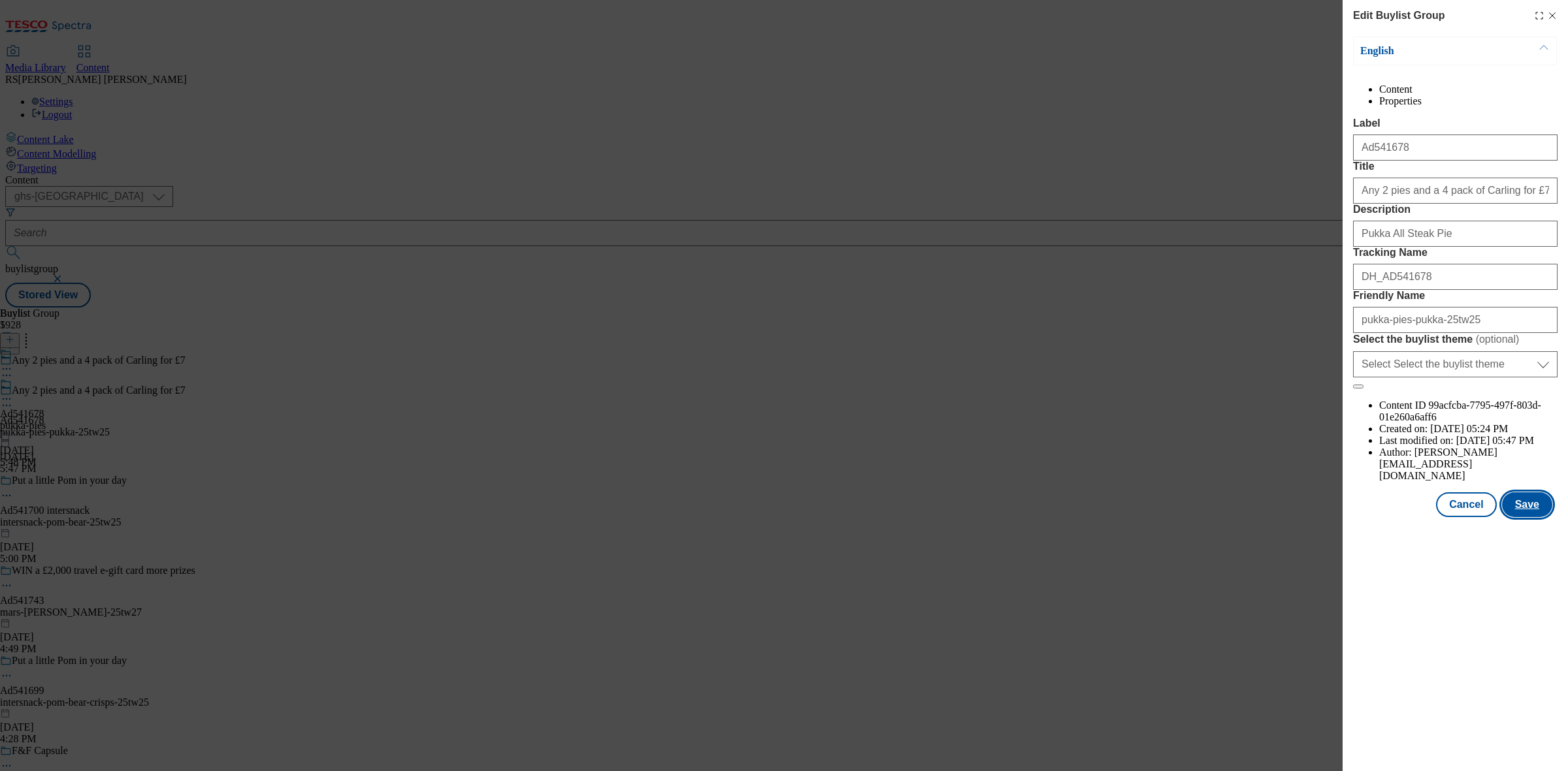
click at [1518, 517] on button "Save" at bounding box center [1527, 504] width 50 height 25
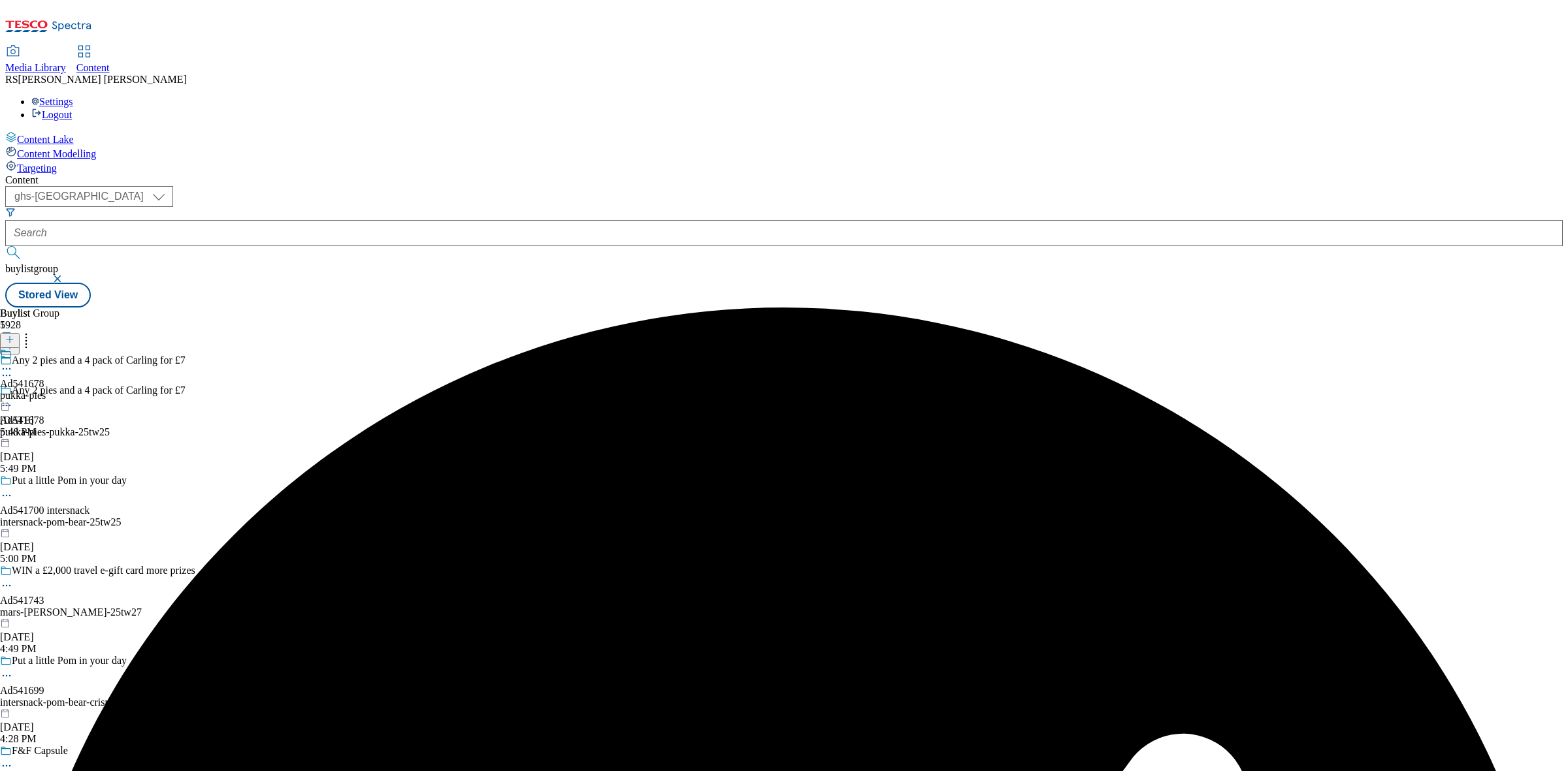
click at [46, 348] on div "Ad541678 pukka-pies [DATE] 5:48 PM" at bounding box center [23, 393] width 46 height 90
click at [8, 399] on circle at bounding box center [6, 399] width 2 height 2
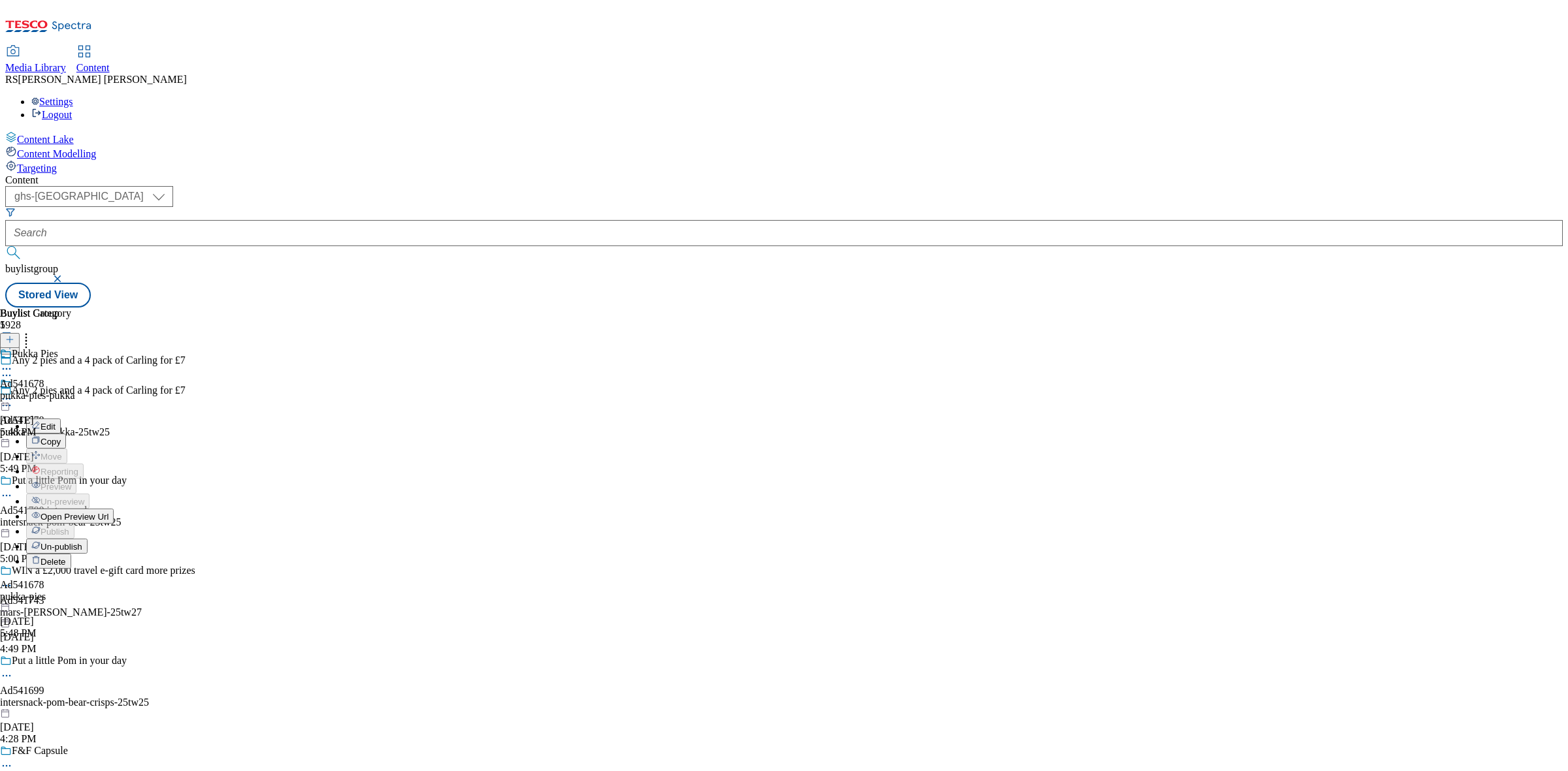
click at [82, 542] on span "Un-publish" at bounding box center [61, 547] width 41 height 10
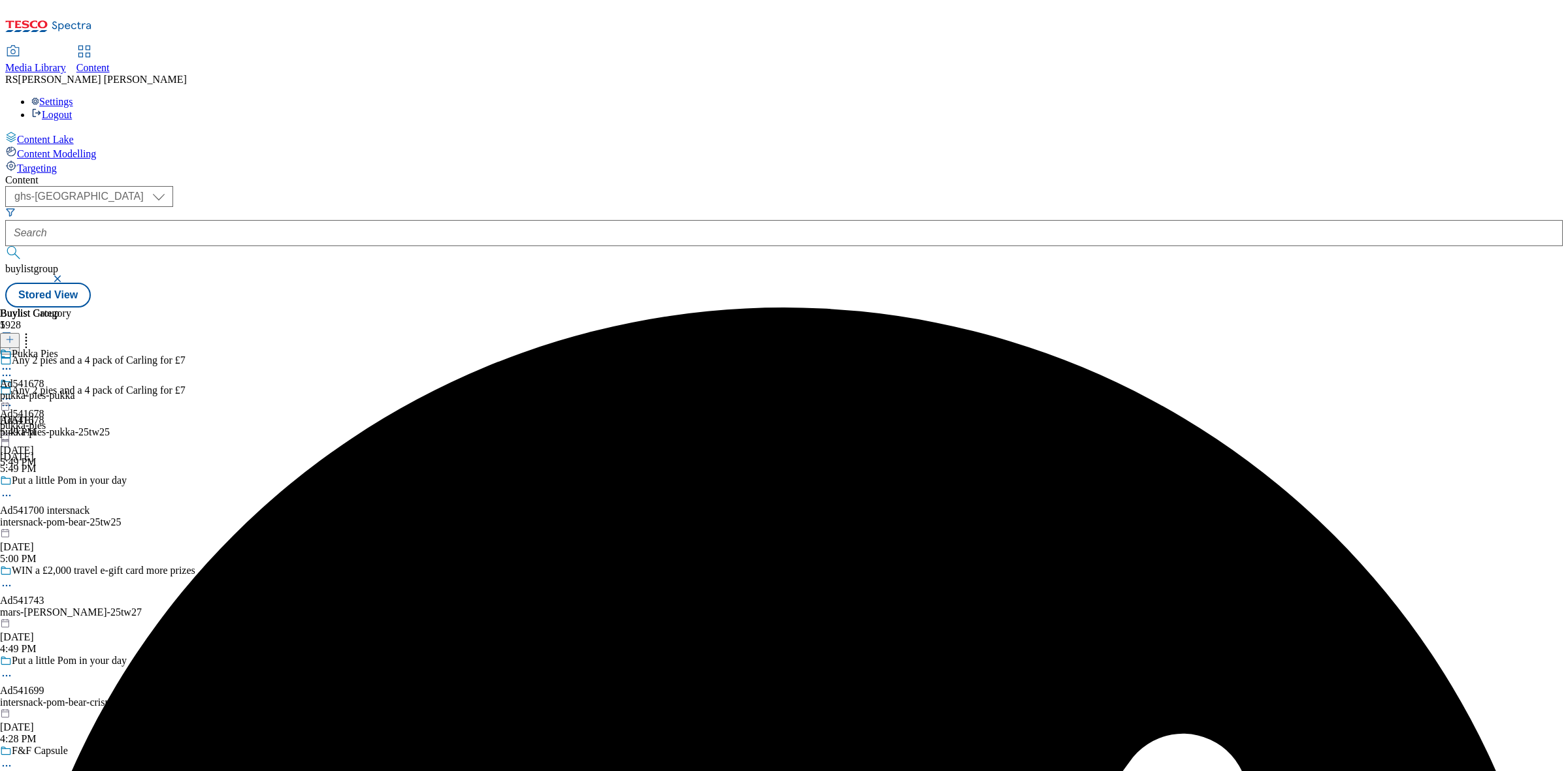
click at [75, 390] on div "pukka-pies-pukka" at bounding box center [37, 396] width 75 height 11
click at [13, 392] on icon at bounding box center [6, 399] width 13 height 13
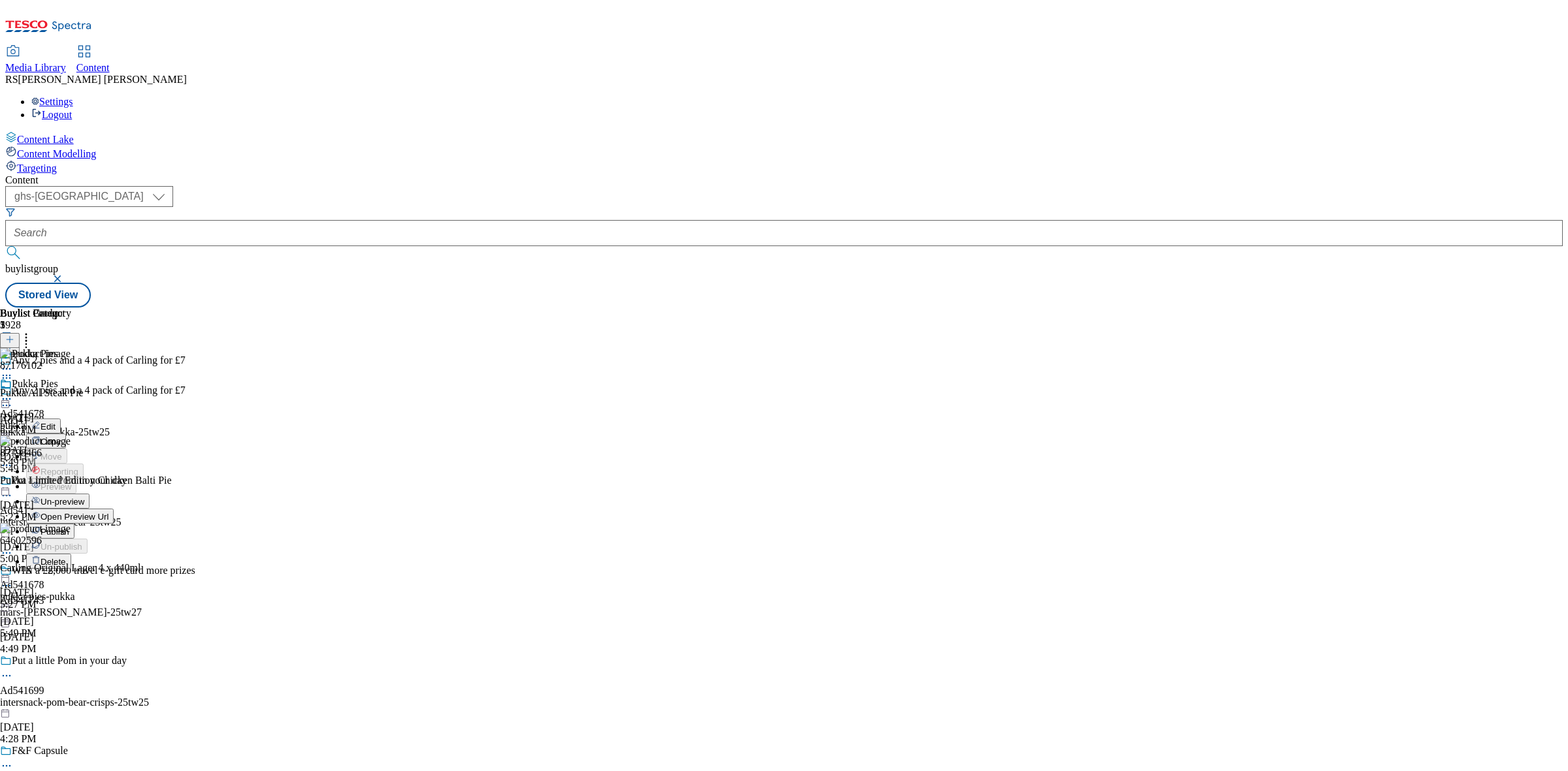
click at [84, 497] on span "Un-preview" at bounding box center [62, 502] width 44 height 10
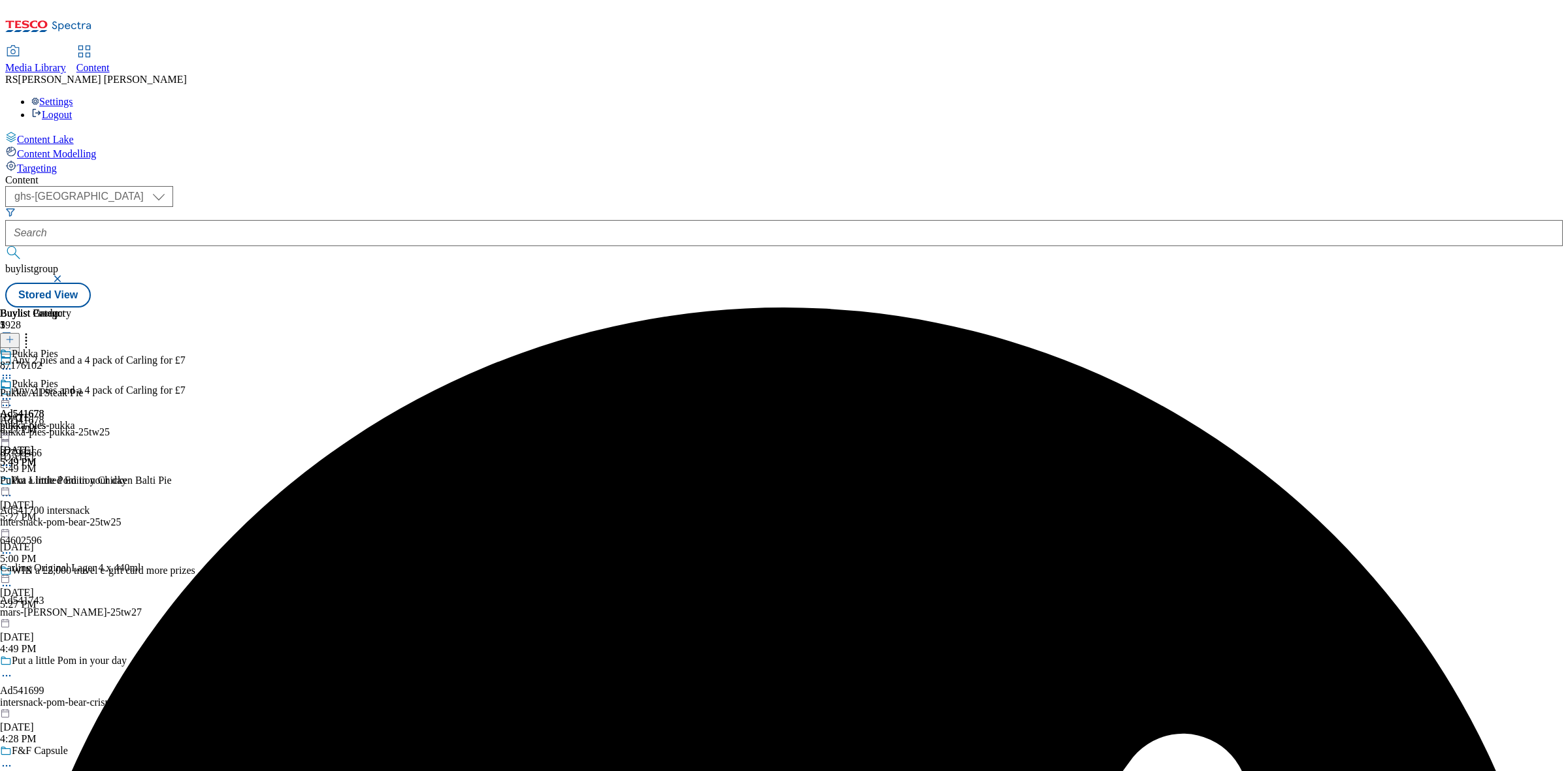
click at [13, 392] on icon at bounding box center [6, 399] width 13 height 13
click at [77, 479] on button "Preview" at bounding box center [51, 486] width 50 height 15
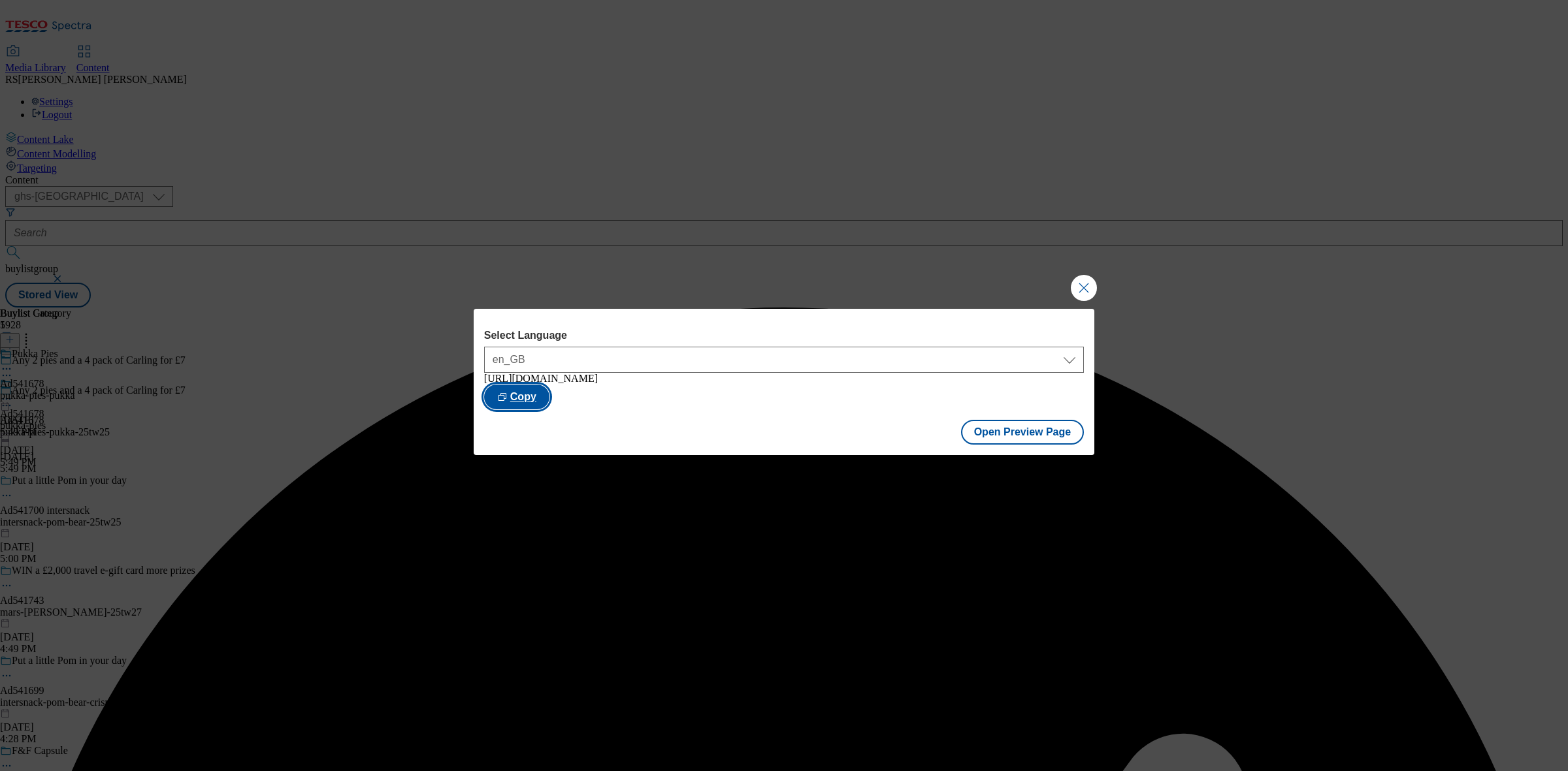
click at [550, 397] on button "Copy" at bounding box center [516, 397] width 65 height 25
